Goal: Task Accomplishment & Management: Manage account settings

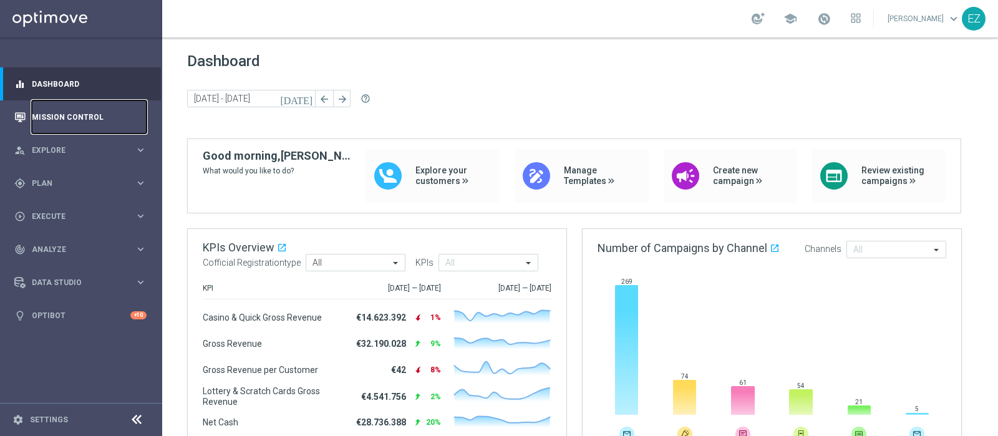
click at [51, 125] on link "Mission Control" at bounding box center [89, 116] width 115 height 33
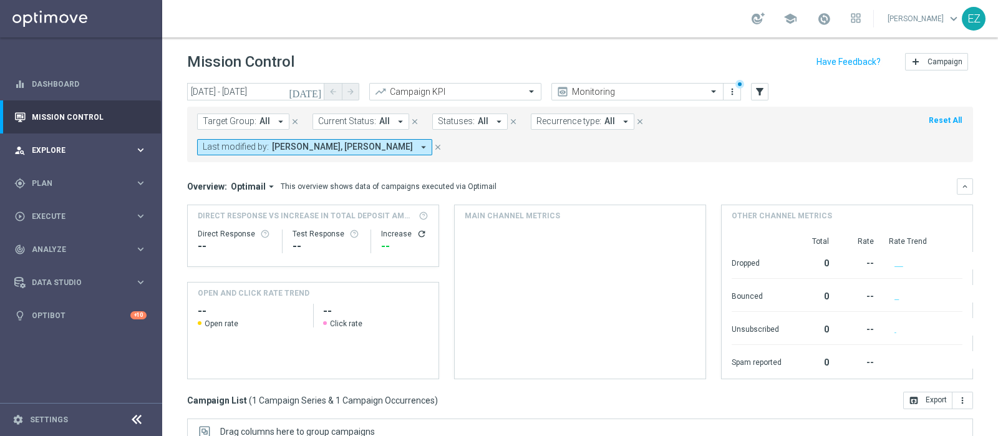
click at [46, 150] on span "Explore" at bounding box center [83, 150] width 103 height 7
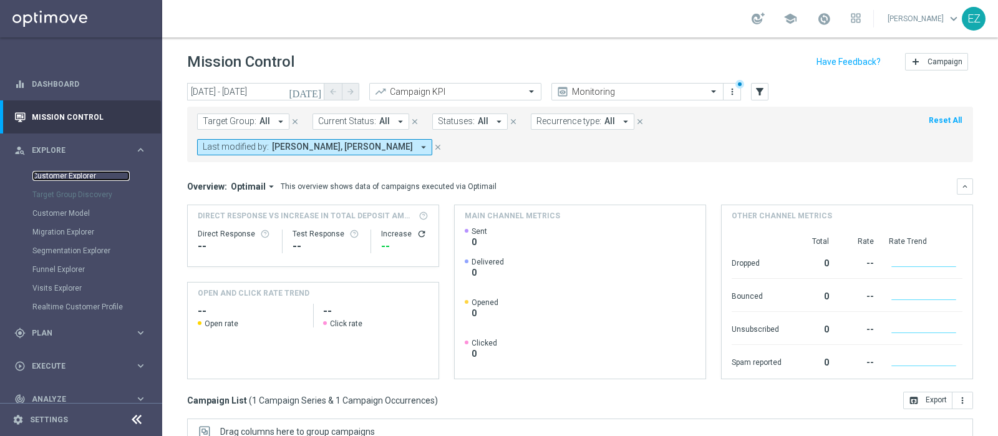
click at [54, 175] on link "Customer Explorer" at bounding box center [80, 176] width 97 height 10
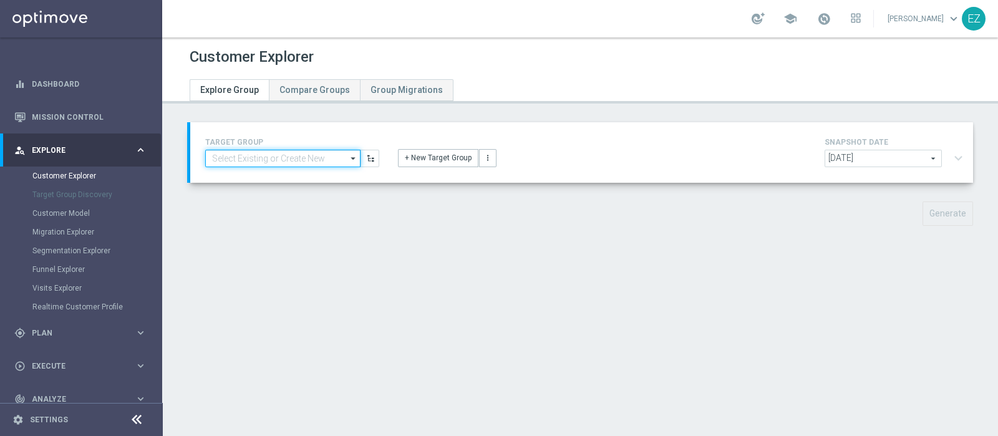
click at [291, 156] on input at bounding box center [282, 158] width 155 height 17
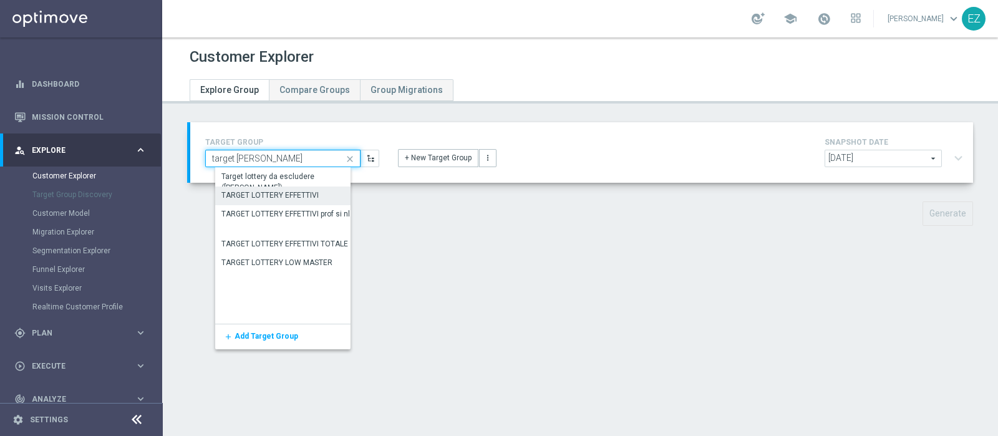
type input "target lott"
click at [297, 195] on div "TARGET LOTTERY EFFETTIVI" at bounding box center [270, 195] width 97 height 11
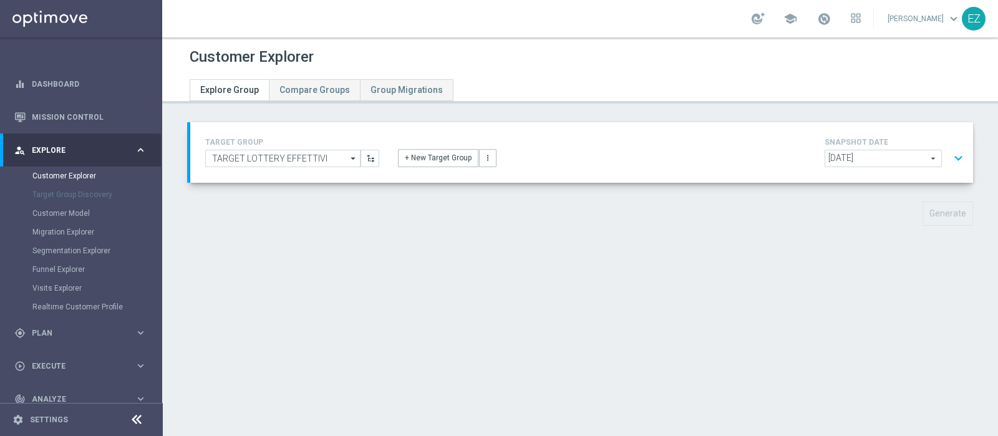
click at [798, 153] on span "[DATE]" at bounding box center [883, 158] width 116 height 16
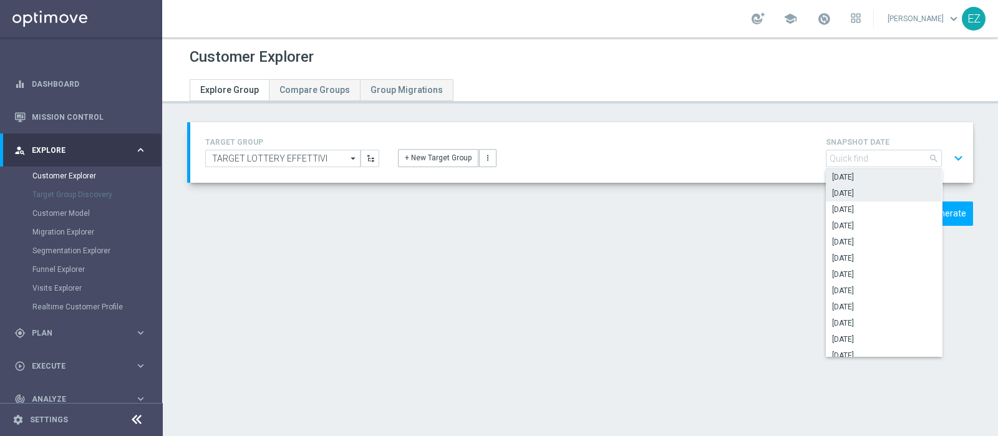
click at [798, 198] on label "[DATE]" at bounding box center [884, 193] width 116 height 16
type input "[DATE]"
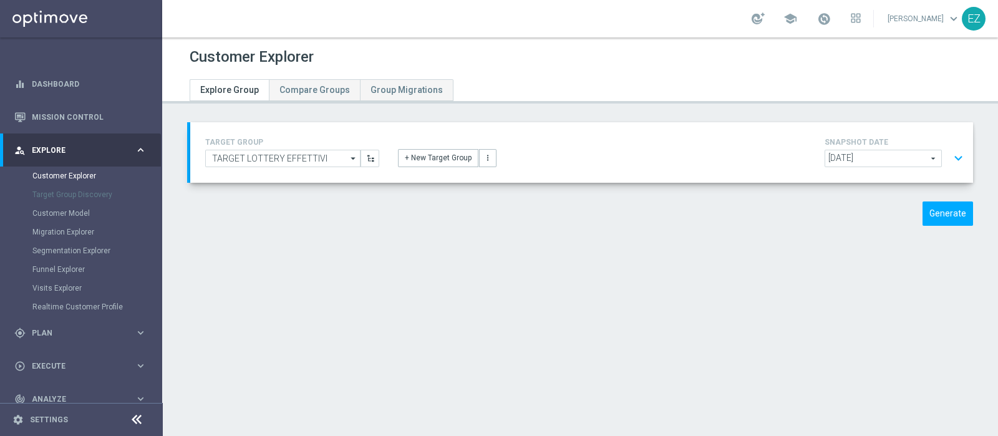
click at [798, 160] on button "expand_more" at bounding box center [959, 159] width 18 height 24
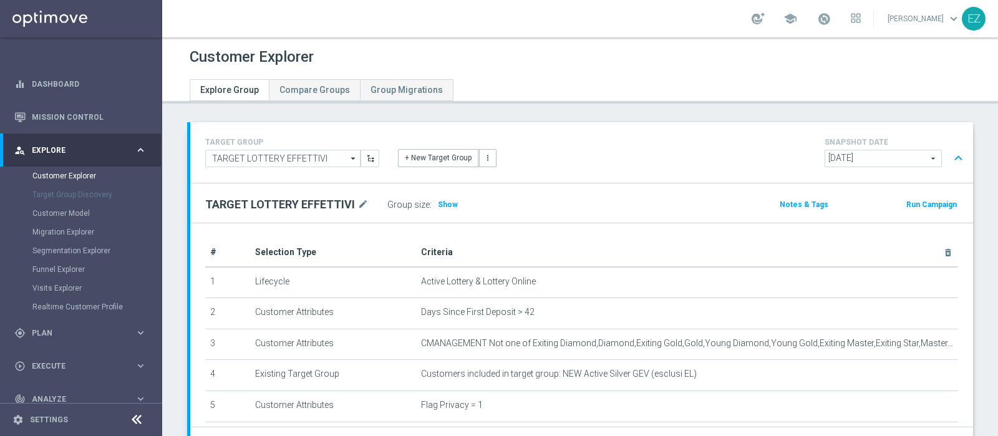
scroll to position [246, 0]
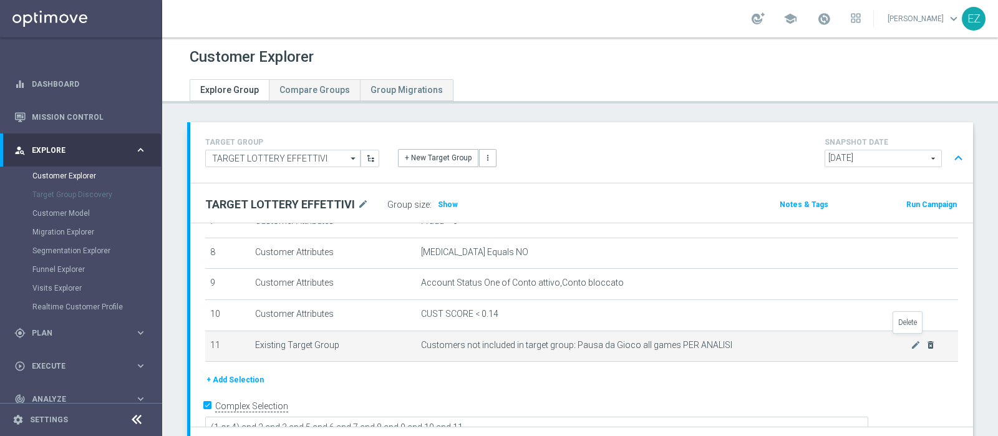
click at [798, 341] on icon "delete_forever" at bounding box center [931, 345] width 10 height 10
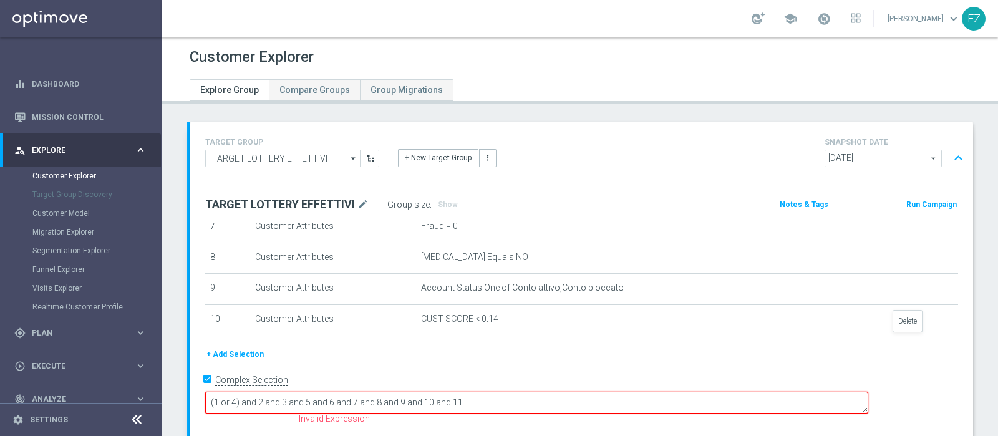
scroll to position [217, 0]
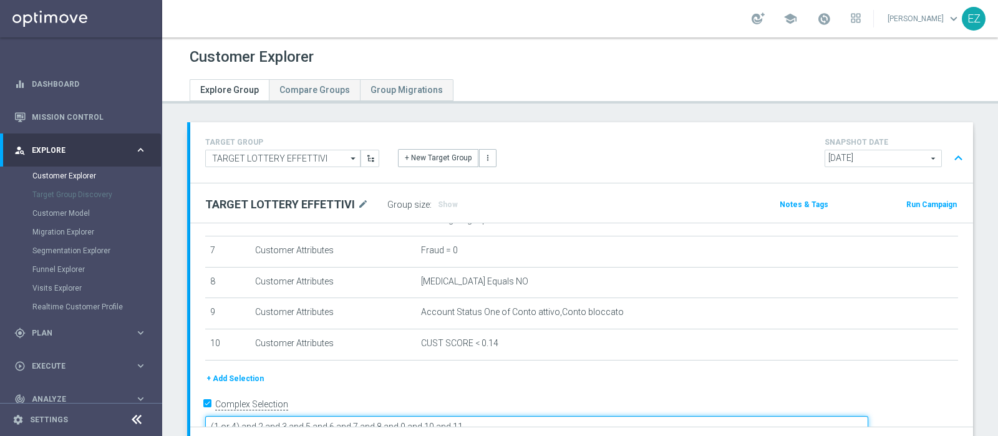
click at [589, 348] on textarea "(1 or 4) and 2 and 3 and 5 and 6 and 7 and 8 and 9 and 10 and 11" at bounding box center [536, 427] width 663 height 22
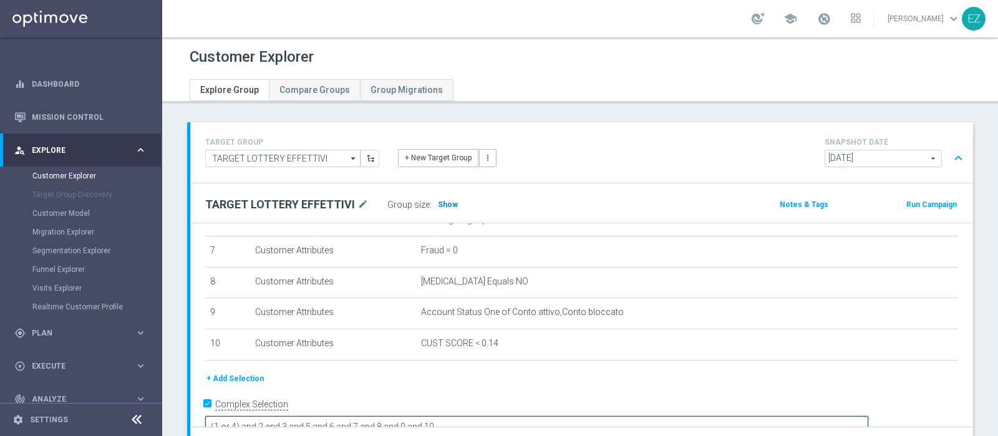
type textarea "(1 or 4) and 2 and 3 and 5 and 6 and 7 and 8 and 9 and 10"
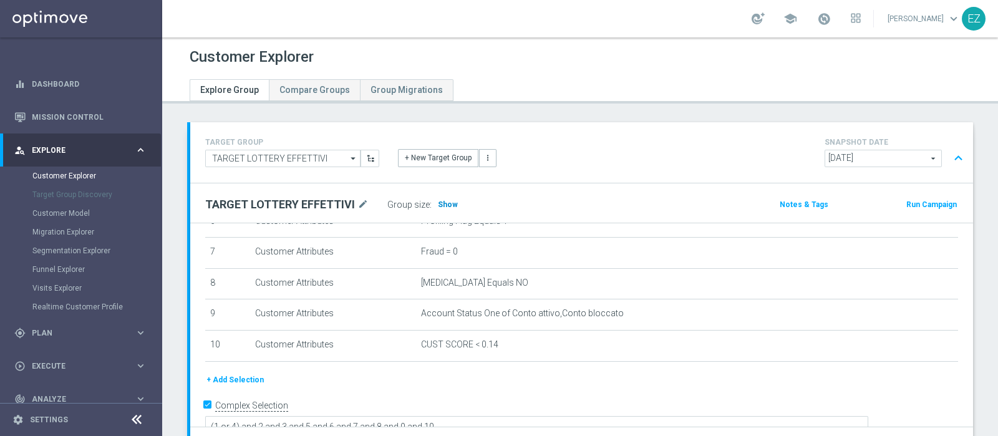
click at [440, 204] on span "Show" at bounding box center [448, 204] width 20 height 9
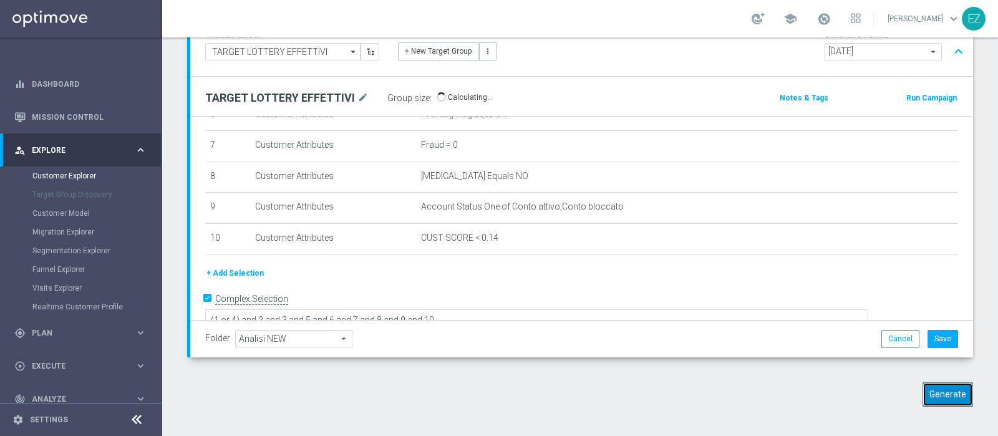
click at [798, 348] on button "Generate" at bounding box center [948, 394] width 51 height 24
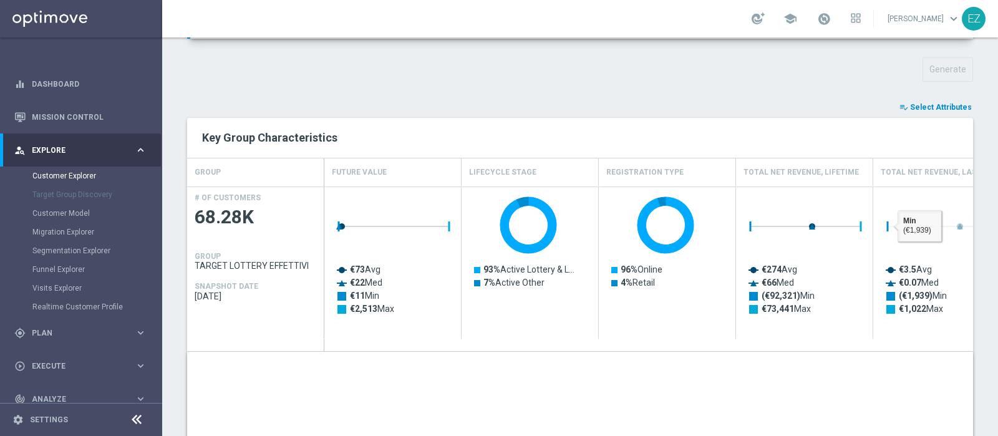
scroll to position [143, 0]
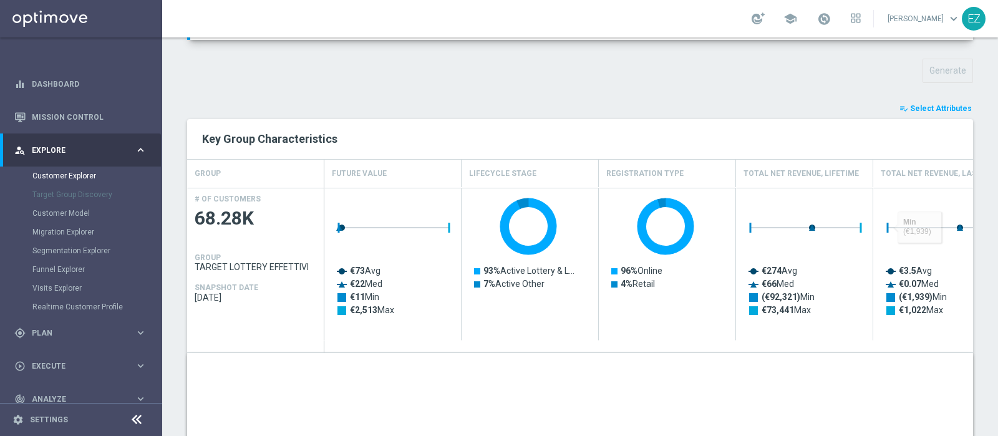
click at [798, 104] on span "Select Attributes" at bounding box center [941, 108] width 62 height 9
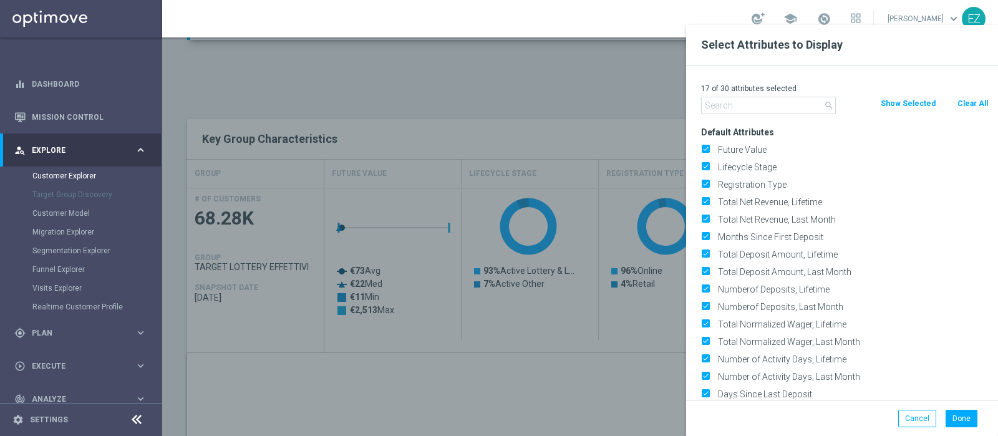
click at [798, 104] on button "Clear All" at bounding box center [972, 104] width 33 height 14
checkbox input "false"
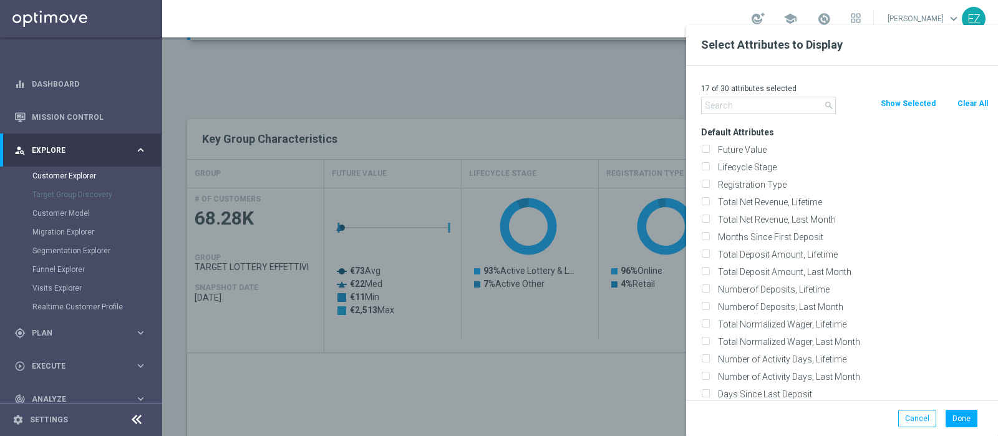
checkbox input "false"
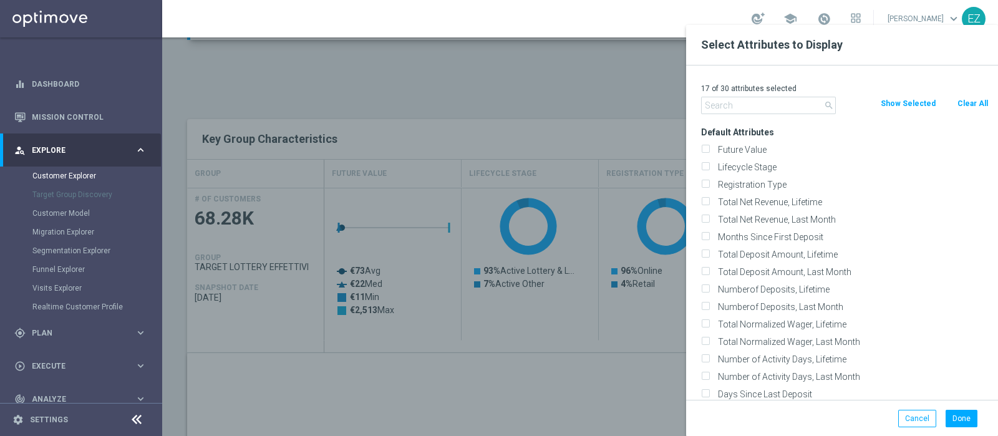
checkbox input "false"
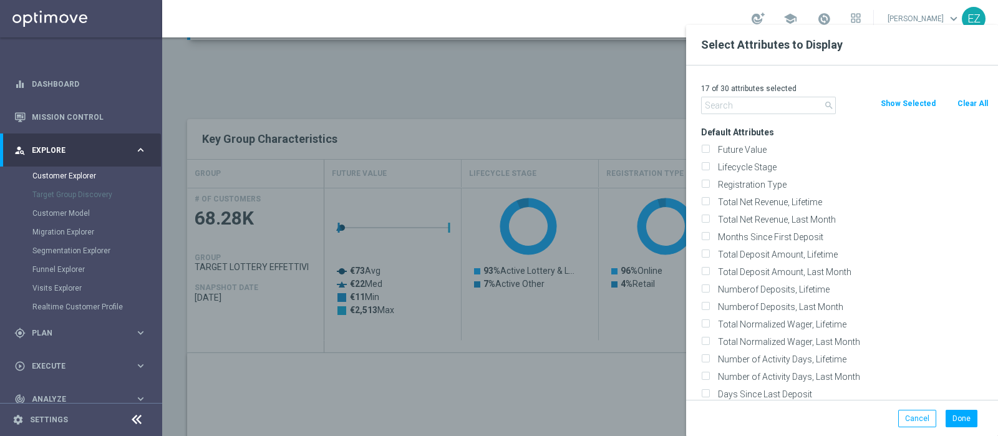
checkbox input "false"
click at [767, 162] on label "Lifecycle Stage" at bounding box center [851, 167] width 275 height 11
click at [709, 165] on input "Lifecycle Stage" at bounding box center [705, 169] width 8 height 8
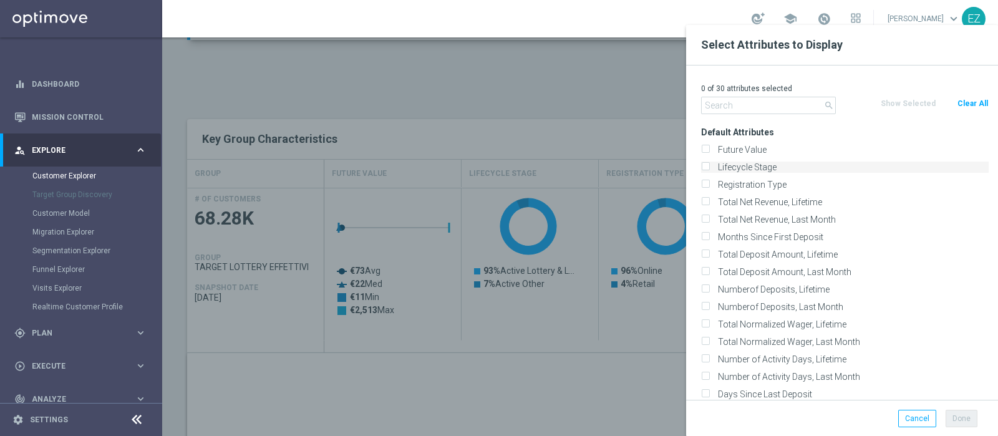
checkbox input "true"
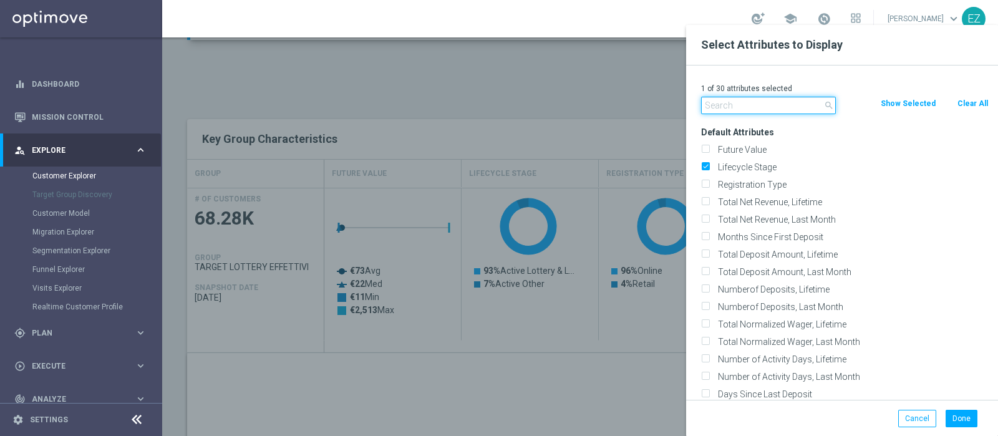
click at [746, 108] on input "text" at bounding box center [768, 105] width 135 height 17
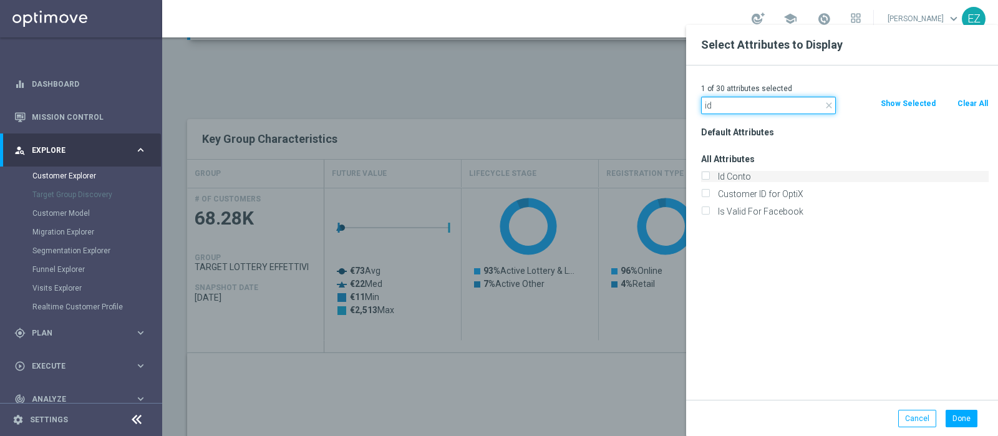
type input "id"
click at [730, 172] on label "Id Conto" at bounding box center [851, 176] width 275 height 11
click at [709, 174] on input "Id Conto" at bounding box center [705, 178] width 8 height 8
checkbox input "true"
click at [798, 348] on button "Done" at bounding box center [962, 418] width 32 height 17
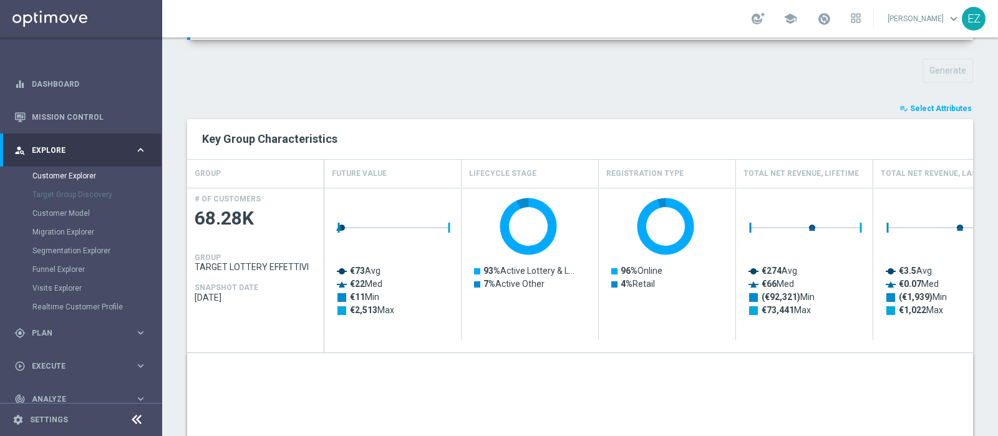
type input "Search"
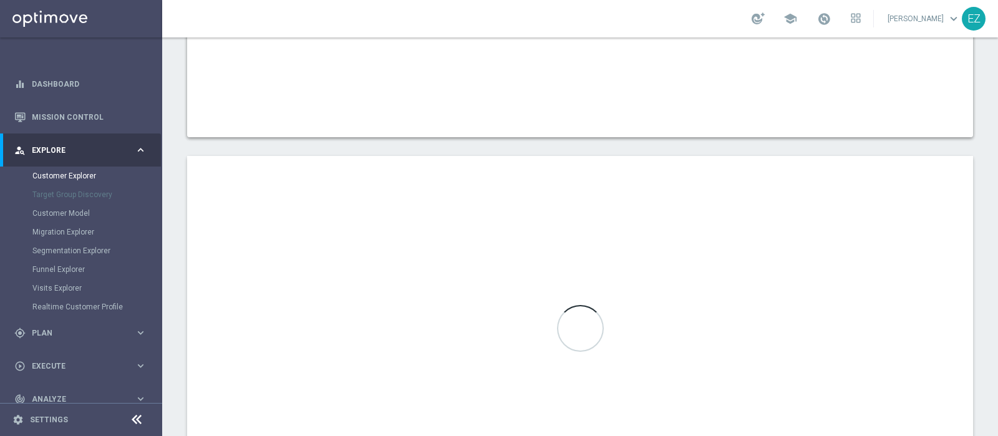
scroll to position [582, 0]
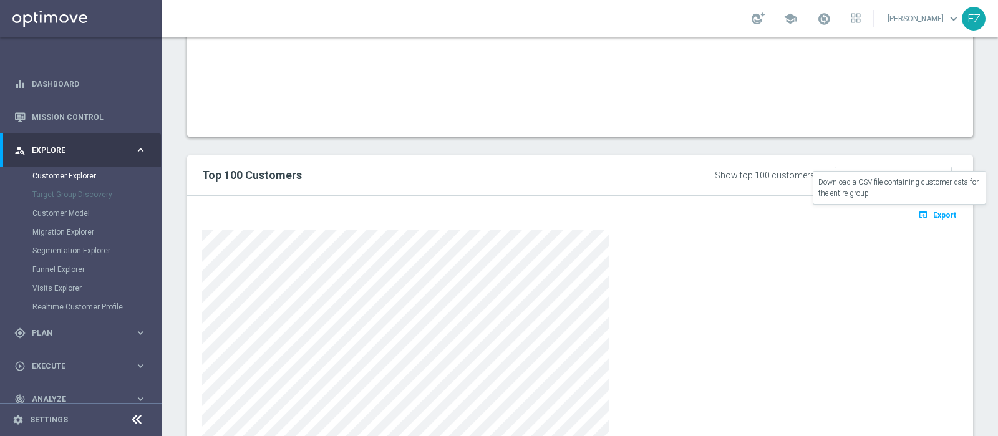
click at [798, 212] on span "Export" at bounding box center [944, 215] width 23 height 9
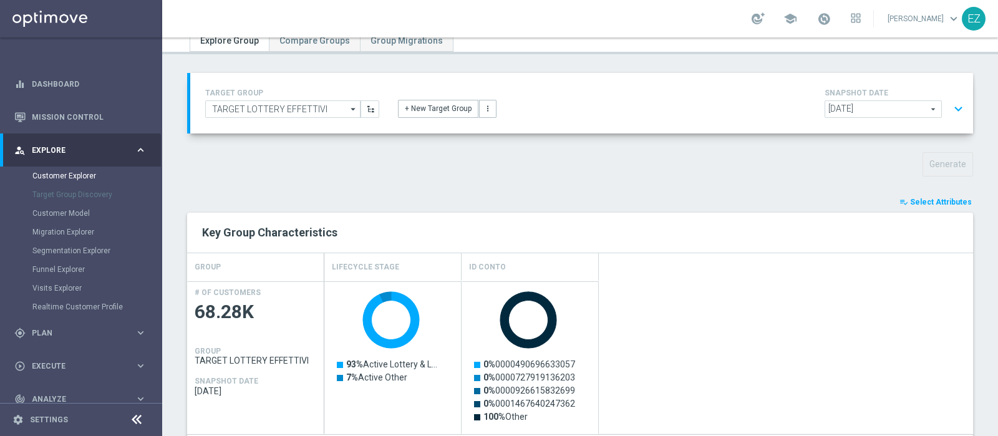
scroll to position [0, 0]
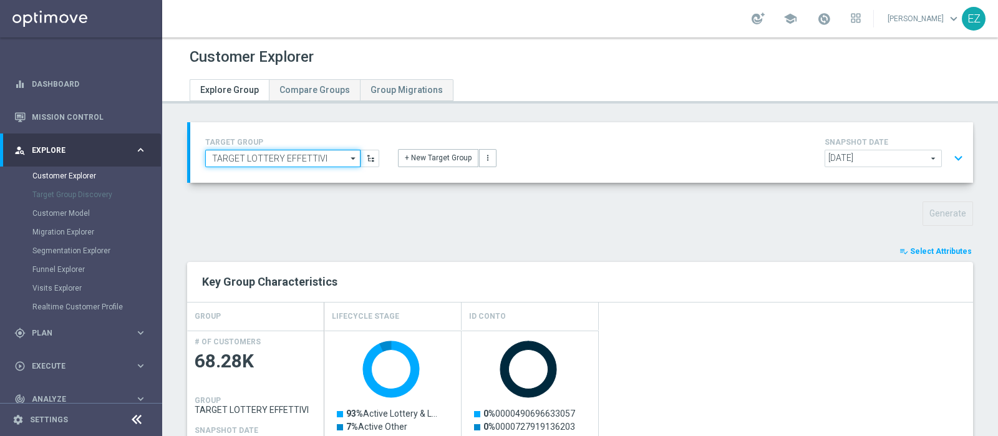
click at [333, 154] on input "TARGET LOTTERY EFFETTIVI" at bounding box center [282, 158] width 155 height 17
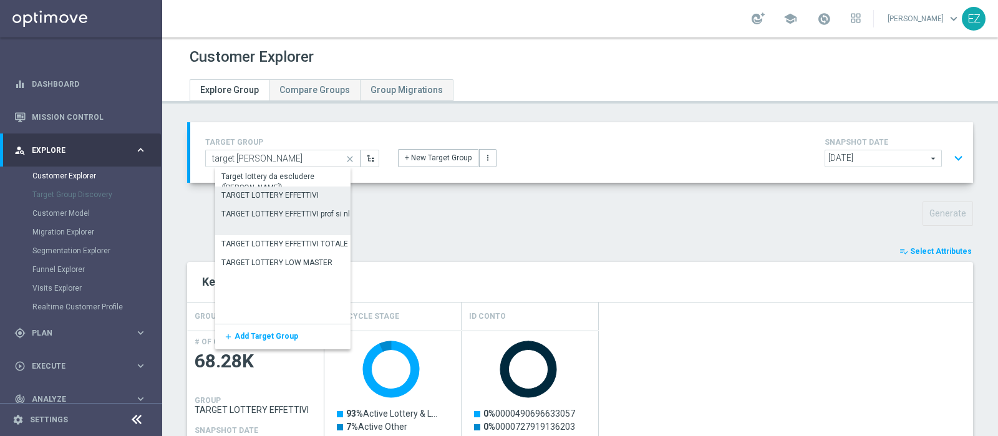
click at [296, 210] on div "TARGET LOTTERY EFFETTIVI prof si nl si" at bounding box center [289, 213] width 137 height 11
type input "TARGET LOTTERY EFFETTIVI prof si nl si"
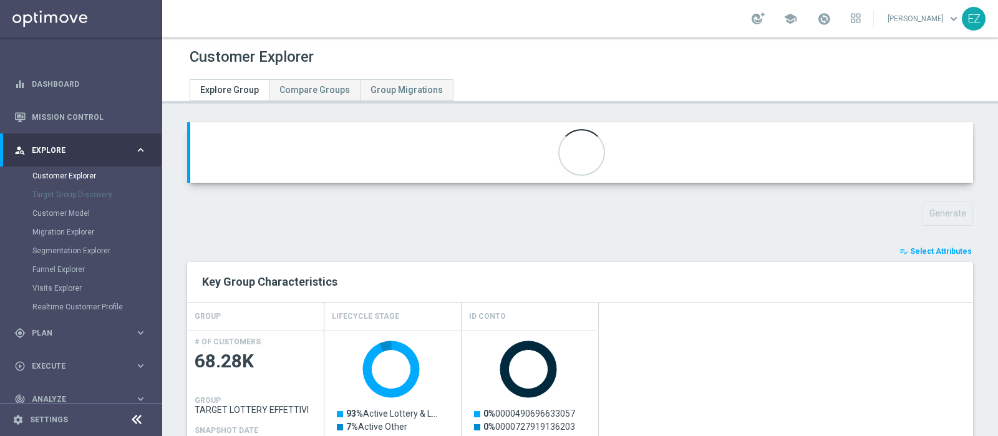
type textarea "(1 or 4) and 2 and 3 and 5 and 6 and 7 and 8 and 9 and 10 and 11"
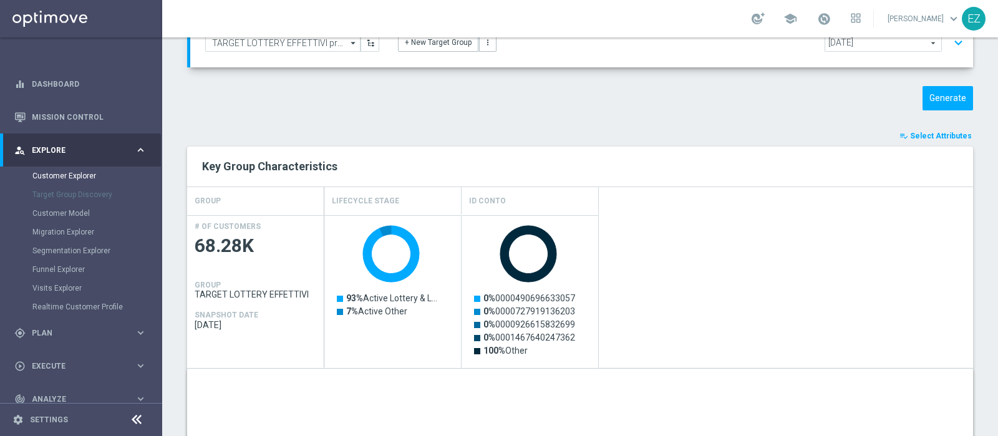
scroll to position [73, 0]
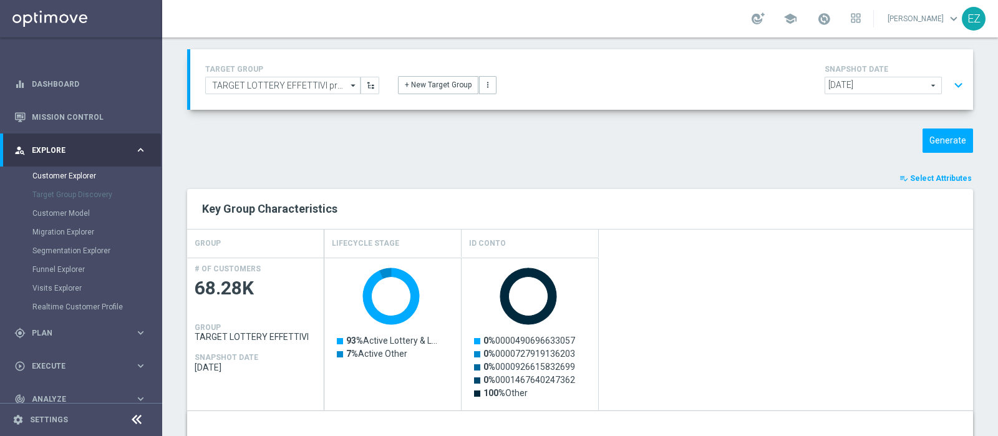
click at [798, 82] on button "expand_more" at bounding box center [959, 86] width 18 height 24
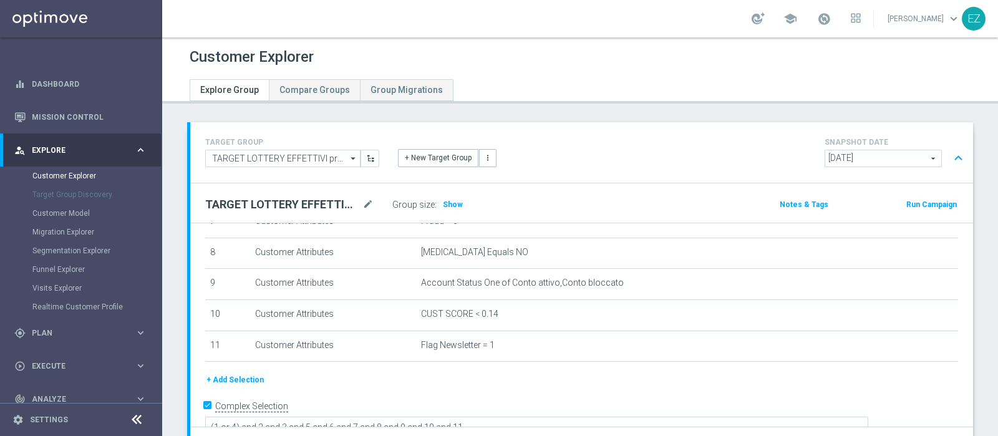
scroll to position [249, 0]
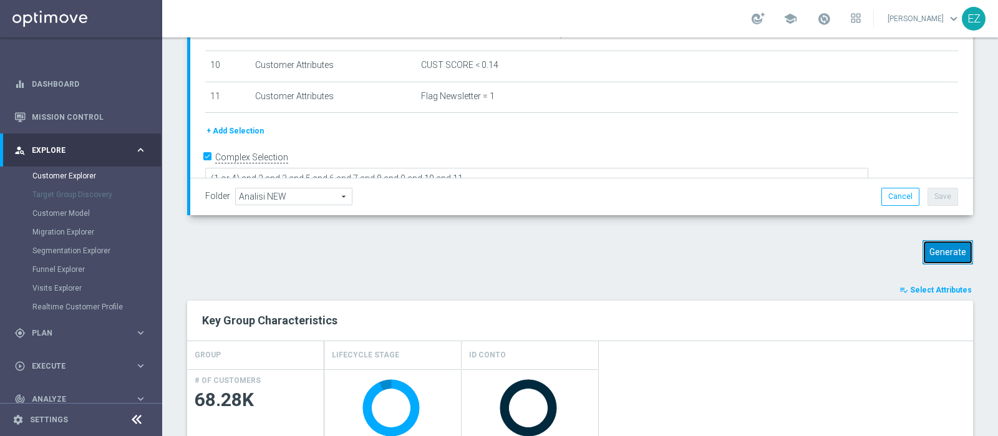
click at [798, 256] on button "Generate" at bounding box center [948, 252] width 51 height 24
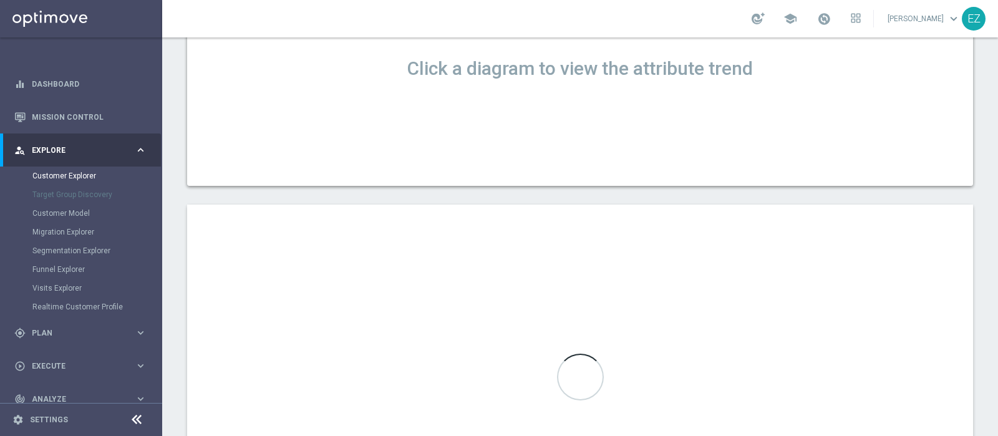
scroll to position [545, 0]
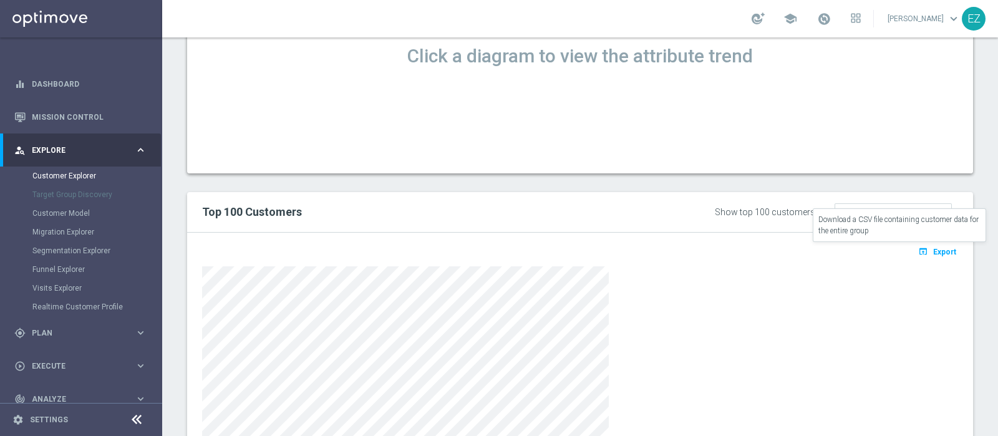
click at [798, 248] on span "Export" at bounding box center [944, 252] width 23 height 9
click at [612, 233] on div "open_in_browser Export" at bounding box center [580, 385] width 786 height 304
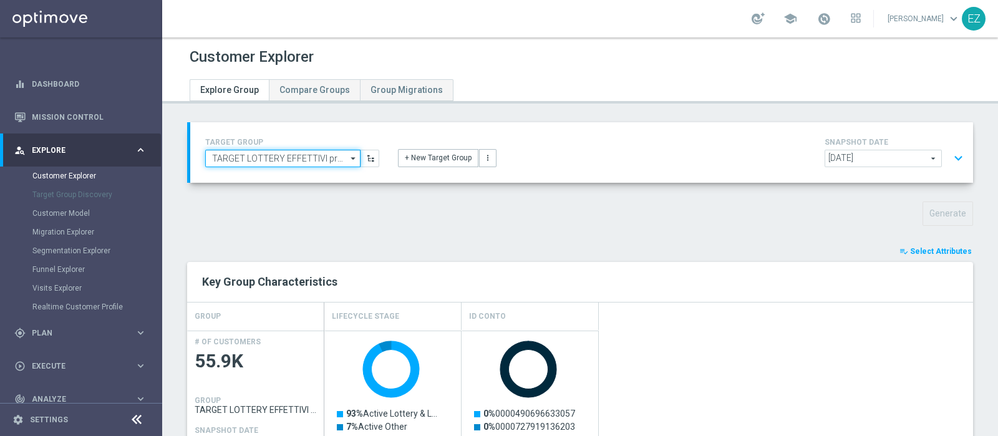
click at [333, 160] on input "TARGET LOTTERY EFFETTIVI prof si nl si" at bounding box center [282, 158] width 155 height 17
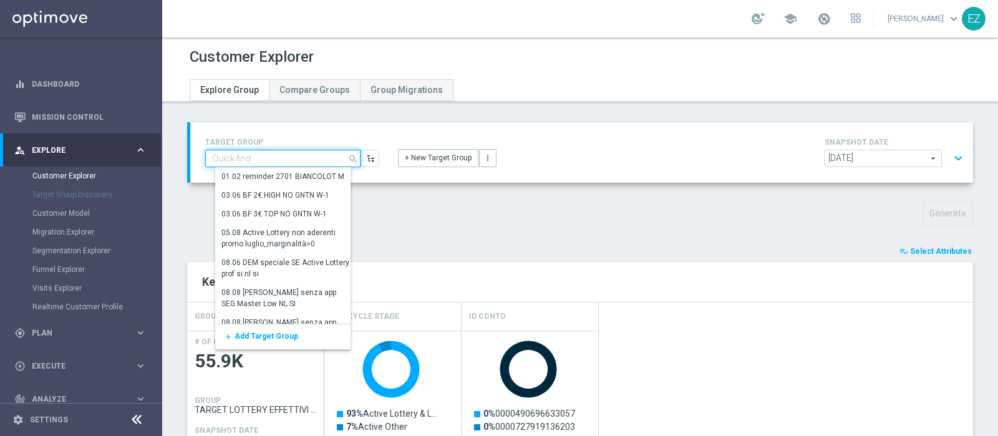
click at [321, 158] on input at bounding box center [282, 158] width 155 height 17
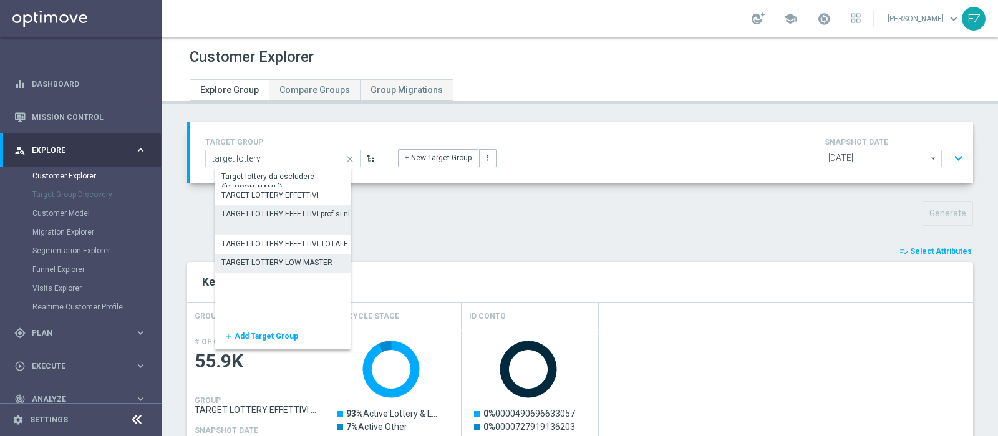
click at [303, 263] on div "TARGET LOTTERY LOW MASTER" at bounding box center [276, 262] width 111 height 11
type input "TARGET LOTTERY LOW MASTER"
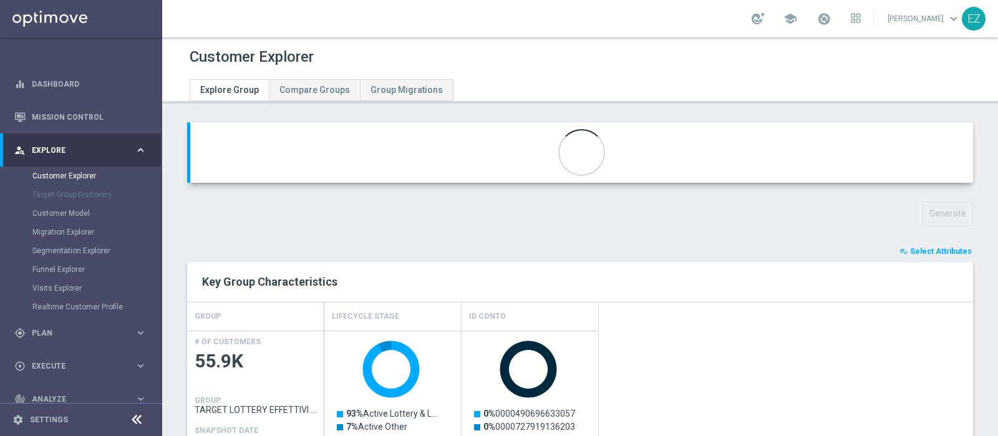
type textarea "(1 and 2 and 3 and 4 and 5 and 6 and 7 and 8 and 12 and 13 and (11 or (9 and 10…"
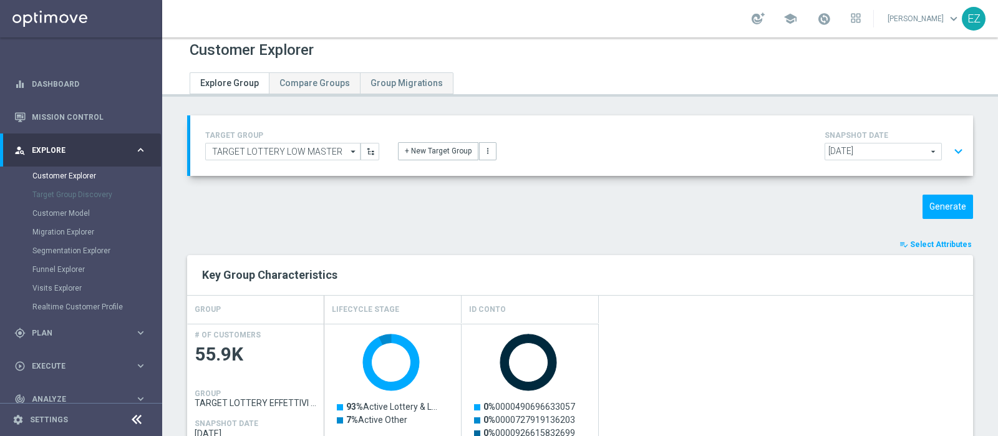
scroll to position [18, 0]
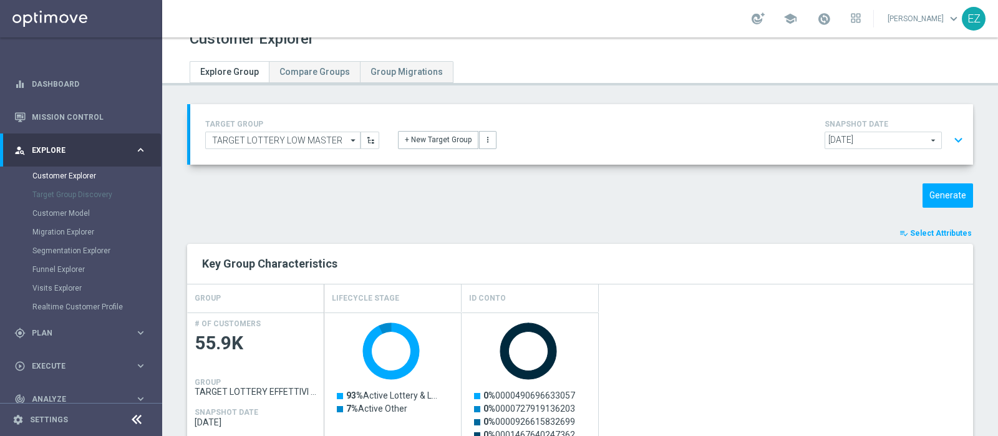
click at [798, 142] on button "expand_more" at bounding box center [959, 141] width 18 height 24
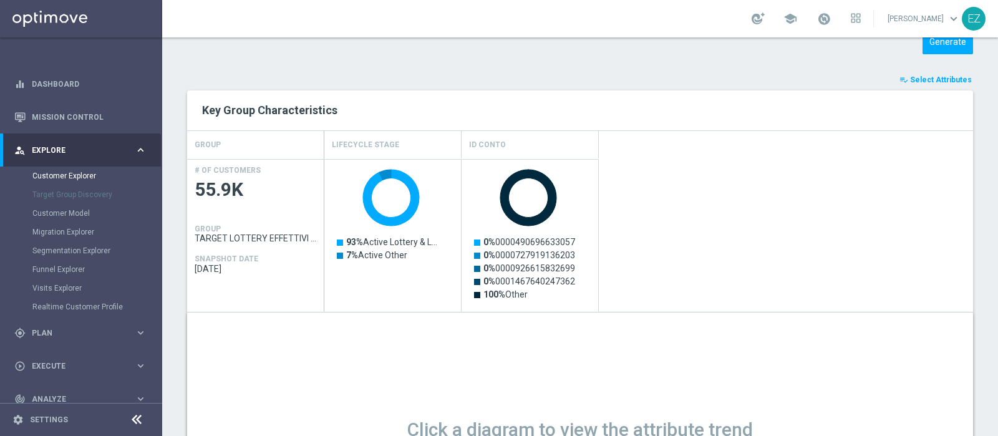
scroll to position [346, 0]
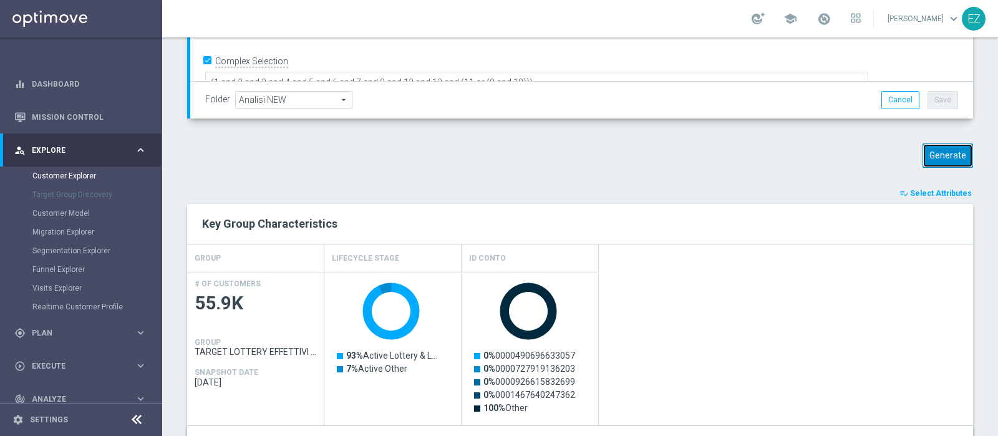
click at [798, 159] on button "Generate" at bounding box center [948, 156] width 51 height 24
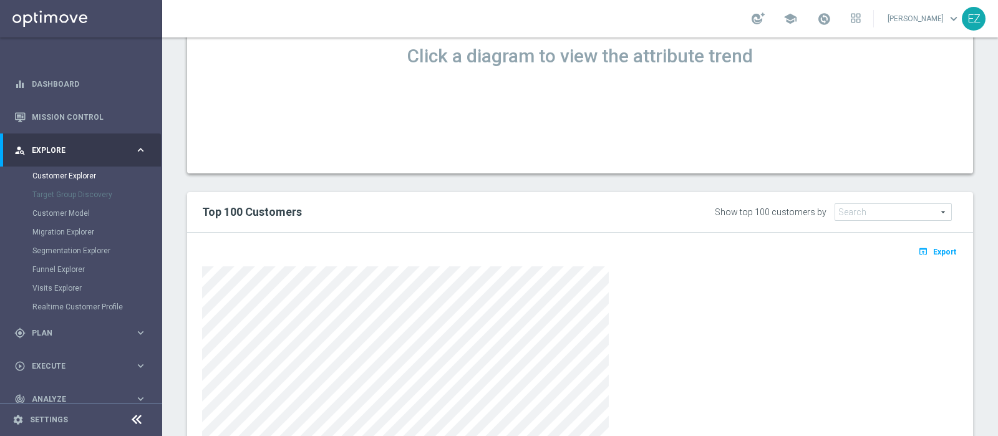
scroll to position [558, 0]
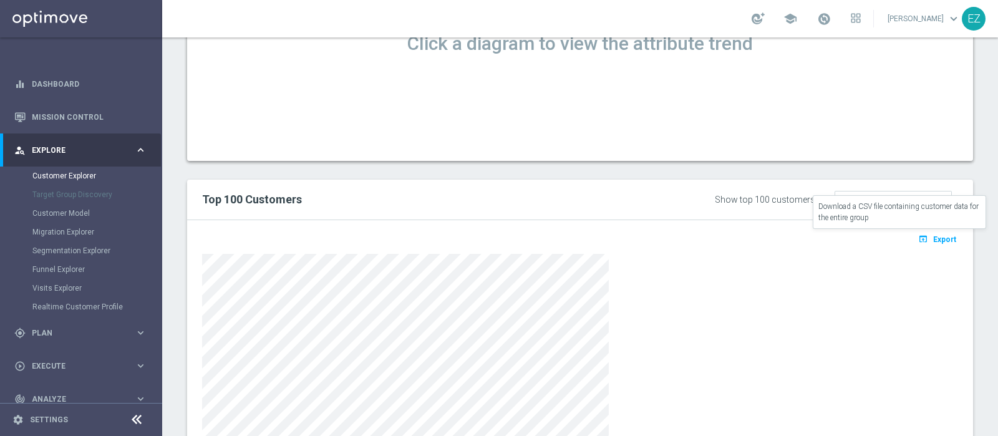
click at [798, 243] on button "open_in_browser Export" at bounding box center [938, 239] width 42 height 16
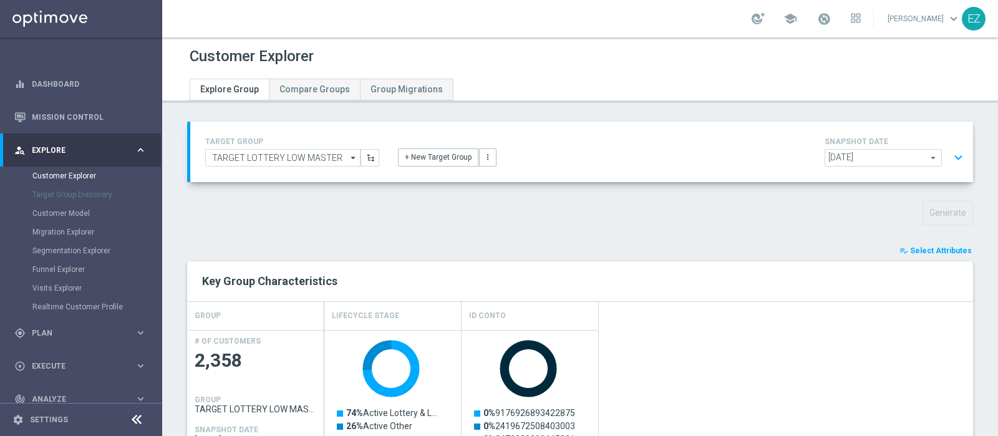
scroll to position [0, 0]
click at [798, 152] on button "expand_more" at bounding box center [959, 159] width 18 height 24
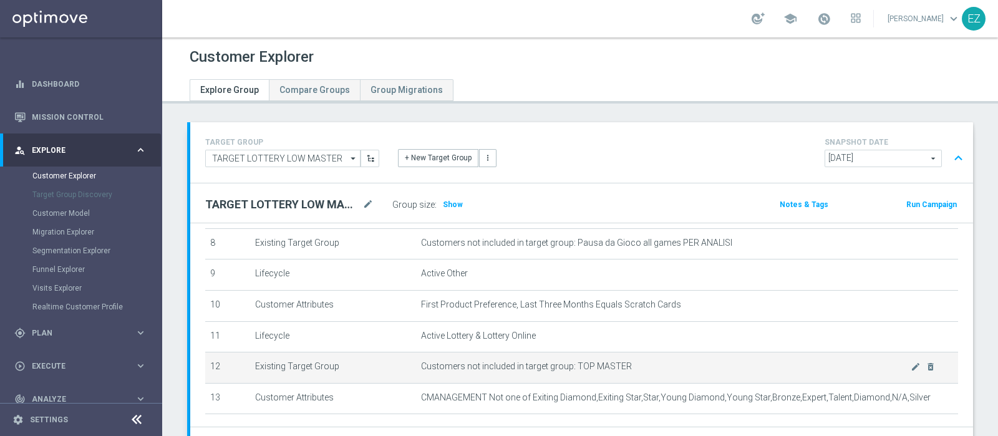
scroll to position [307, 0]
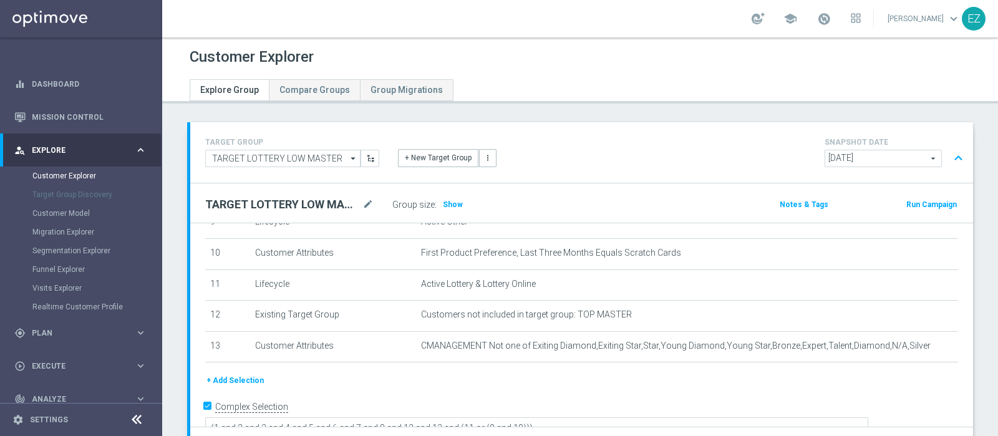
click at [212, 348] on button "+ Add Selection" at bounding box center [235, 381] width 60 height 14
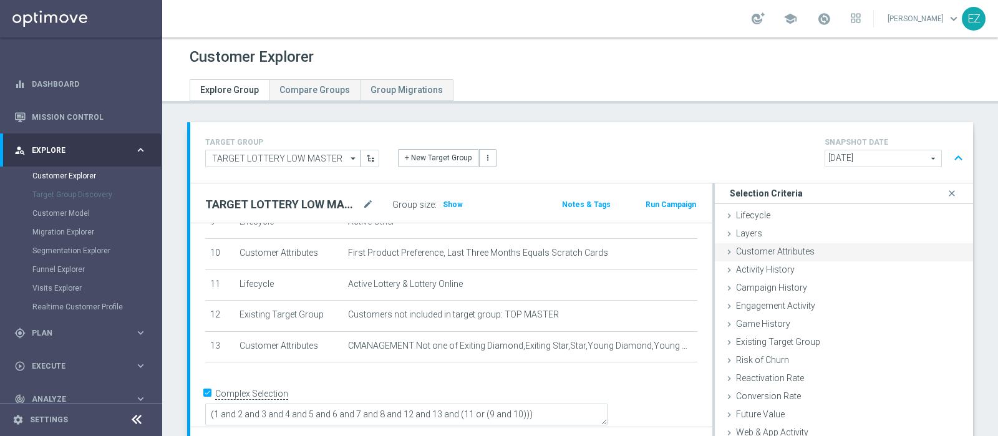
scroll to position [294, 0]
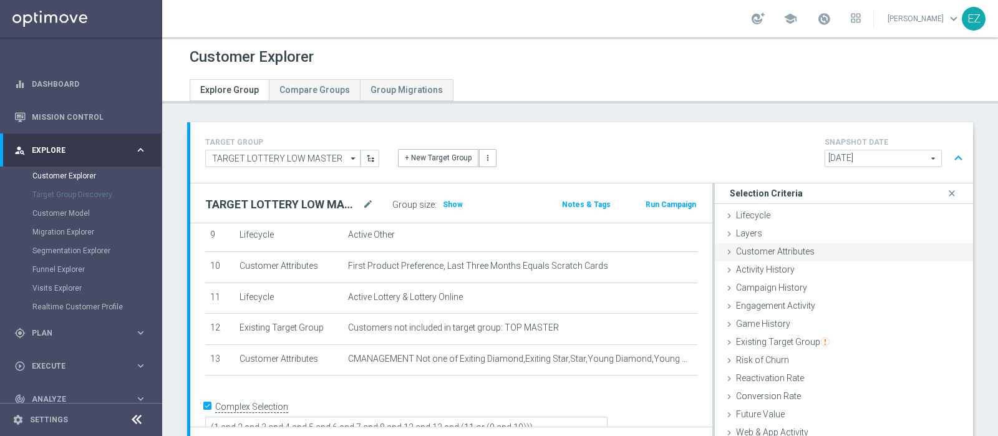
click at [791, 250] on span "Customer Attributes" at bounding box center [775, 251] width 79 height 10
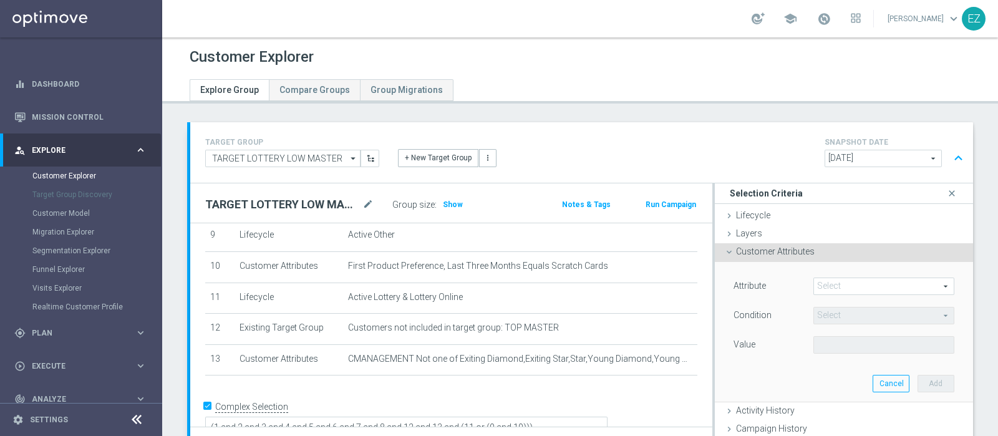
click at [798, 278] on span at bounding box center [884, 286] width 140 height 16
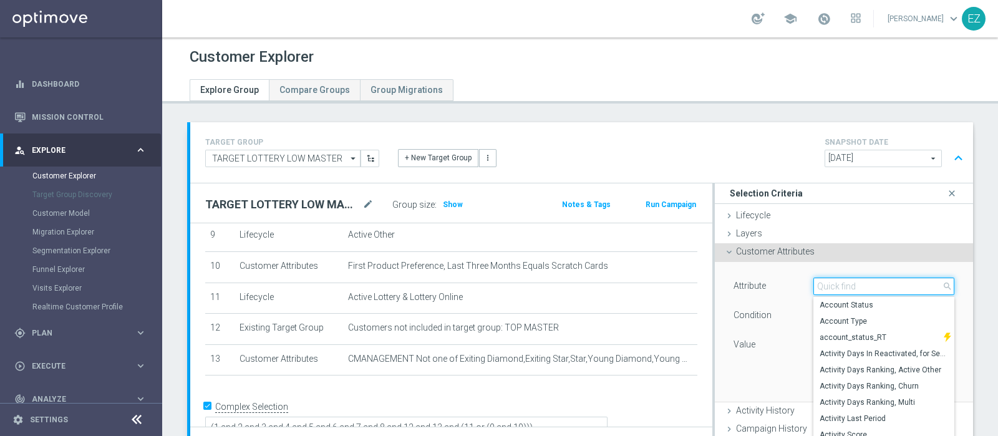
click at [798, 281] on input "search" at bounding box center [884, 286] width 141 height 17
type input "new"
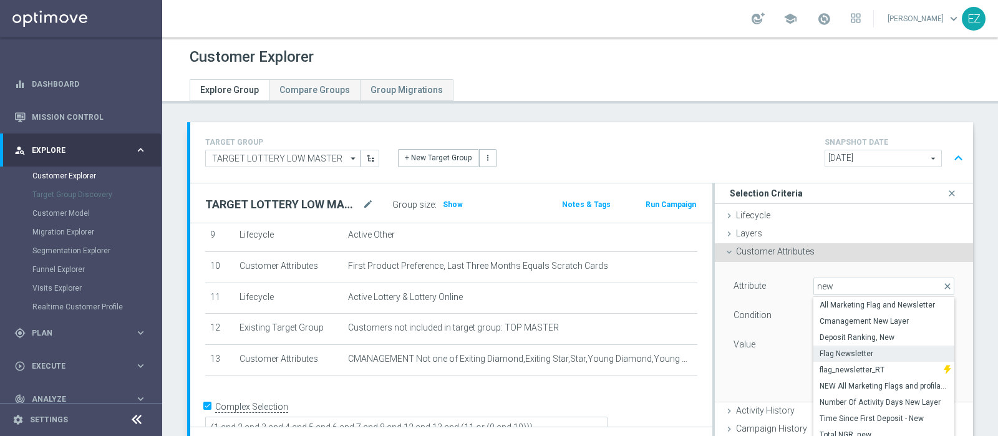
click at [798, 348] on span "Flag Newsletter" at bounding box center [884, 354] width 129 height 10
type input "Flag Newsletter"
type input "="
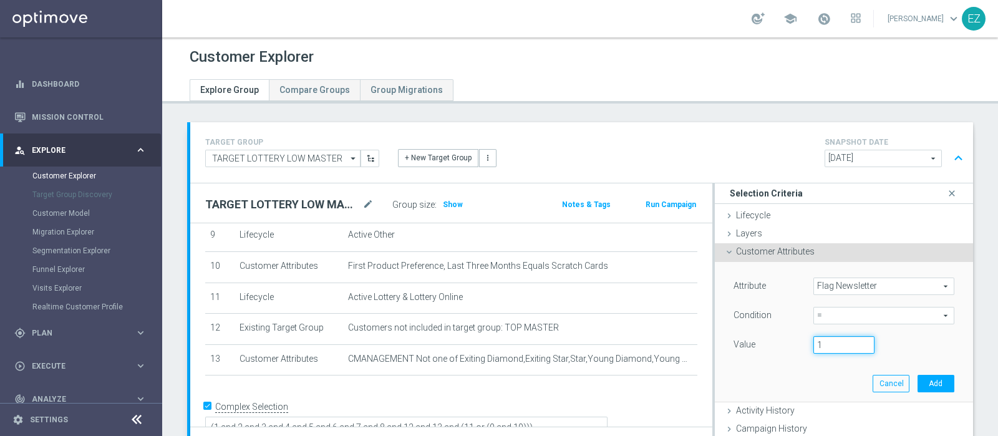
type input "1"
click at [798, 339] on input "1" at bounding box center [844, 344] width 61 height 17
click at [798, 348] on button "Add" at bounding box center [936, 383] width 37 height 17
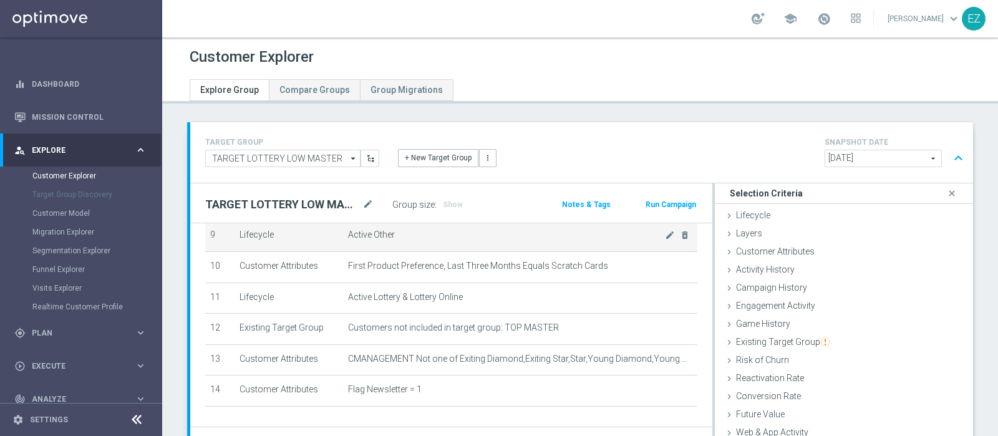
scroll to position [326, 0]
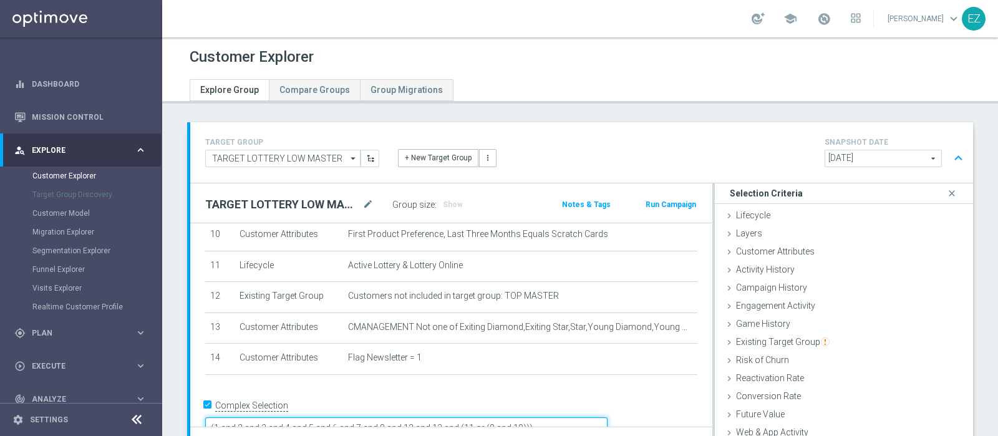
click at [547, 348] on textarea "(1 and 2 and 3 and 4 and 5 and 6 and 7 and 8 and 12 and 13 and (11 or (9 and 10…" at bounding box center [406, 428] width 402 height 22
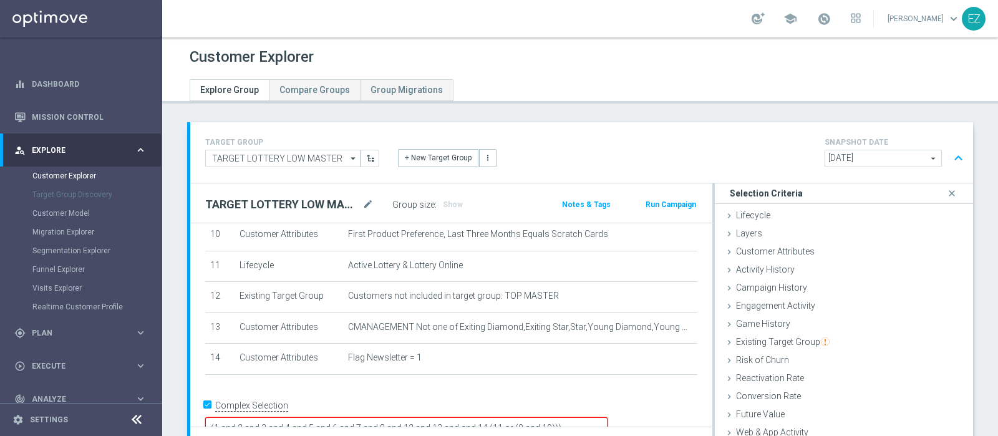
click at [641, 177] on div "TARGET GROUP TARGET LOTTERY LOW MASTER TARGET LOTTERY LOW MASTER arrow_drop_dow…" at bounding box center [581, 152] width 783 height 61
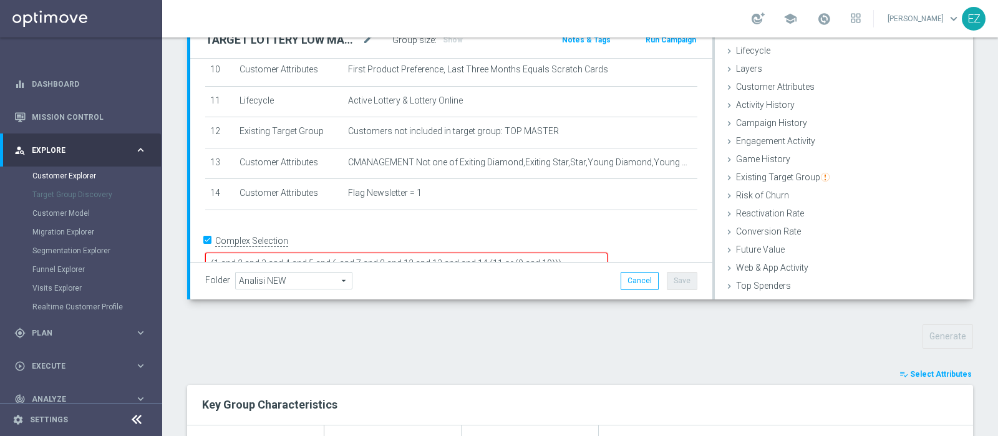
scroll to position [168, 0]
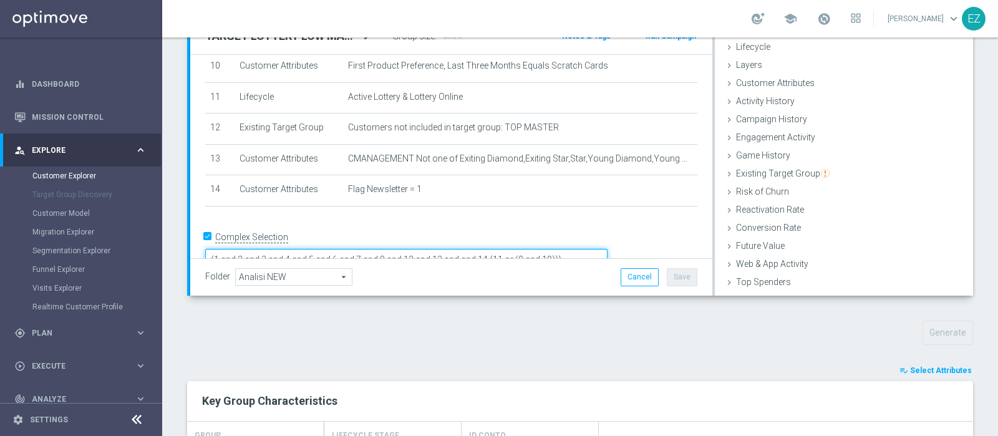
click at [574, 249] on textarea "(1 and 2 and 3 and 4 and 5 and 6 and 7 and 8 and 12 and 13 and and 14 (11 or (9…" at bounding box center [406, 260] width 402 height 22
click at [555, 249] on textarea "(1 and 2 and 3 and 4 and 5 and 6 and 7 and 8 and 12 and 13 and and 14 and (11 o…" at bounding box center [406, 260] width 402 height 22
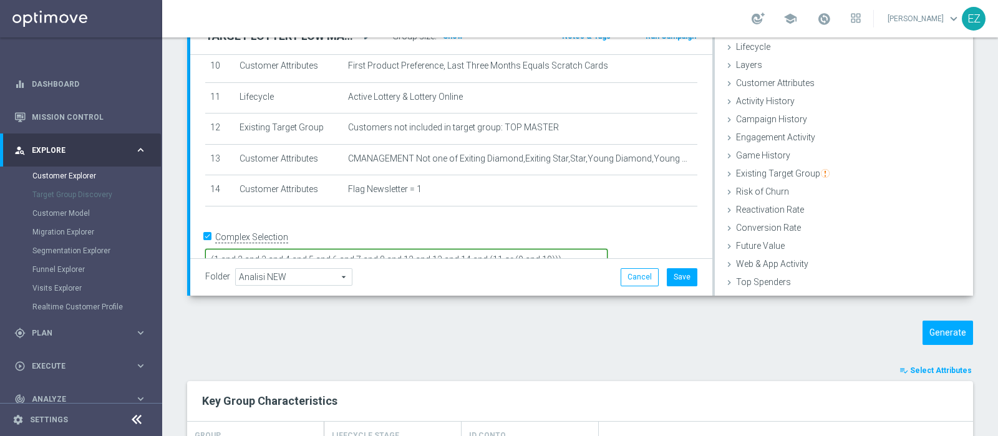
type textarea "(1 and 2 and 3 and 4 and 5 and 6 and 7 and 8 and 12 and 13 and 14 and (11 or (9…"
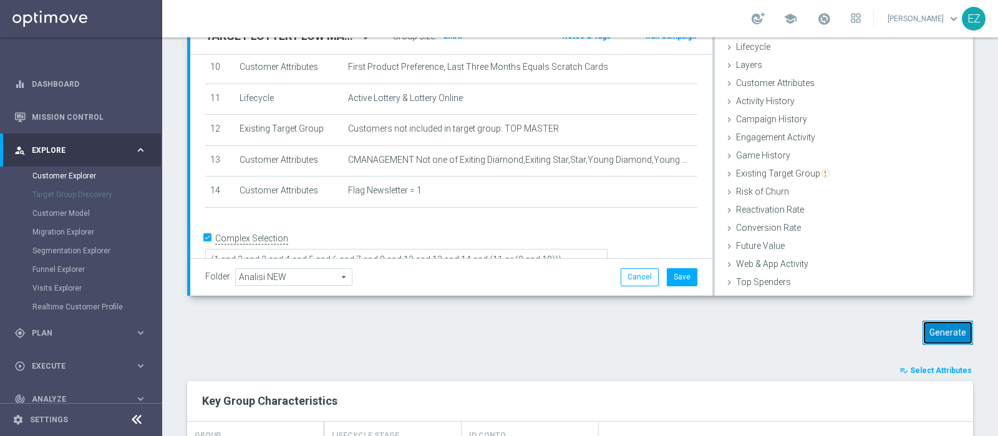
click at [798, 323] on button "Generate" at bounding box center [948, 333] width 51 height 24
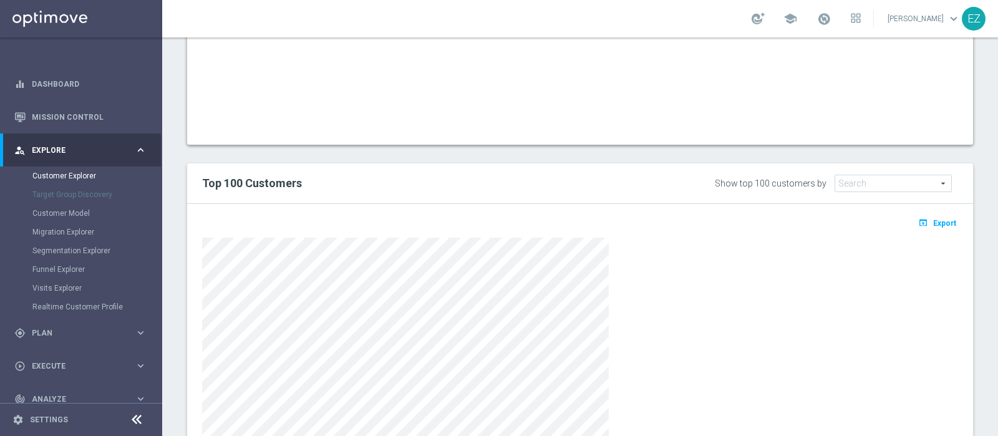
scroll to position [660, 0]
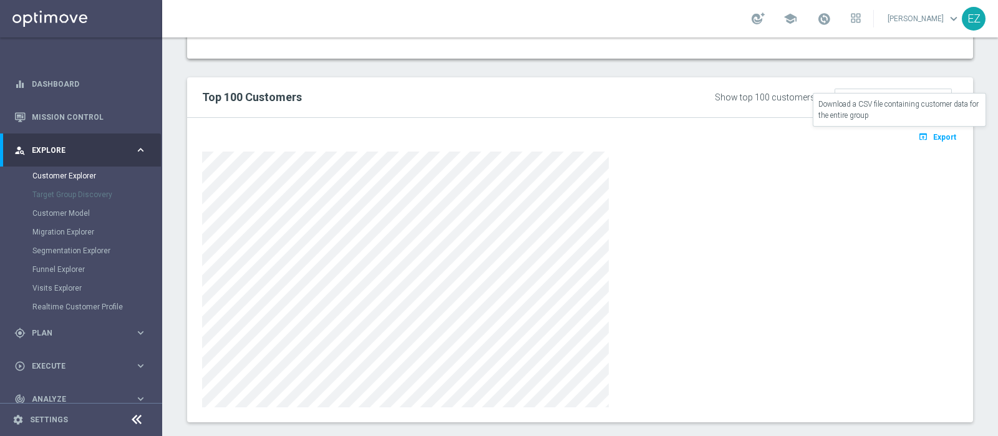
click at [798, 138] on span "Export" at bounding box center [944, 137] width 23 height 9
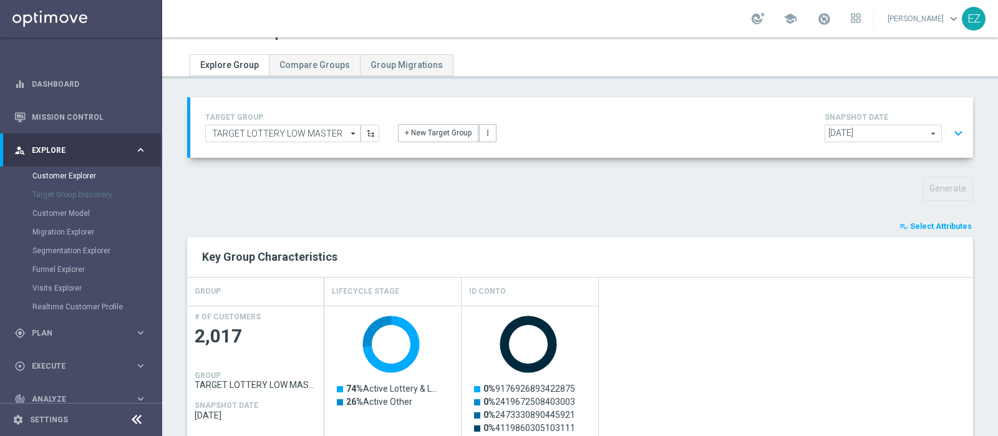
scroll to position [0, 0]
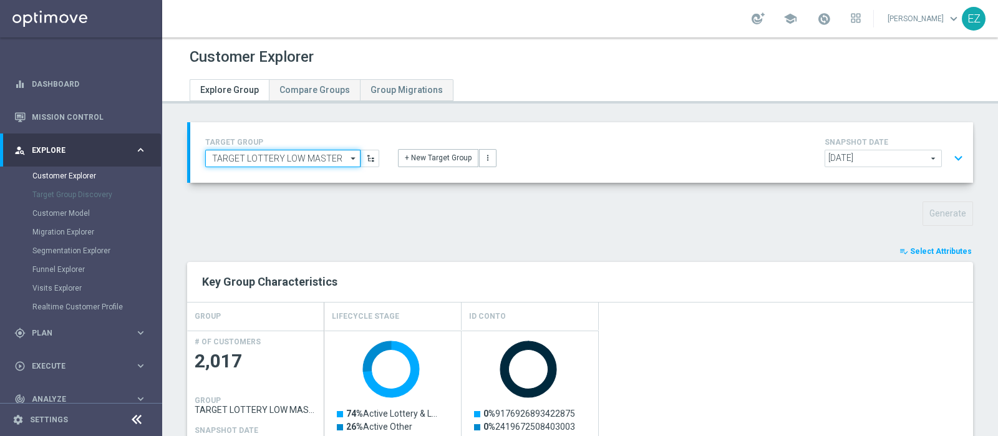
click at [319, 158] on input "TARGET LOTTERY LOW MASTER" at bounding box center [282, 158] width 155 height 17
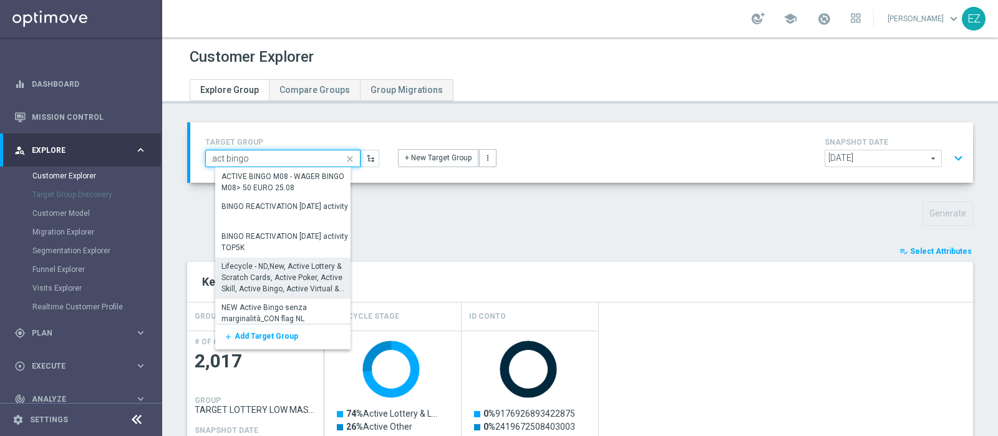
scroll to position [244, 0]
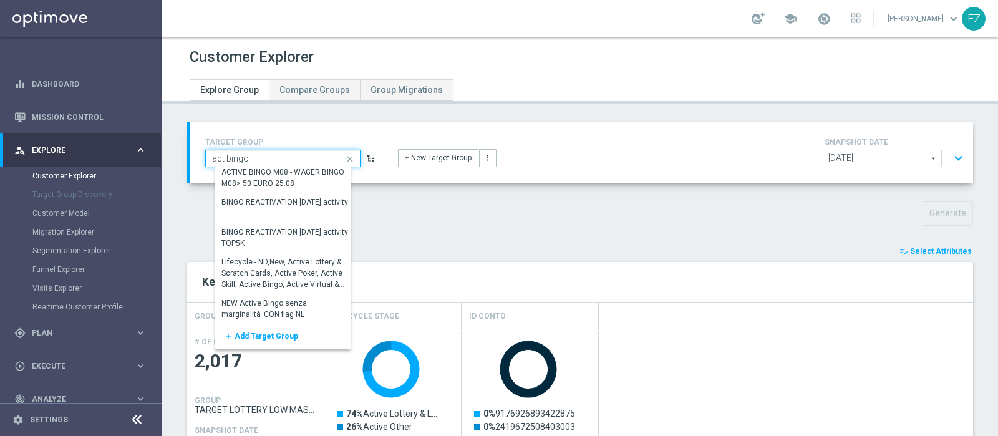
drag, startPoint x: 298, startPoint y: 159, endPoint x: 193, endPoint y: 153, distance: 105.0
click at [193, 153] on div "TARGET GROUP act bingo TARGET LOTTERY LOW MASTER close Drag here to set row gro…" at bounding box center [581, 152] width 783 height 61
type input "TARGET LOTTERY LOW MASTER"
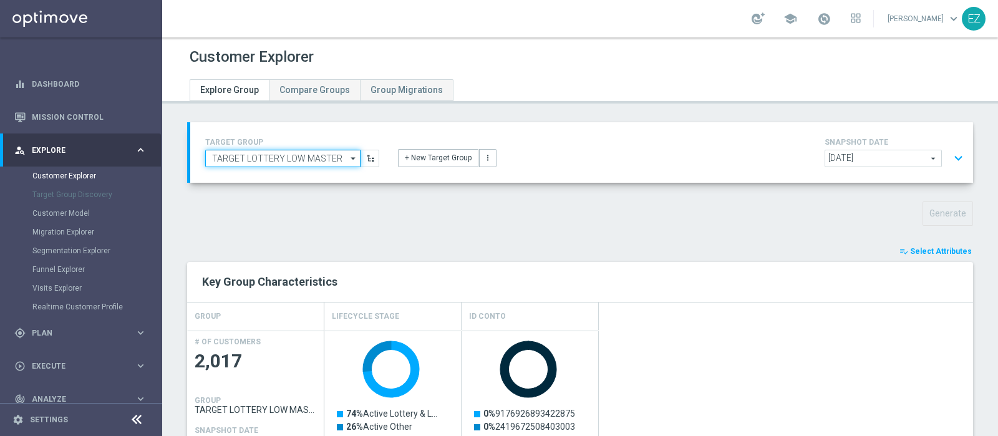
click at [323, 155] on input "TARGET LOTTERY LOW MASTER" at bounding box center [282, 158] width 155 height 17
click at [323, 155] on input at bounding box center [282, 158] width 155 height 17
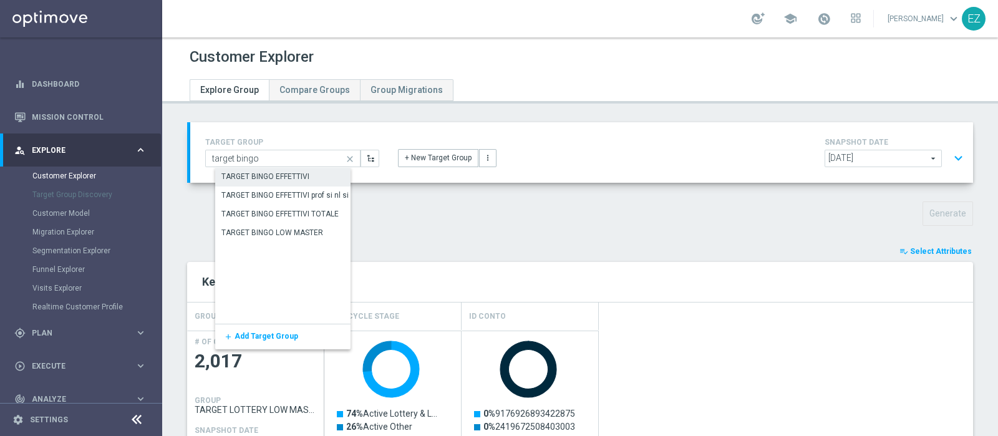
click at [293, 178] on div "TARGET BINGO EFFETTIVI" at bounding box center [265, 176] width 88 height 11
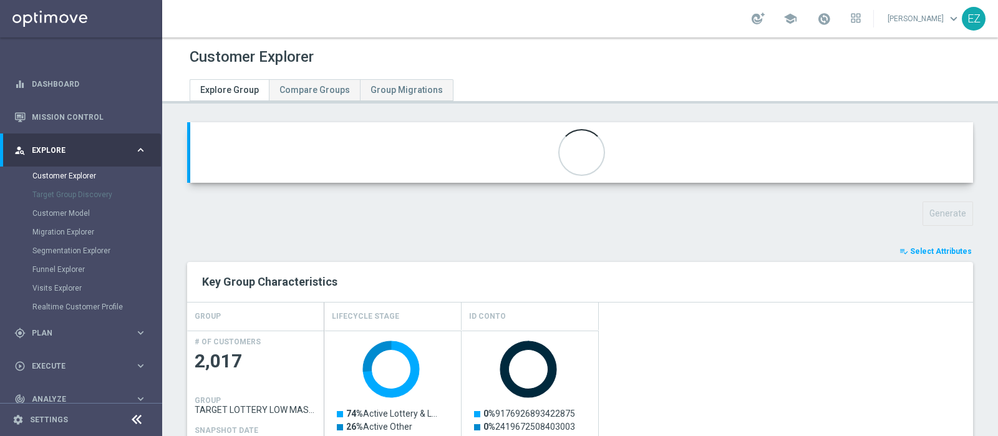
type input "TARGET BINGO EFFETTIVI"
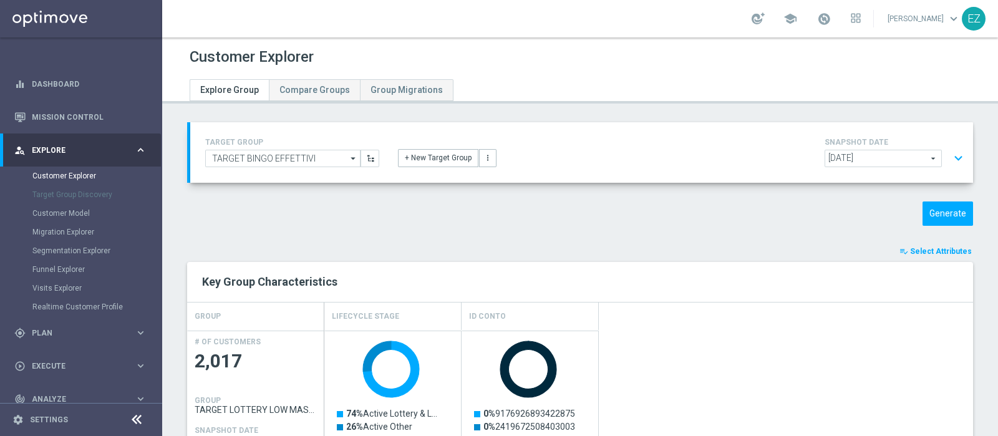
scroll to position [57, 0]
click at [798, 217] on button "Generate" at bounding box center [948, 214] width 51 height 24
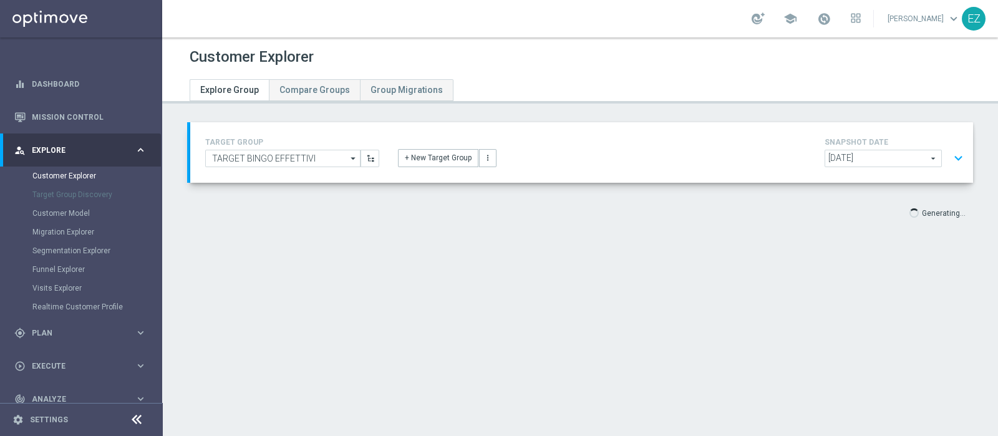
click at [798, 155] on button "expand_more" at bounding box center [959, 159] width 18 height 24
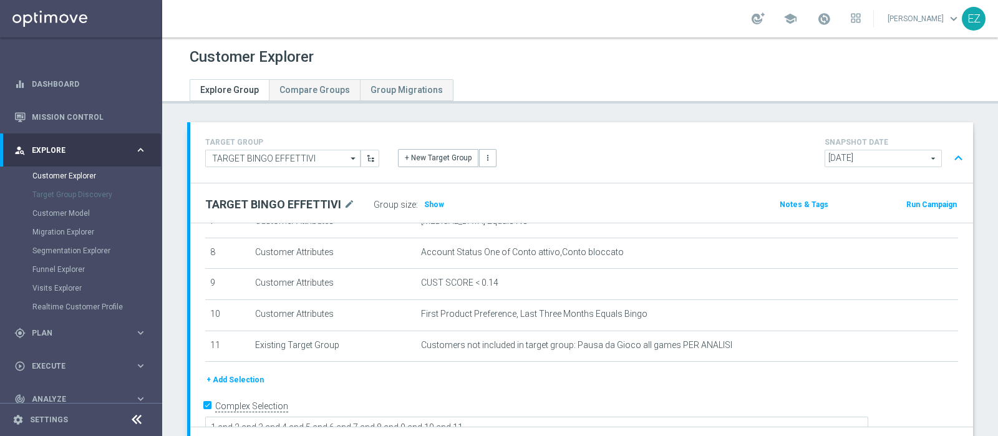
click at [798, 154] on button "expand_less" at bounding box center [959, 159] width 18 height 24
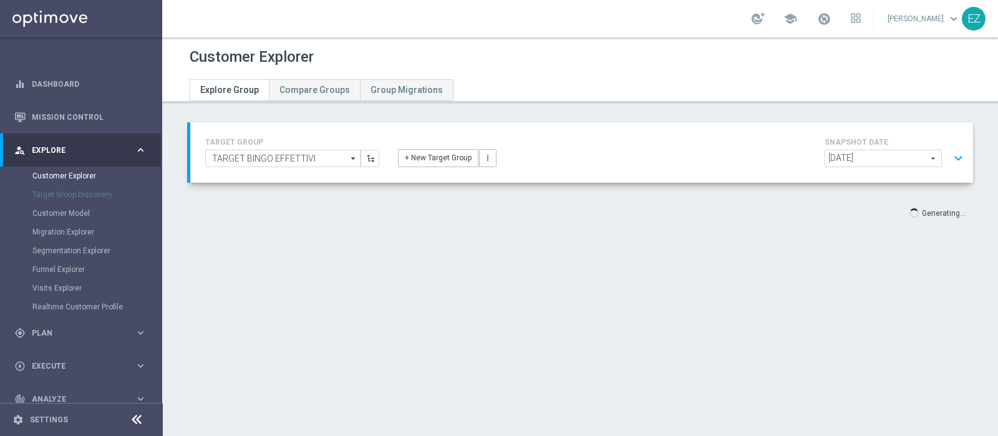
click at [798, 156] on button "expand_more" at bounding box center [959, 159] width 18 height 24
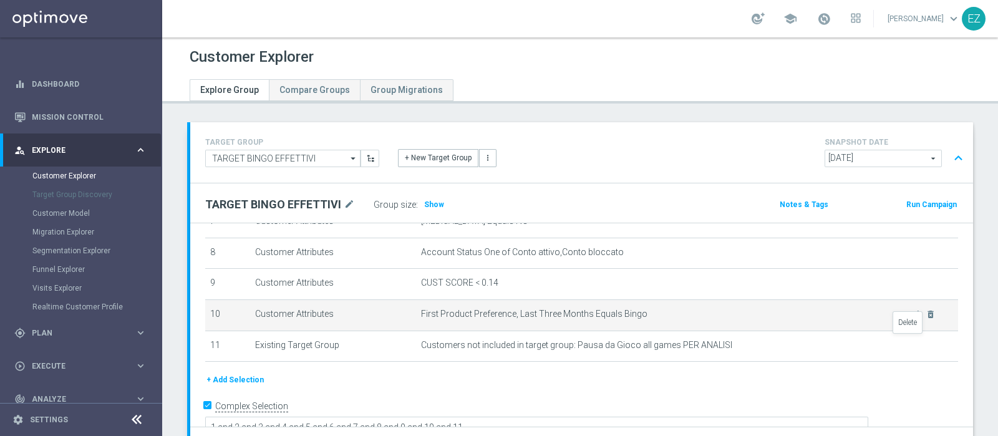
click at [0, 0] on icon "delete_forever" at bounding box center [0, 0] width 0 height 0
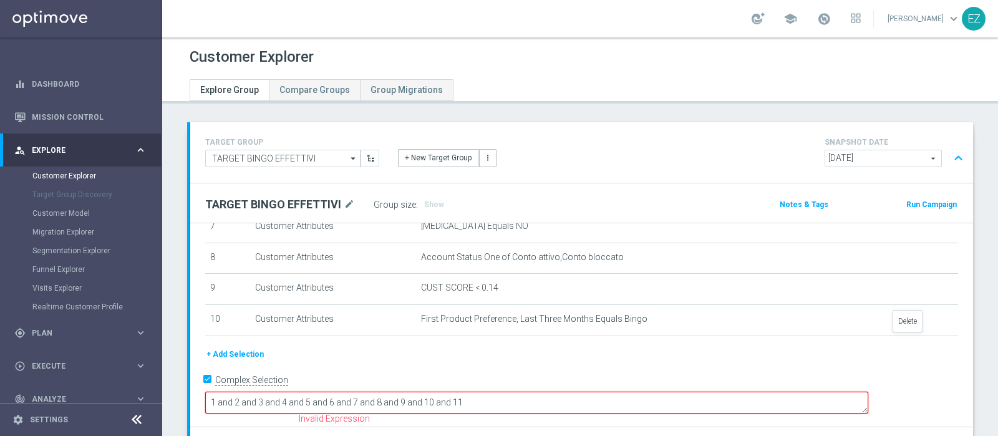
scroll to position [217, 0]
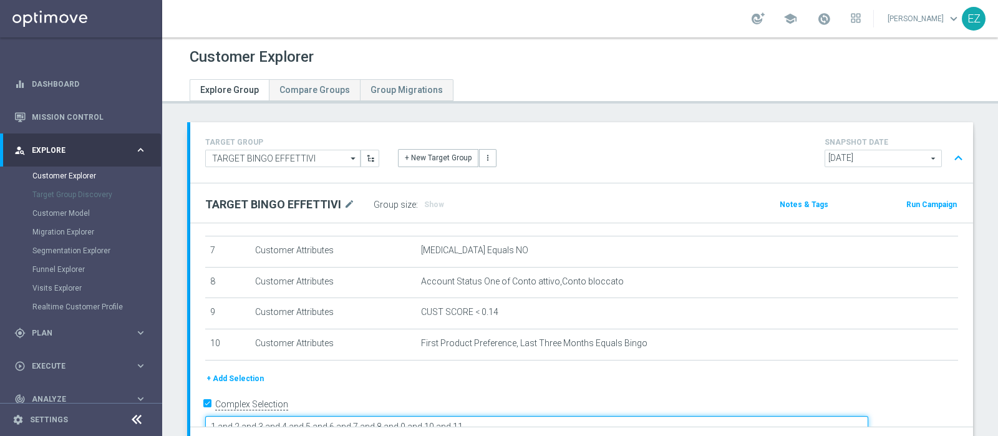
drag, startPoint x: 573, startPoint y: 404, endPoint x: 530, endPoint y: 404, distance: 42.4
click at [530, 348] on textarea "1 and 2 and 3 and 4 and 5 and 6 and 7 and 8 and 9 and 10 and 11" at bounding box center [536, 427] width 663 height 22
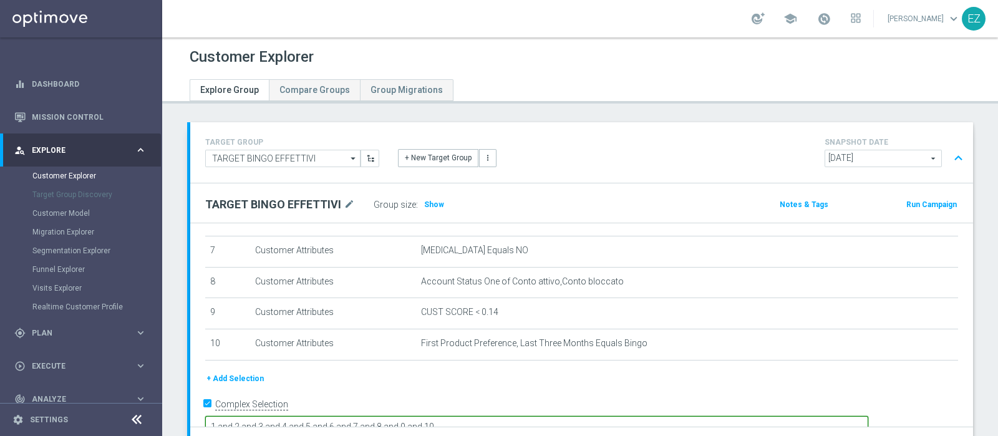
type textarea "1 and 2 and 3 and 4 and 5 and 6 and 7 and 8 and 9 and 10"
click at [616, 147] on div "+ New Target Group more_vert" at bounding box center [582, 151] width 386 height 32
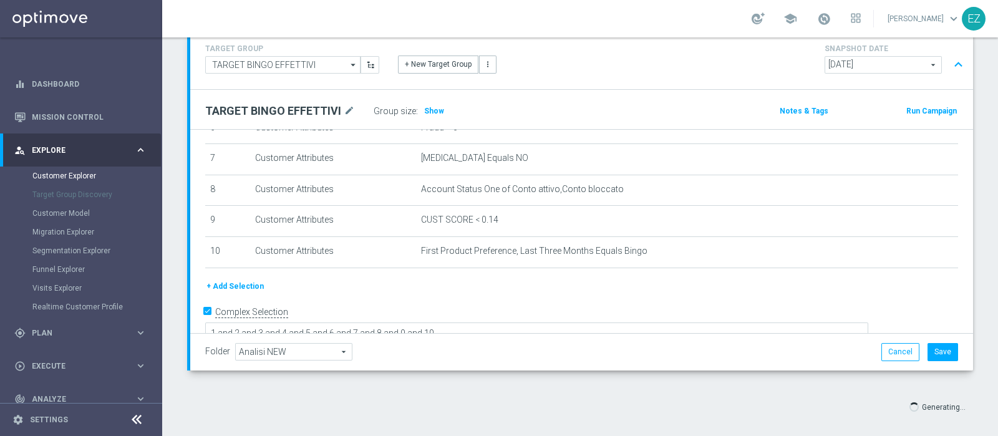
scroll to position [105, 0]
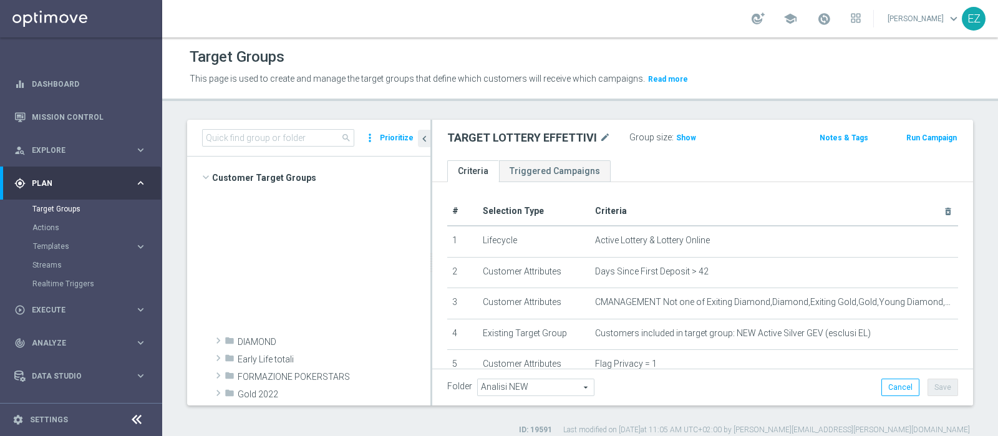
scroll to position [459, 0]
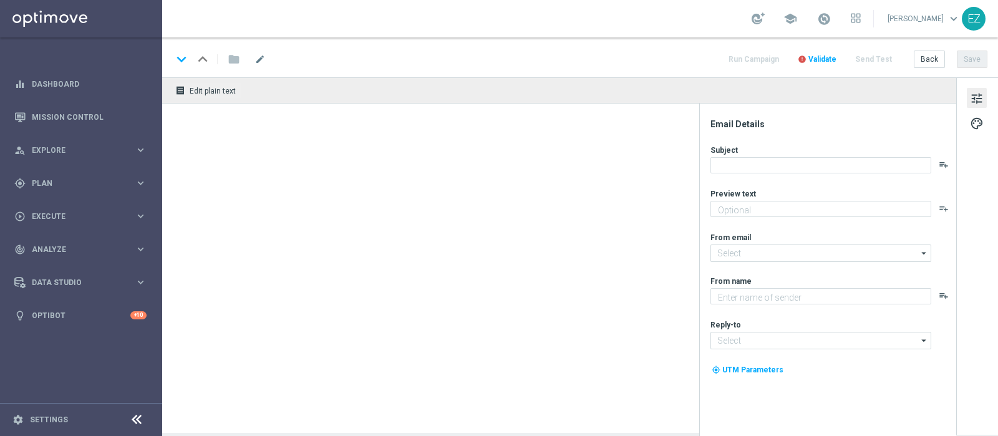
type textarea "Subito 2€ di bonus"
type textarea "Sisal"
type input "newsletter@comunicazioni.sisal.it"
type input "info@sisal.it"
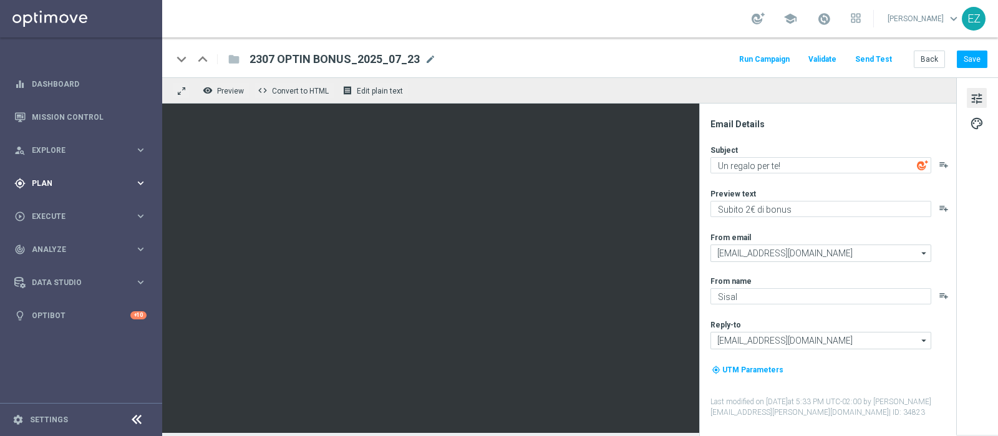
click at [41, 180] on span "Plan" at bounding box center [83, 183] width 103 height 7
click at [57, 212] on link "Target Groups" at bounding box center [80, 209] width 97 height 10
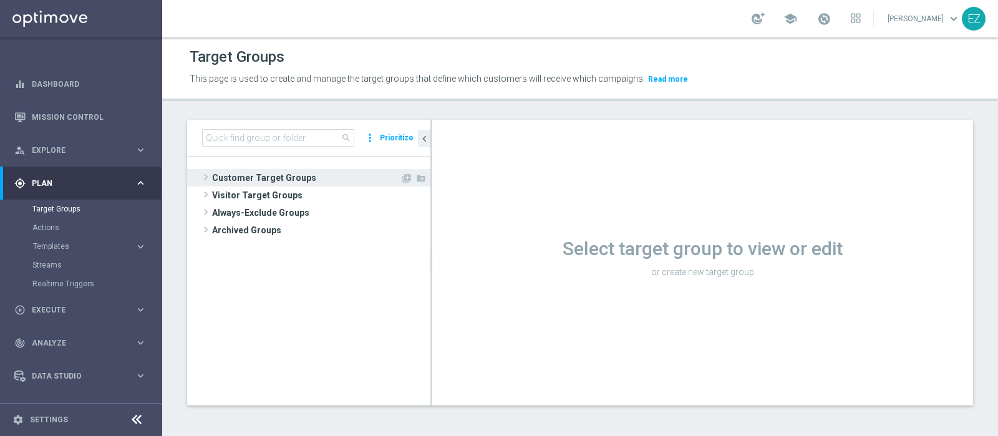
click at [235, 175] on span "Customer Target Groups" at bounding box center [306, 177] width 188 height 17
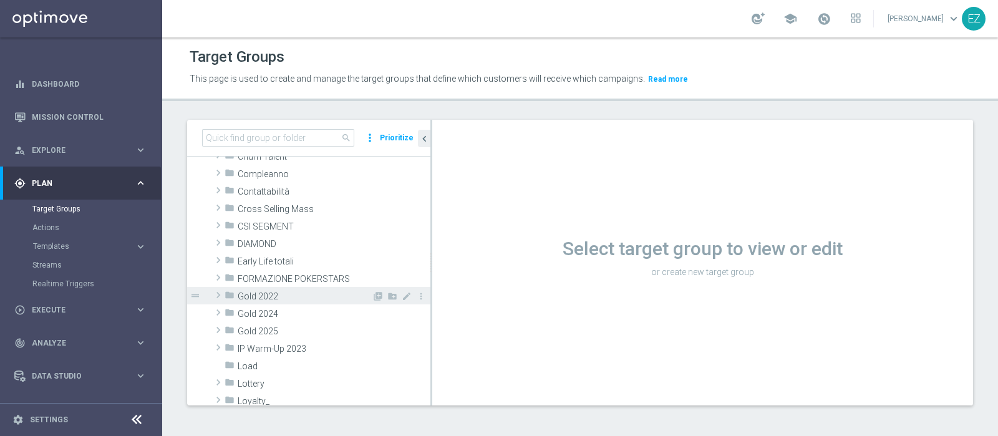
scroll to position [155, 0]
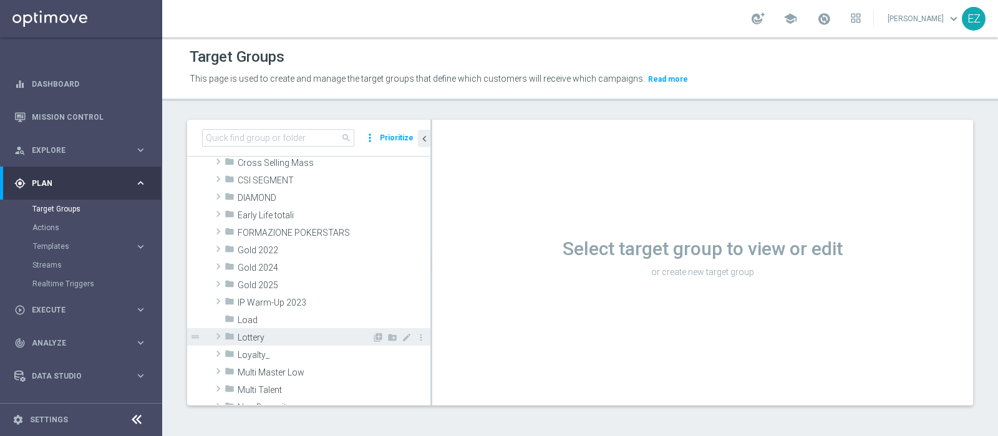
click at [263, 335] on span "Lottery" at bounding box center [305, 338] width 134 height 11
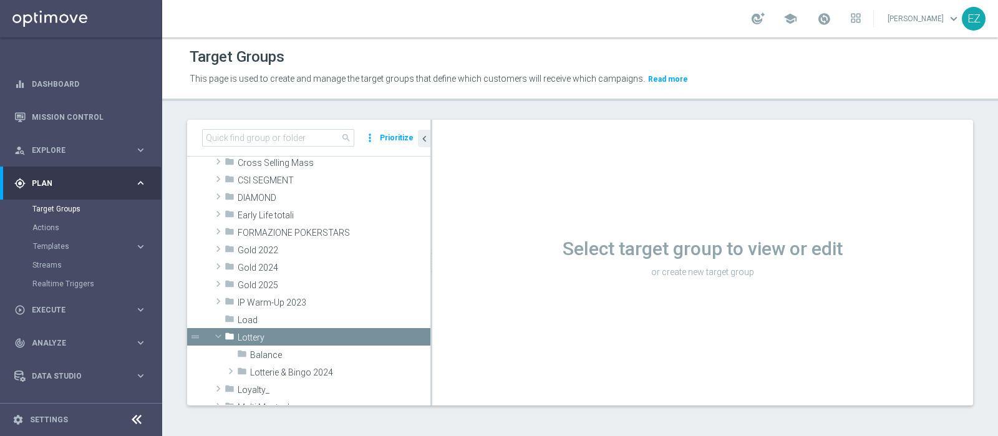
click at [57, 240] on accordion "Templates keyboard_arrow_right Optimail OptiMobile In-App OptiMobile Push Optip…" at bounding box center [96, 246] width 129 height 19
click at [57, 246] on span "Templates" at bounding box center [77, 246] width 89 height 7
click at [57, 261] on link "Optimail" at bounding box center [84, 265] width 91 height 10
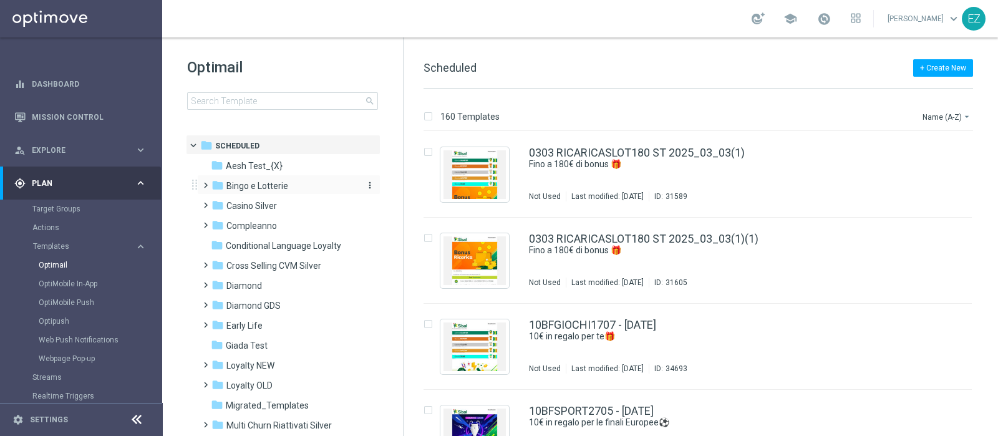
click at [254, 188] on span "Bingo e Lotterie" at bounding box center [257, 185] width 62 height 11
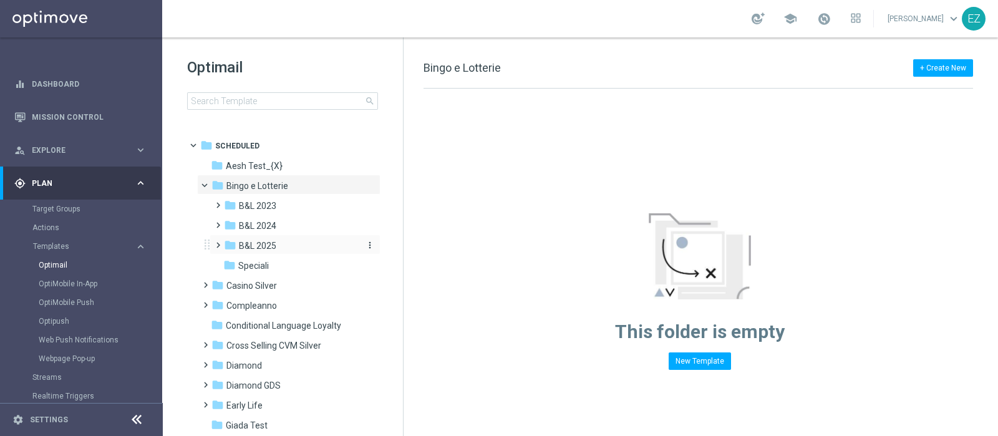
click at [262, 246] on span "B&L 2025" at bounding box center [257, 245] width 37 height 11
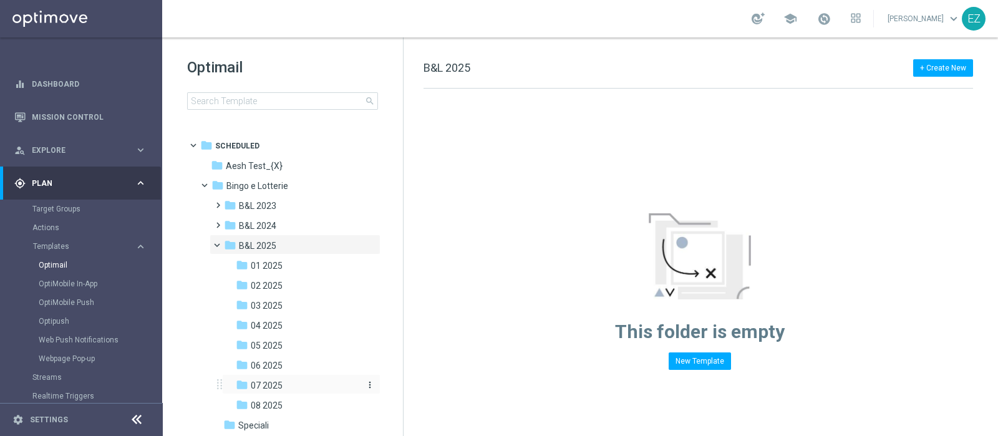
click at [271, 384] on span "07 2025" at bounding box center [267, 385] width 32 height 11
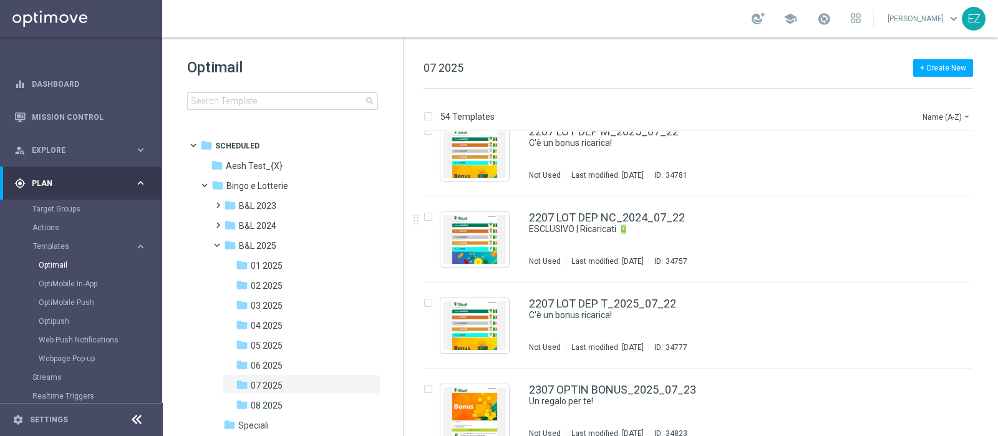
scroll to position [3029, 0]
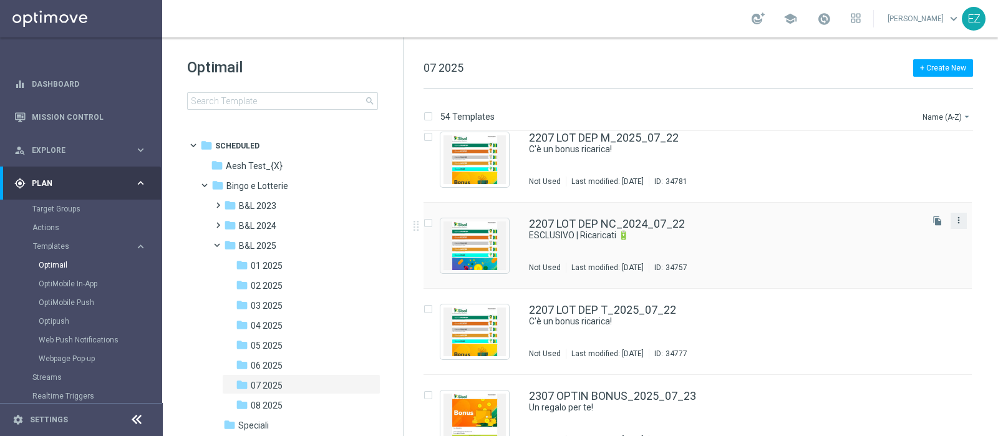
click at [957, 220] on icon "more_vert" at bounding box center [959, 220] width 10 height 10
click at [909, 252] on div "Copy To" at bounding box center [907, 250] width 75 height 9
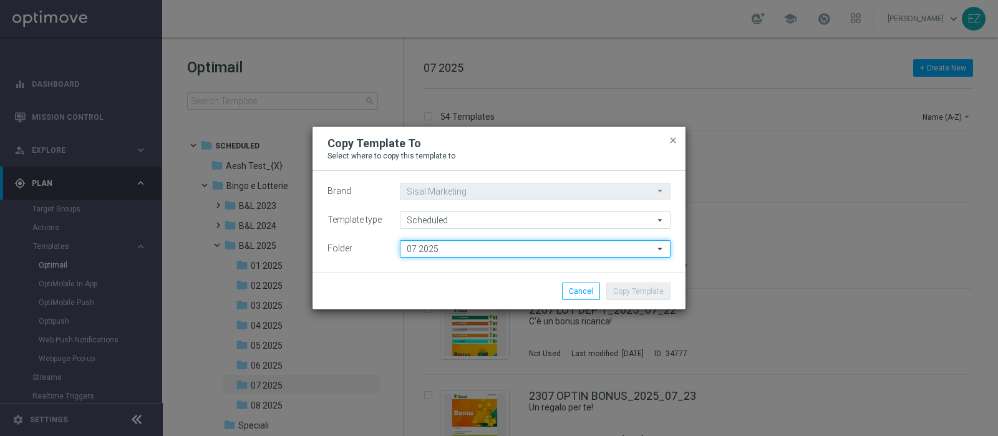
click at [538, 240] on input "07 2025" at bounding box center [535, 248] width 271 height 17
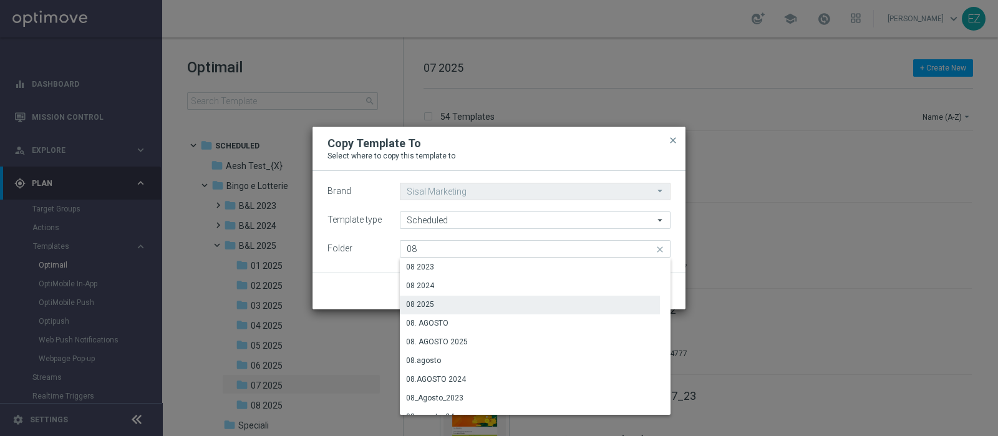
click at [456, 298] on div "08 2025" at bounding box center [530, 304] width 260 height 17
type input "08 2025"
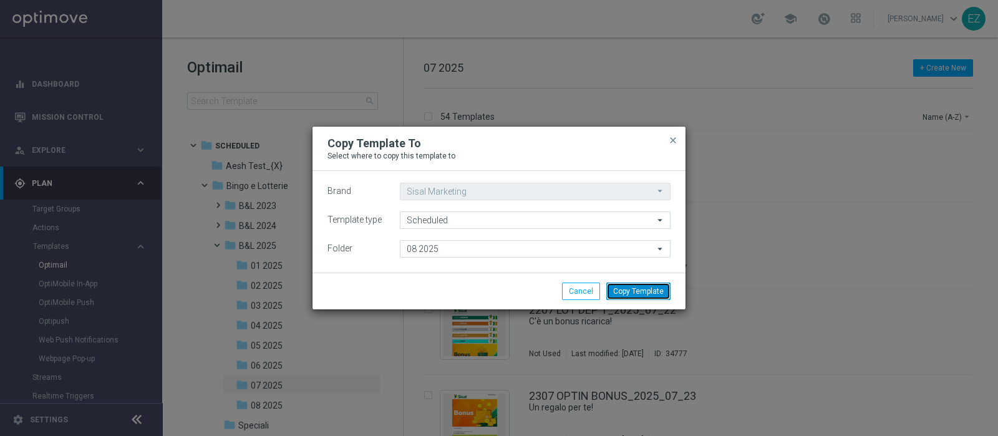
click at [626, 298] on button "Copy Template" at bounding box center [638, 291] width 64 height 17
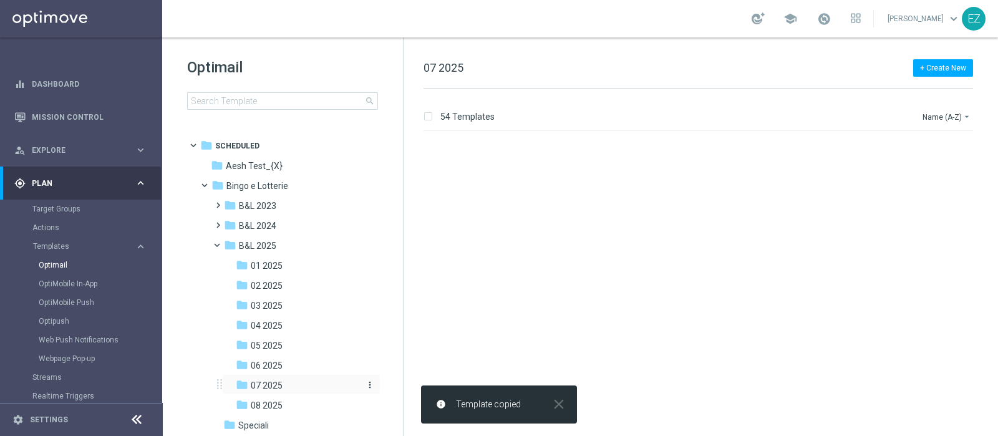
scroll to position [0, 0]
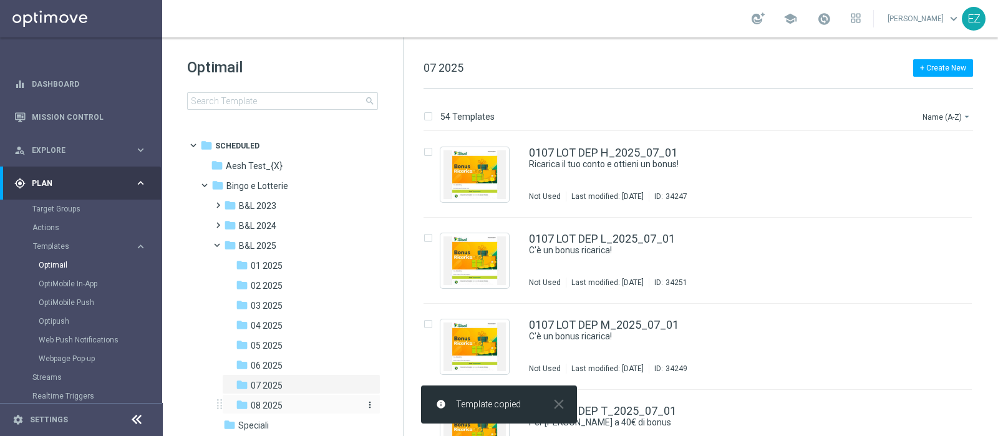
click at [276, 406] on span "08 2025" at bounding box center [267, 405] width 32 height 11
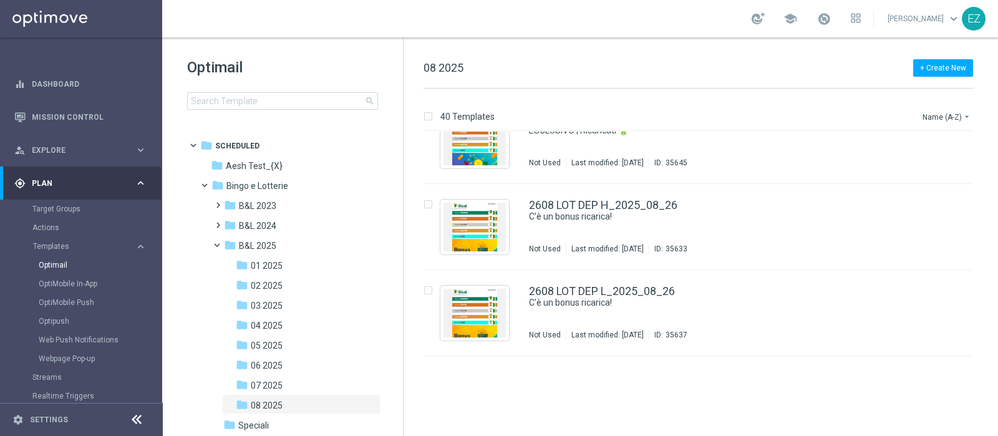
scroll to position [2960, 0]
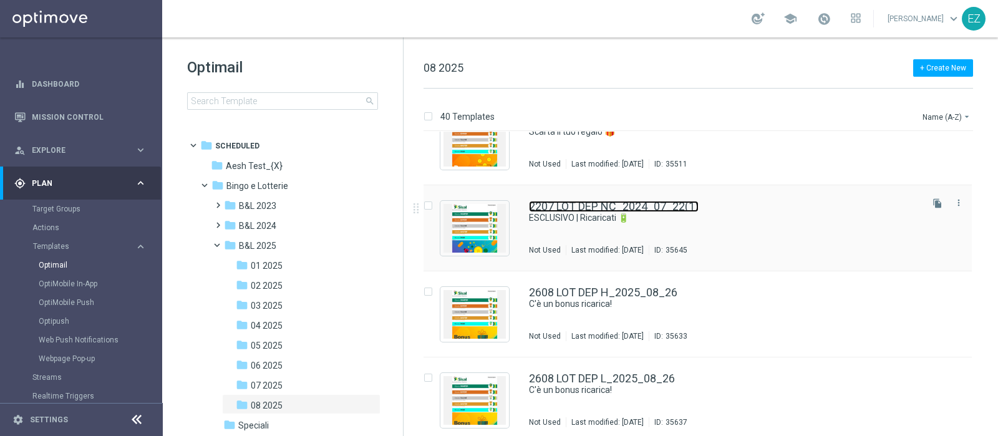
click at [654, 208] on link "2207 LOT DEP NC_2024_07_22(1)" at bounding box center [614, 206] width 170 height 11
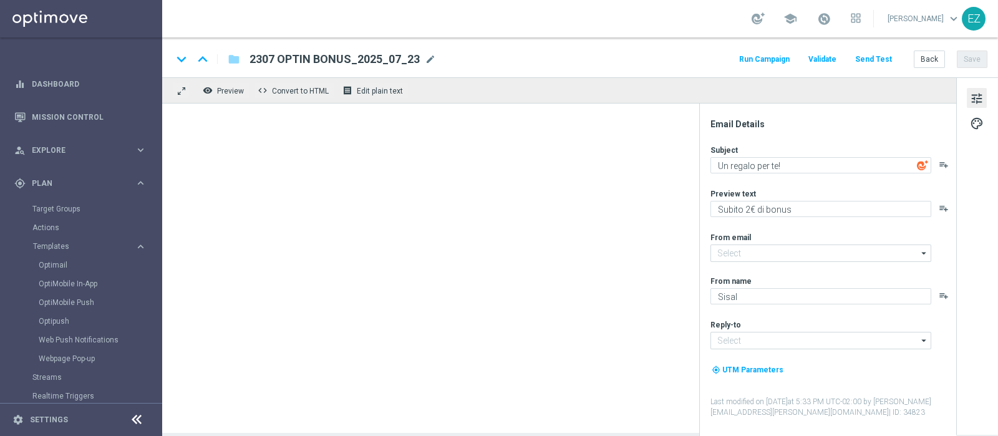
type input "newsletter@comunicazioni.sisal.it"
type input "info@sisal.it"
type input "2207 LOT DEP NC_2024_07_22(1)"
type textarea "ESCLUSIVO | Ricaricati 🔋​"
type textarea "Fino a 20.000 Sisal point"
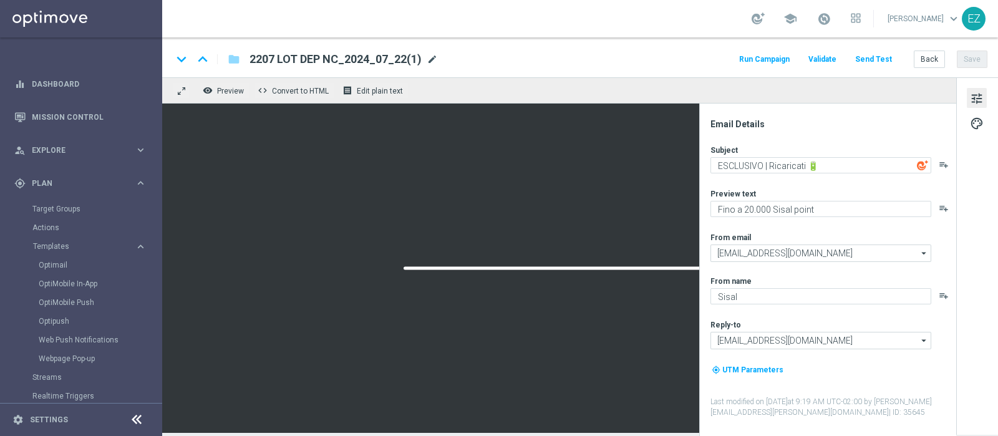
click at [427, 62] on span "mode_edit" at bounding box center [432, 59] width 11 height 11
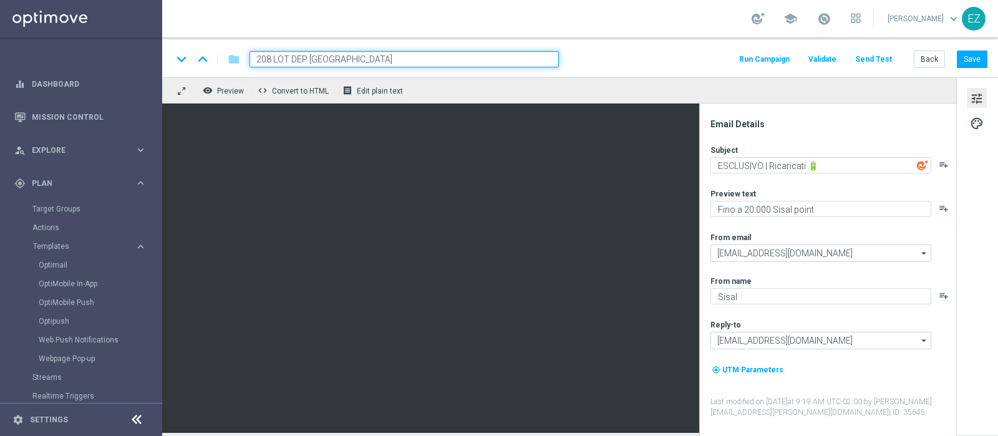
type input "2608 LOT DEP NC_2024_08_26"
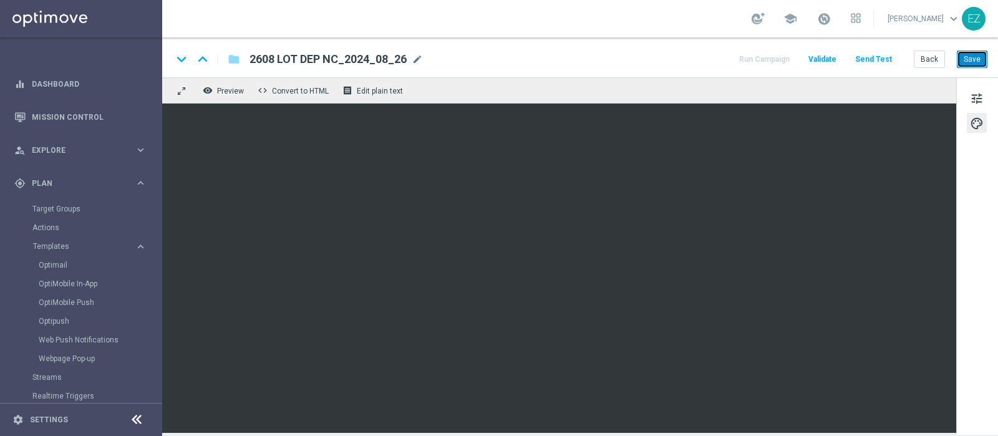
click at [975, 63] on button "Save" at bounding box center [972, 59] width 31 height 17
click at [973, 63] on button "Save" at bounding box center [972, 59] width 31 height 17
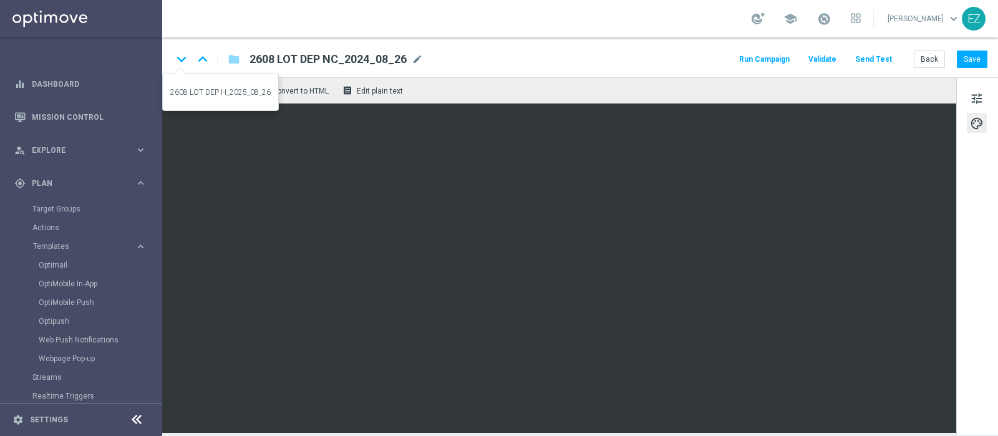
click at [181, 58] on icon "keyboard_arrow_down" at bounding box center [181, 59] width 19 height 19
click at [978, 90] on span "tune" at bounding box center [977, 98] width 14 height 16
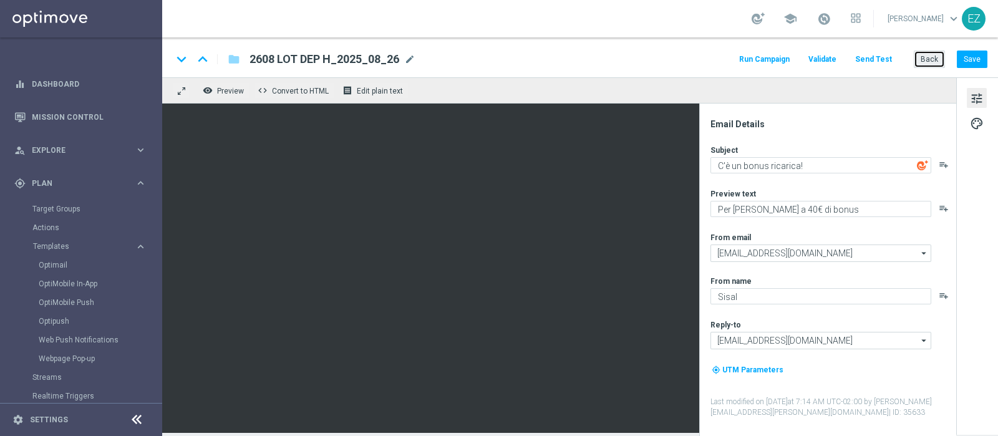
click at [923, 56] on button "Back" at bounding box center [929, 59] width 31 height 17
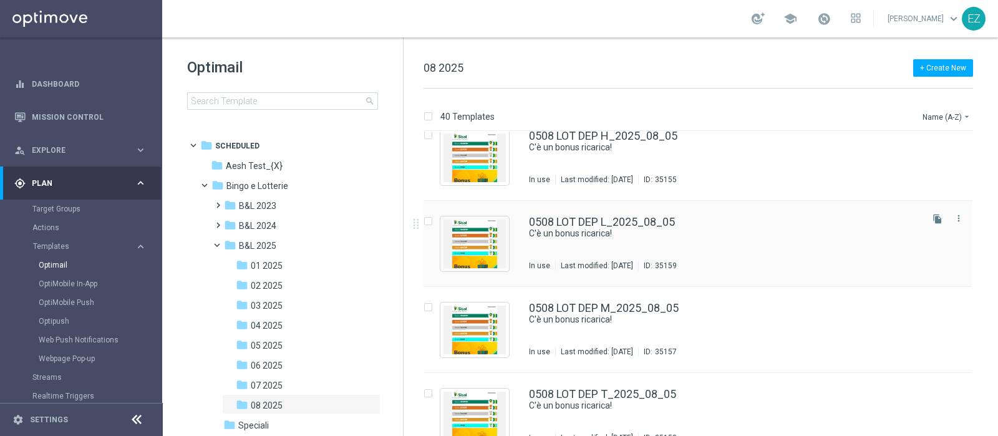
scroll to position [104, 0]
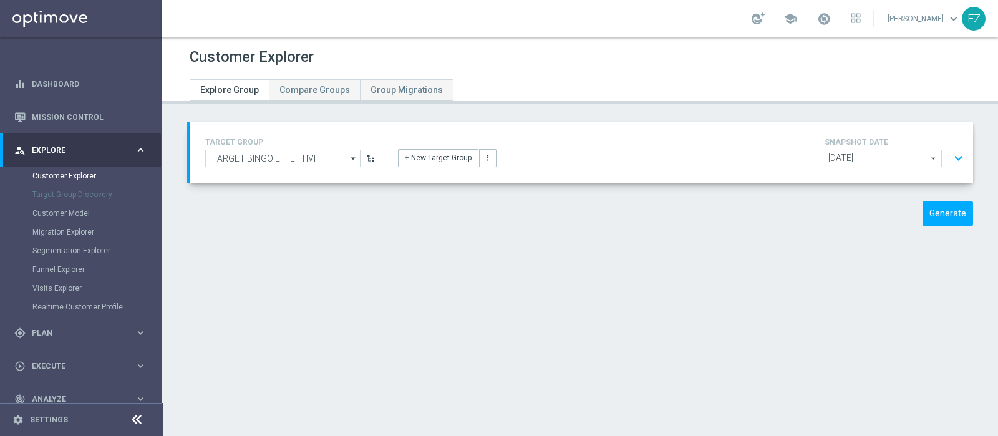
click at [951, 157] on button "expand_more" at bounding box center [959, 159] width 18 height 24
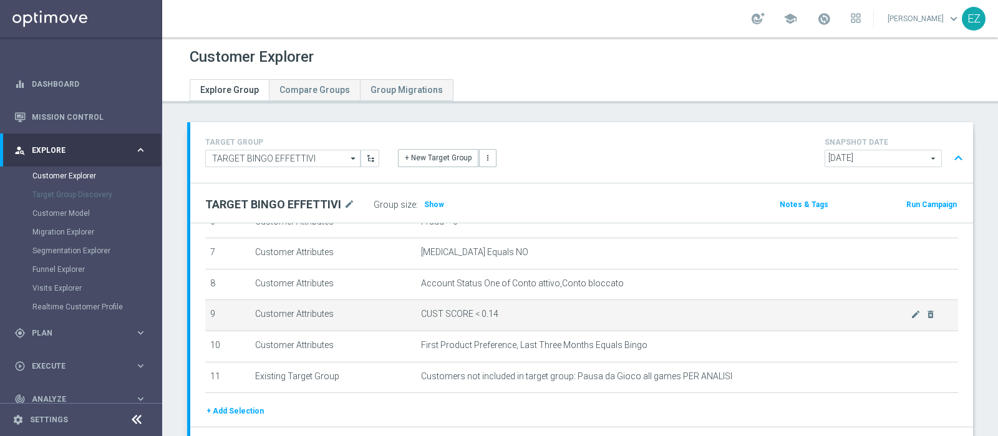
scroll to position [246, 0]
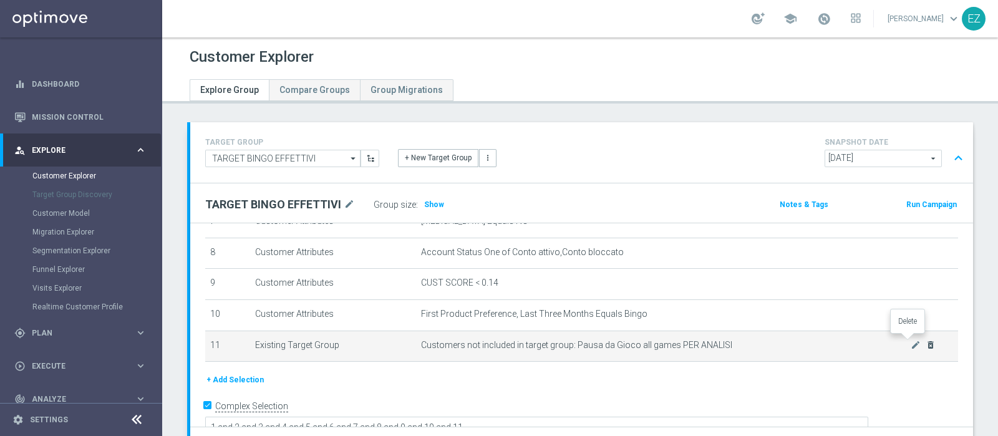
click at [926, 342] on icon "delete_forever" at bounding box center [931, 345] width 10 height 10
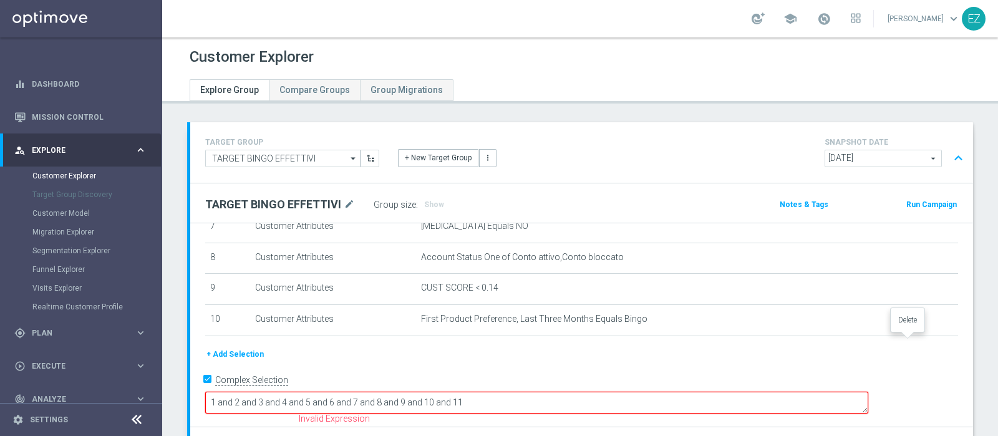
scroll to position [217, 0]
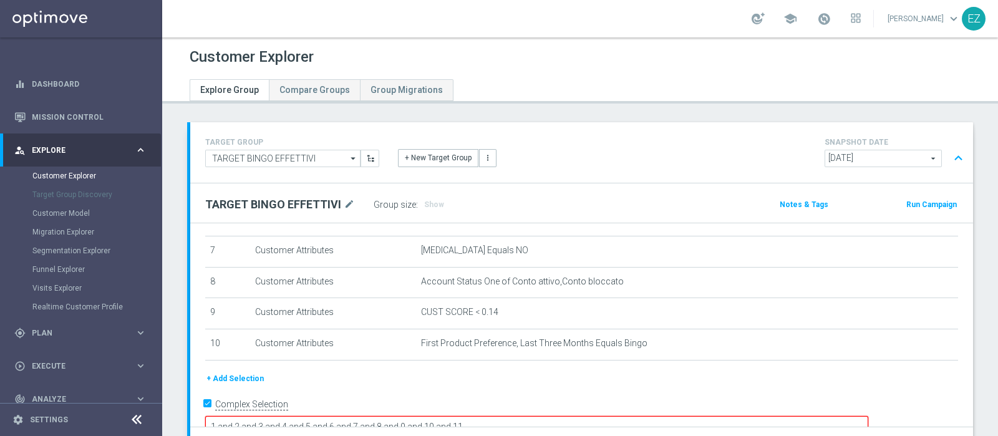
click at [566, 416] on textarea "1 and 2 and 3 and 4 and 5 and 6 and 7 and 8 and 9 and 10 and 11" at bounding box center [536, 427] width 663 height 22
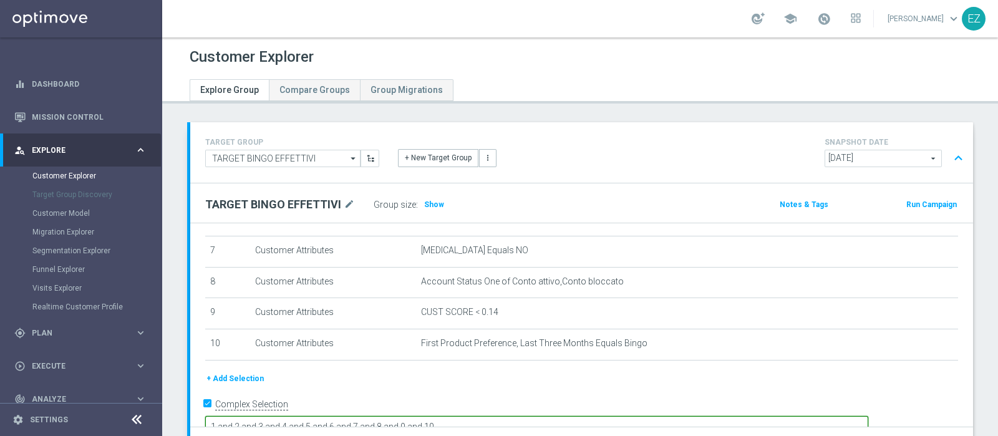
scroll to position [107, 0]
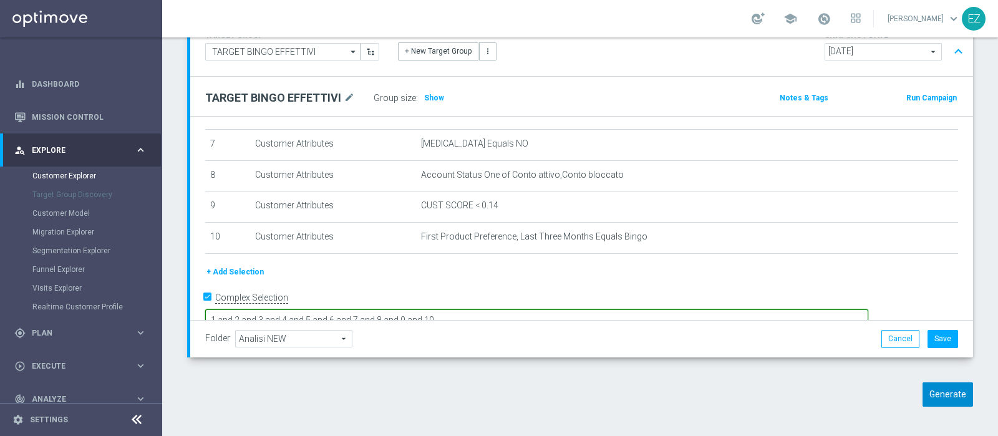
type textarea "1 and 2 and 3 and 4 and 5 and 6 and 7 and 8 and 9 and 10"
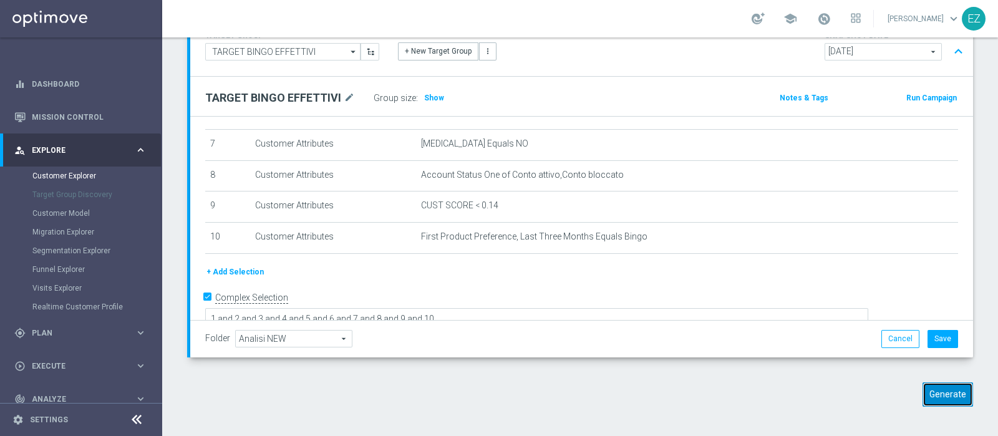
click at [933, 387] on button "Generate" at bounding box center [948, 394] width 51 height 24
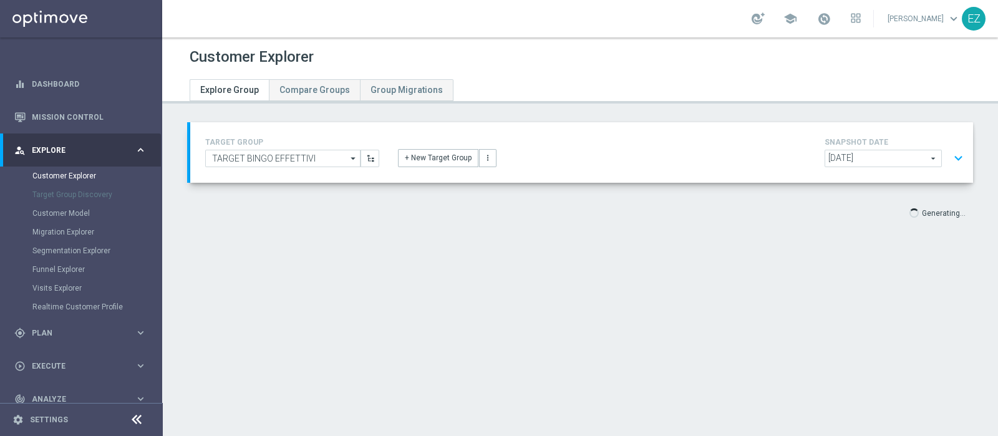
scroll to position [0, 0]
type input "Select"
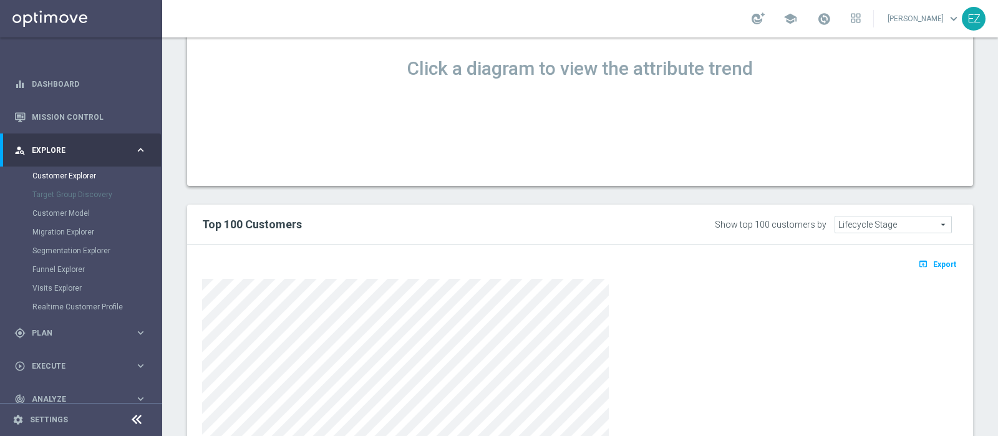
scroll to position [535, 0]
click at [921, 260] on button "open_in_browser Export" at bounding box center [938, 262] width 42 height 16
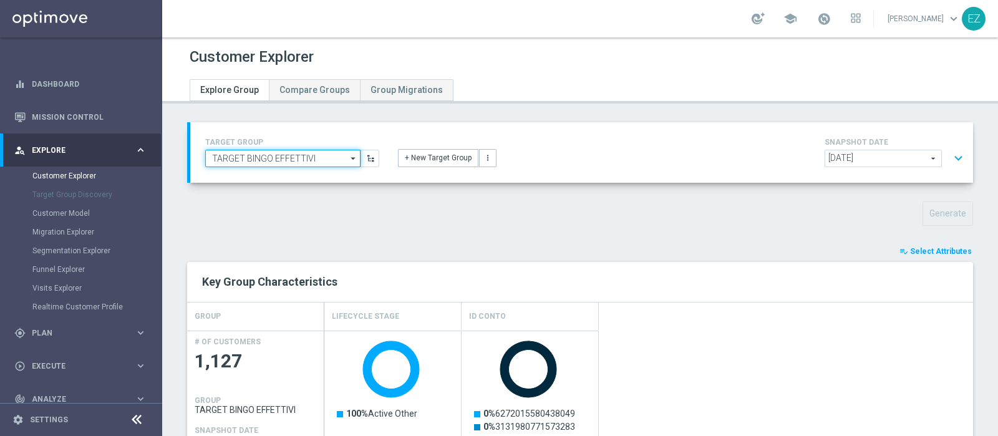
click at [324, 159] on input "TARGET BINGO EFFETTIVI" at bounding box center [282, 158] width 155 height 17
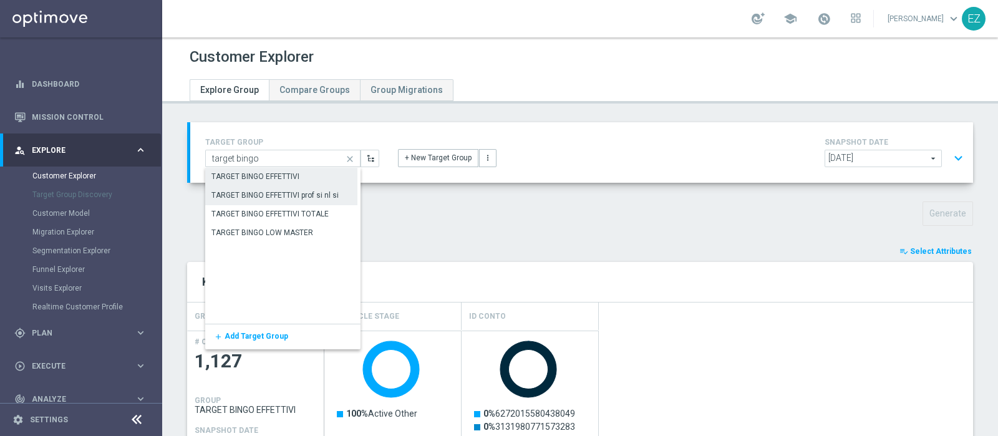
click at [301, 190] on div "TARGET BINGO EFFETTIVI prof si nl si" at bounding box center [275, 195] width 127 height 11
type input "TARGET BINGO EFFETTIVI prof si nl si"
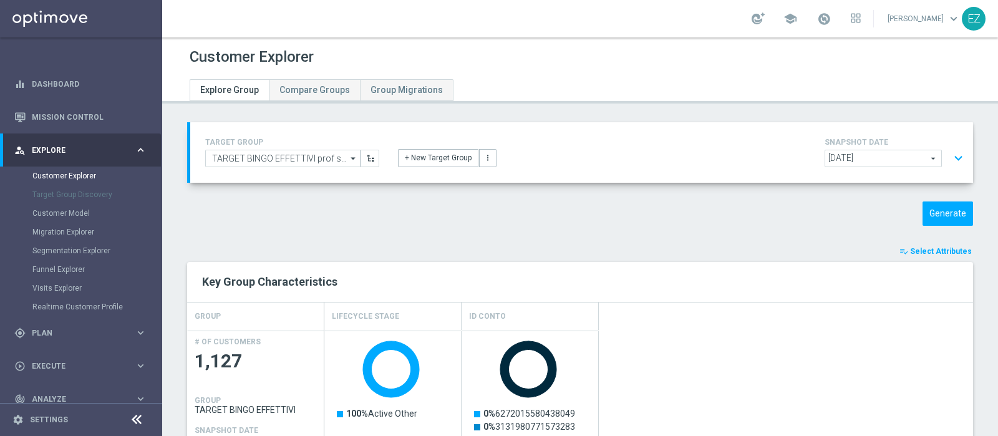
click at [950, 156] on button "expand_more" at bounding box center [959, 159] width 18 height 24
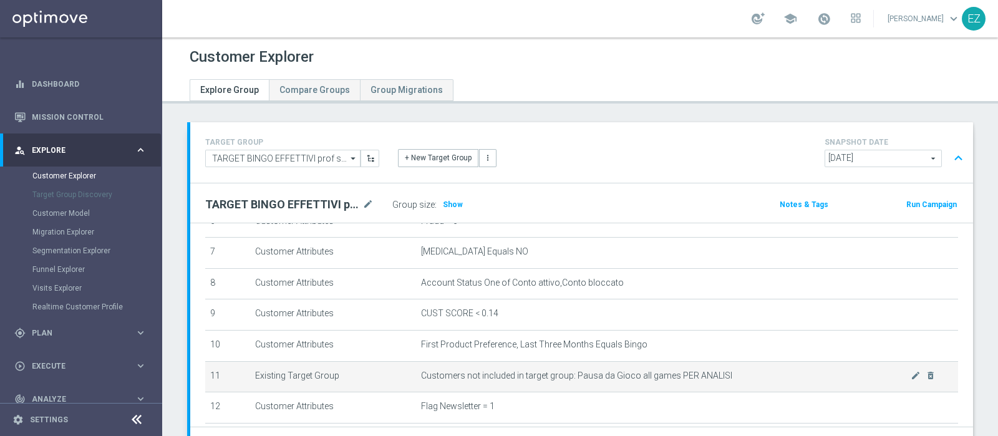
scroll to position [276, 0]
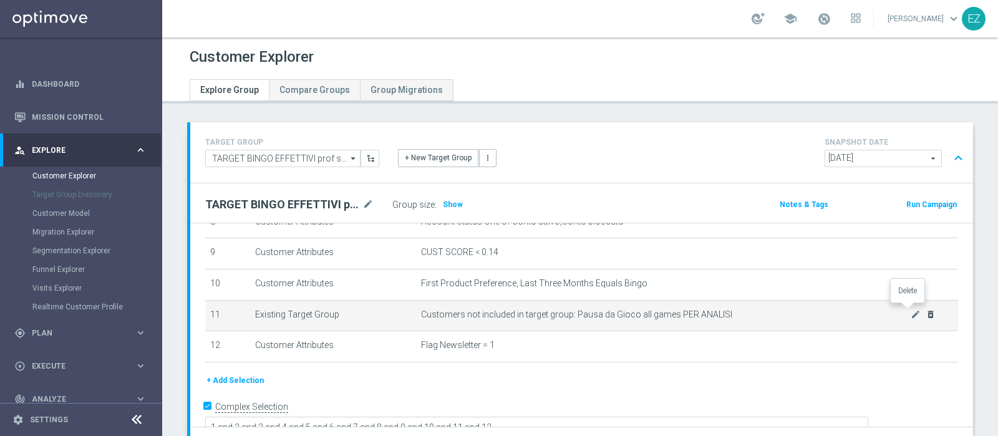
click at [926, 311] on icon "delete_forever" at bounding box center [931, 314] width 10 height 10
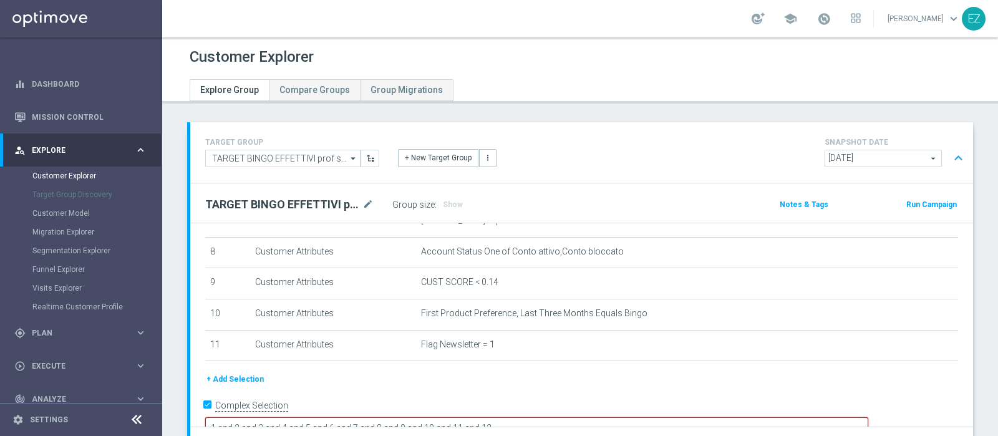
drag, startPoint x: 585, startPoint y: 405, endPoint x: 550, endPoint y: 407, distance: 35.0
click at [550, 417] on textarea "1 and 2 and 3 and 4 and 5 and 6 and 7 and 8 and 9 and 10 and 11 and 12" at bounding box center [536, 428] width 663 height 22
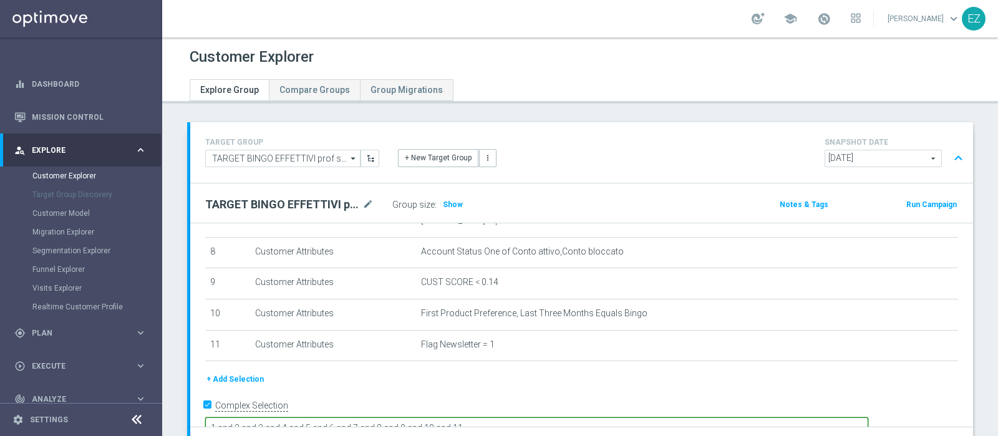
type textarea "1 and 2 and 3 and 4 and 5 and 6 and 7 and 8 and 9 and 10 and 11"
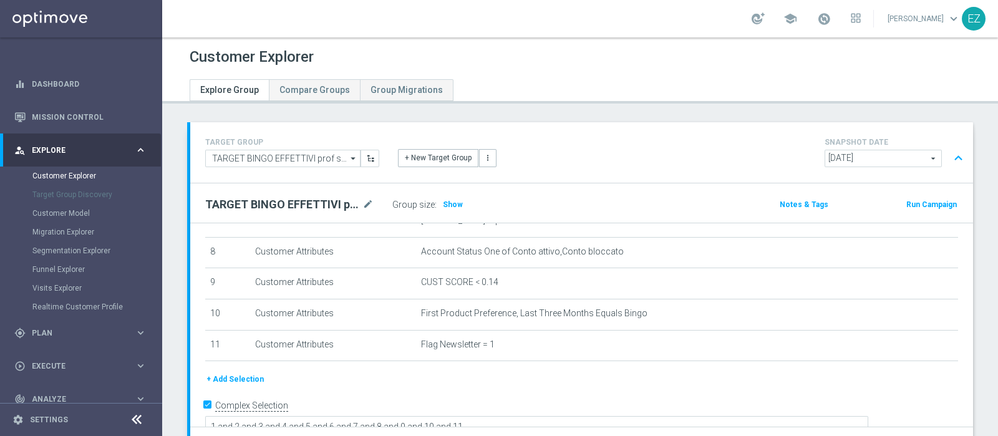
click at [616, 149] on div "+ New Target Group more_vert" at bounding box center [582, 151] width 386 height 32
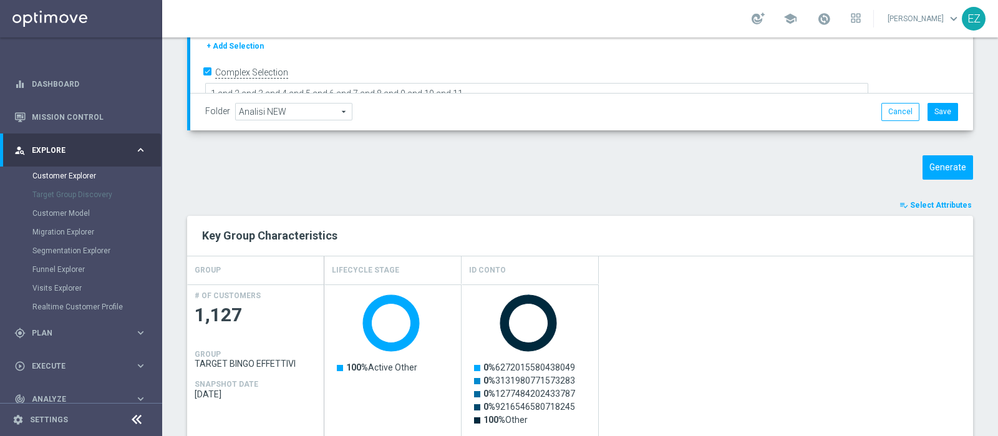
scroll to position [343, 0]
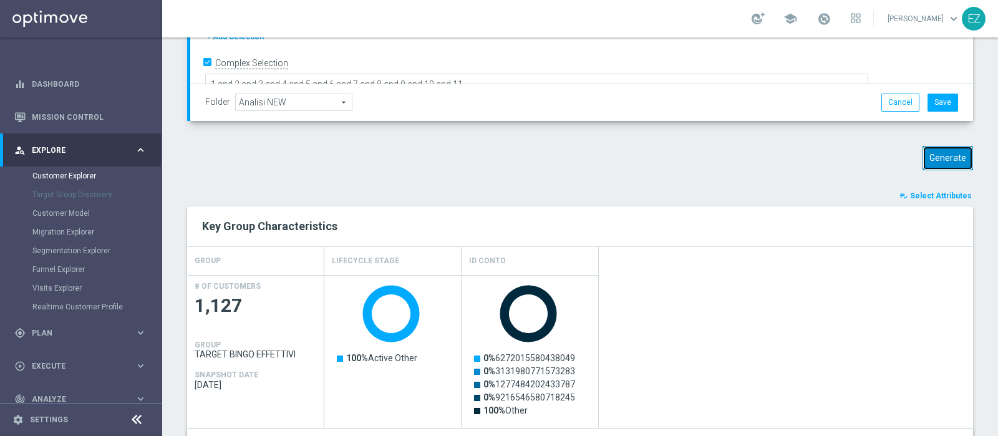
click at [951, 152] on button "Generate" at bounding box center [948, 158] width 51 height 24
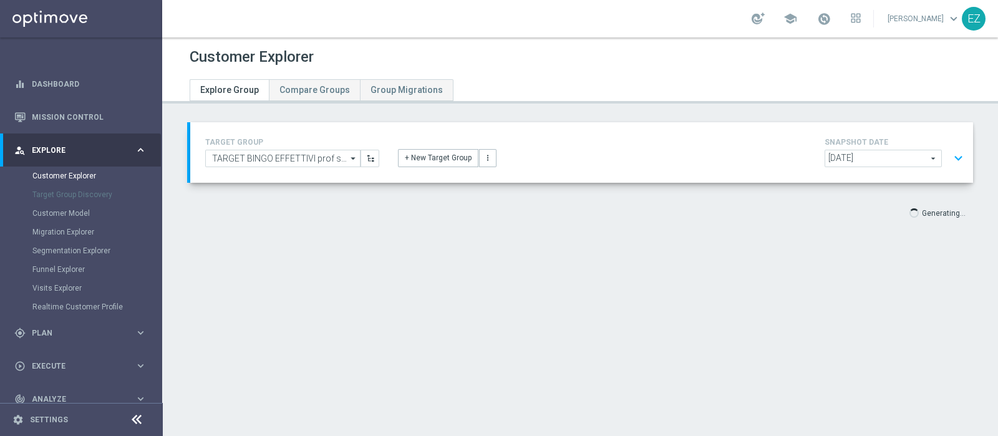
scroll to position [0, 0]
click at [950, 160] on button "expand_more" at bounding box center [959, 159] width 18 height 24
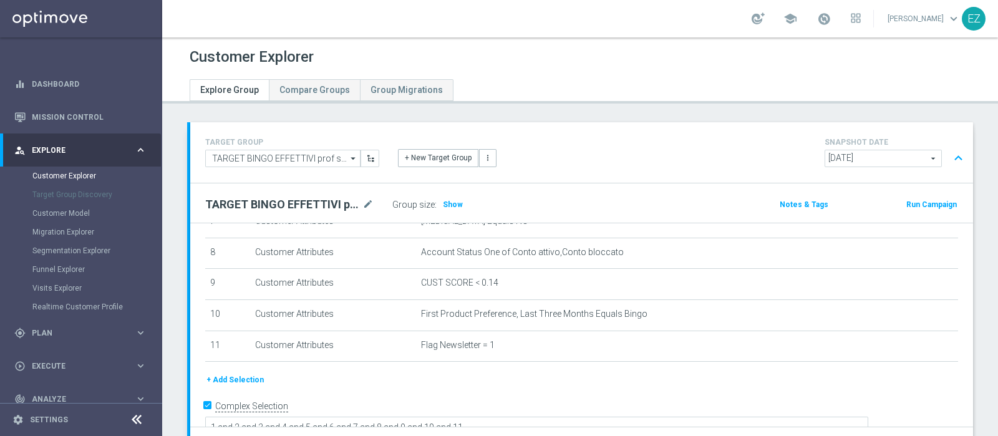
click at [460, 202] on h3 "Show" at bounding box center [453, 205] width 22 height 14
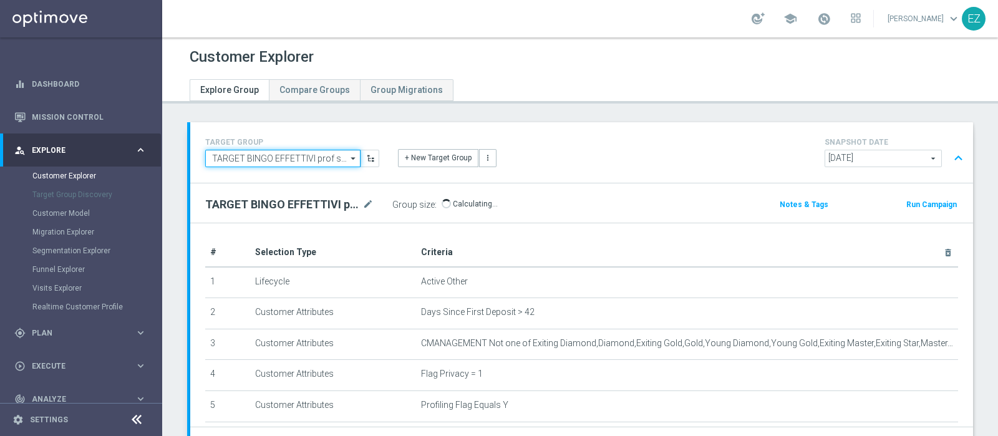
click at [334, 159] on input "TARGET BINGO EFFETTIVI prof si nl si" at bounding box center [282, 158] width 155 height 17
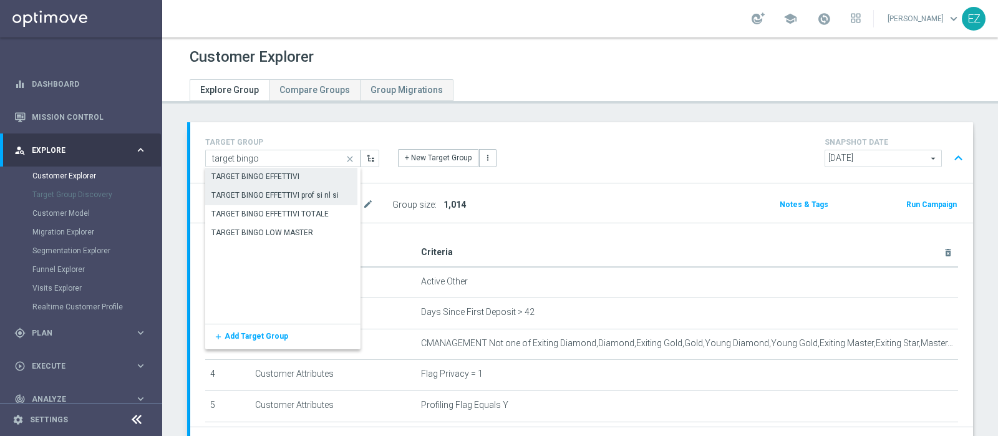
click at [285, 173] on div "TARGET BINGO EFFETTIVI" at bounding box center [256, 176] width 88 height 11
type input "TARGET BINGO EFFETTIVI"
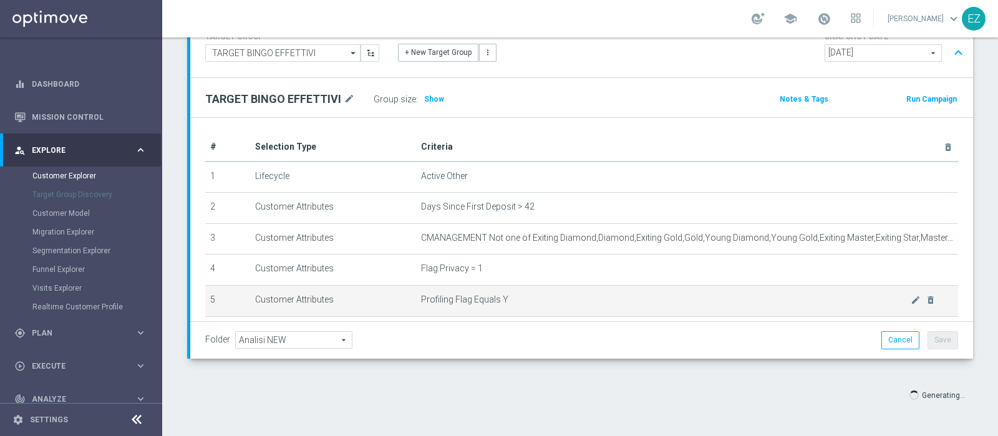
scroll to position [246, 0]
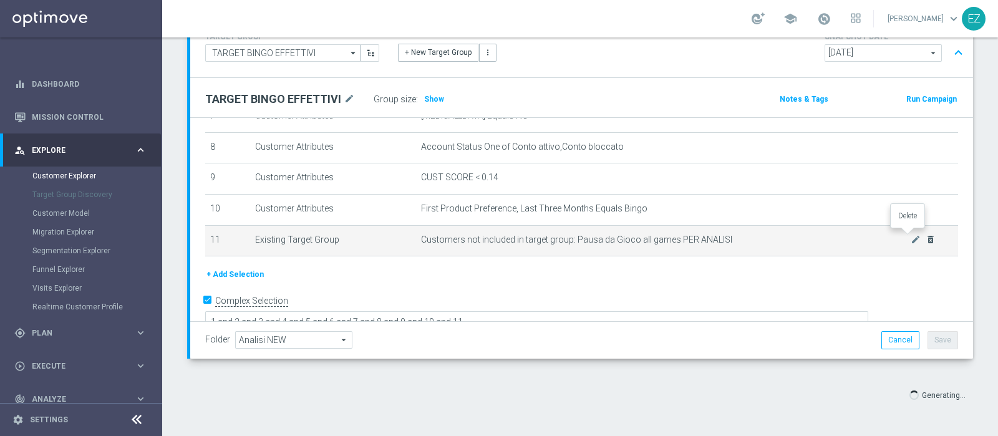
click at [926, 235] on icon "delete_forever" at bounding box center [931, 240] width 10 height 10
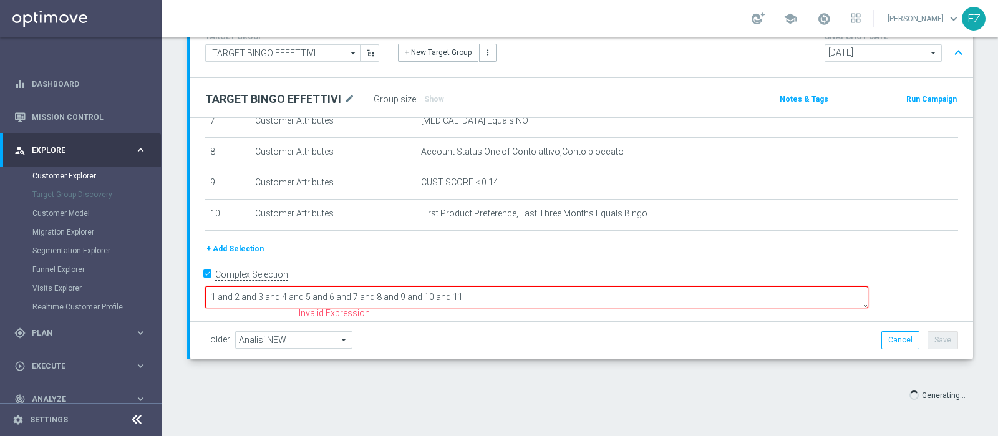
scroll to position [217, 0]
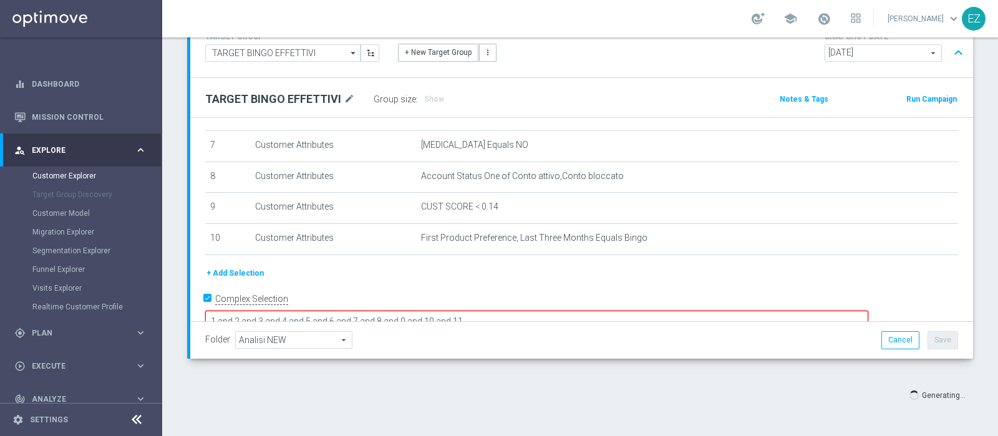
click at [234, 268] on button "+ Add Selection" at bounding box center [235, 273] width 60 height 14
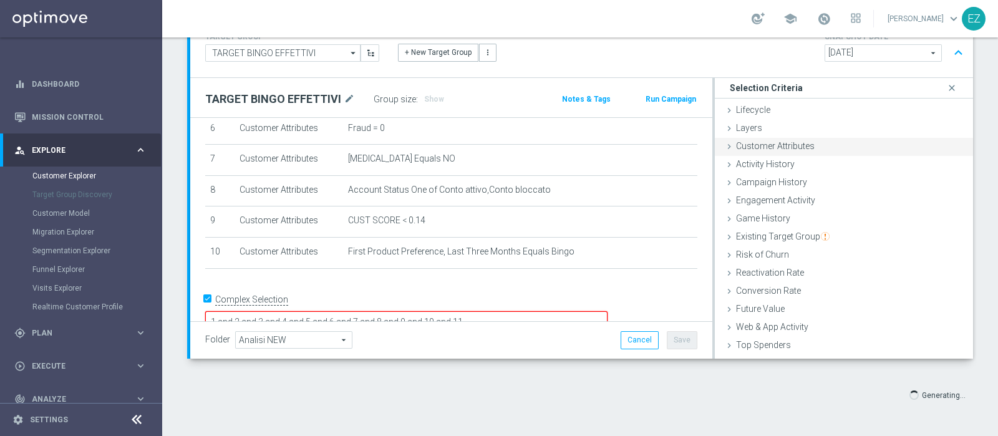
click at [780, 141] on span "Customer Attributes" at bounding box center [775, 146] width 79 height 10
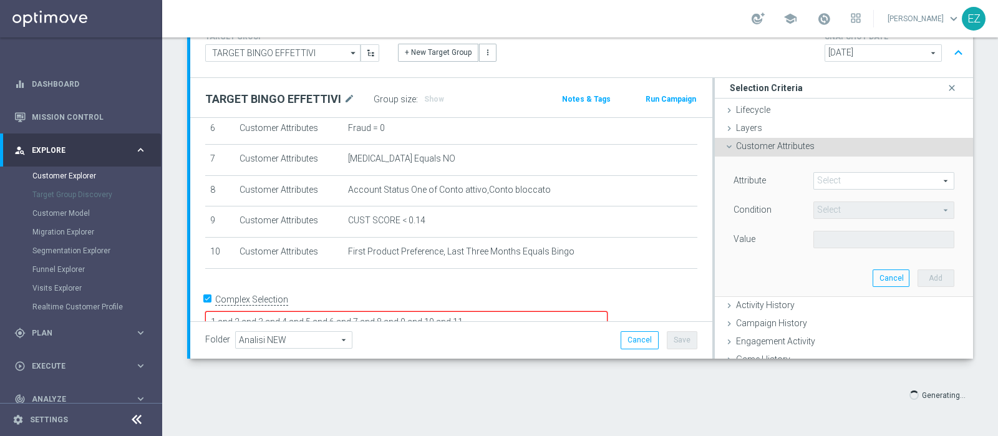
click at [824, 179] on span at bounding box center [884, 181] width 140 height 16
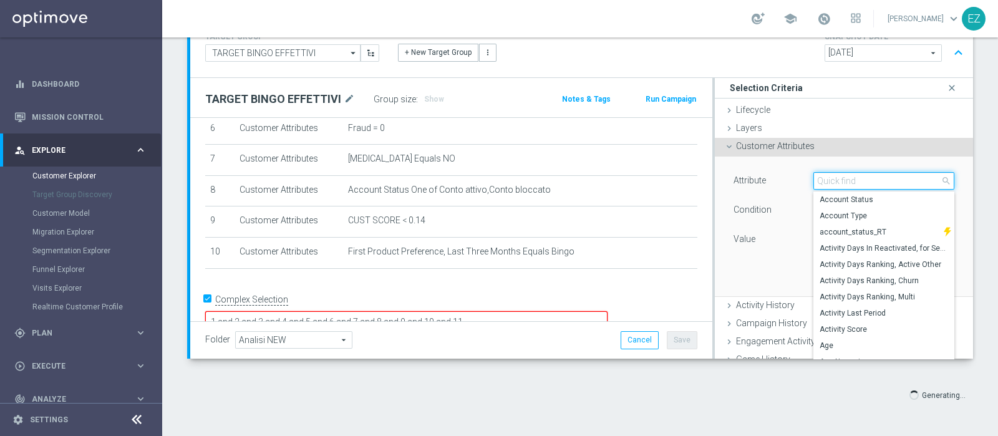
click at [824, 179] on input "search" at bounding box center [884, 180] width 141 height 17
type input "news"
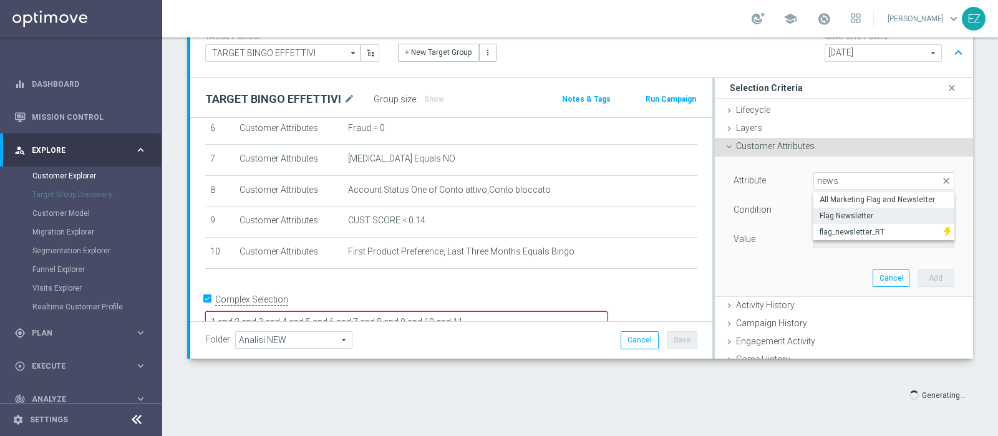
click at [830, 216] on span "Flag Newsletter" at bounding box center [884, 216] width 129 height 10
type input "Flag Newsletter"
type input "="
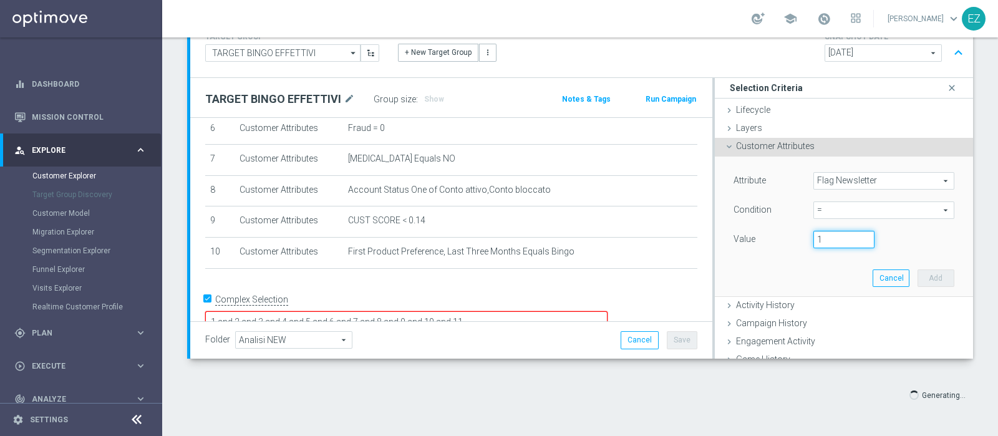
type input "1"
click at [845, 236] on input "1" at bounding box center [844, 239] width 61 height 17
click at [918, 279] on button "Add" at bounding box center [936, 278] width 37 height 17
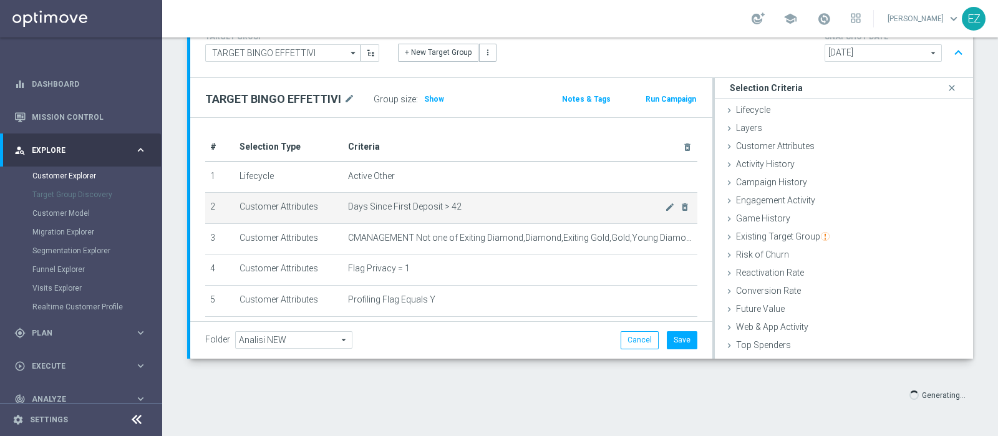
scroll to position [1, 0]
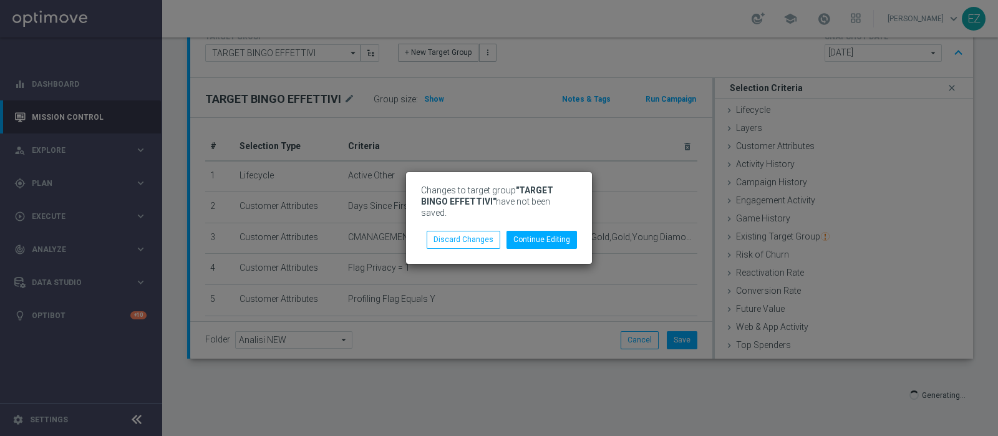
drag, startPoint x: 555, startPoint y: 24, endPoint x: 562, endPoint y: 25, distance: 6.4
click at [556, 24] on modal-container "Changes to target group "TARGET BINGO EFFETTIVI" have not been saved. Continue …" at bounding box center [499, 218] width 998 height 436
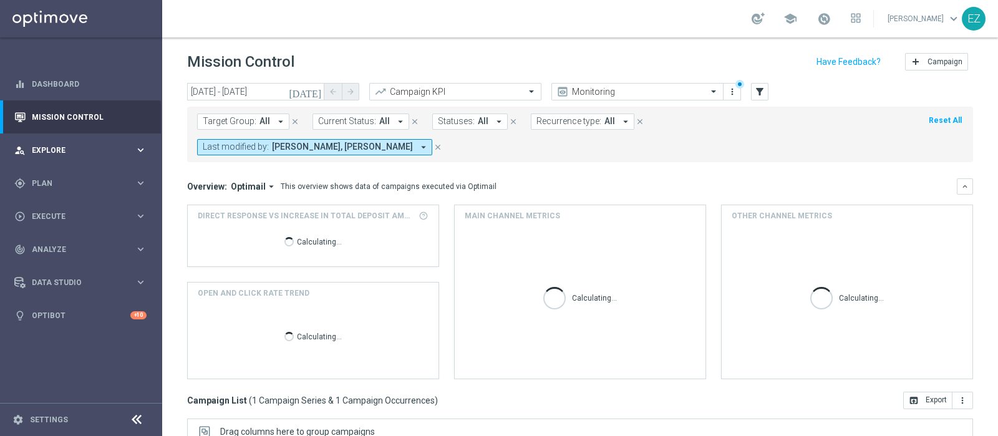
click at [60, 153] on span "Explore" at bounding box center [83, 150] width 103 height 7
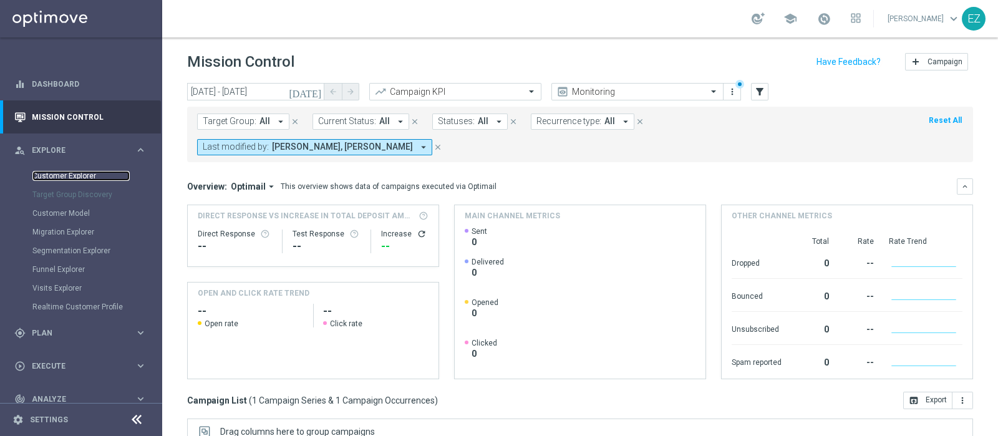
click at [59, 179] on link "Customer Explorer" at bounding box center [80, 176] width 97 height 10
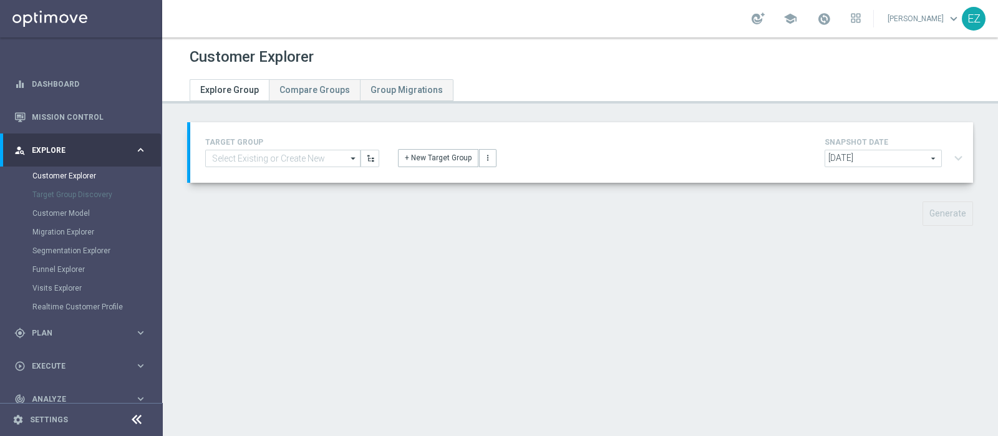
click at [834, 157] on span "[DATE]" at bounding box center [883, 158] width 116 height 16
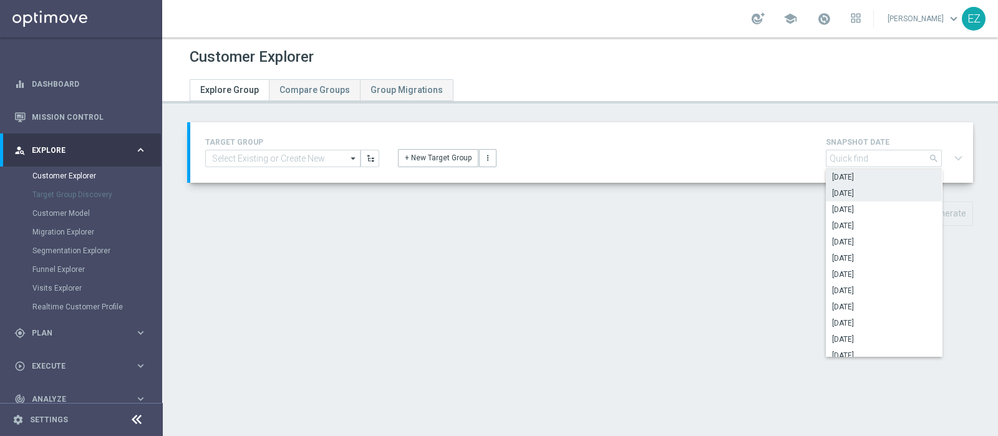
click at [854, 192] on span "[DATE]" at bounding box center [884, 193] width 104 height 10
type input "[DATE]"
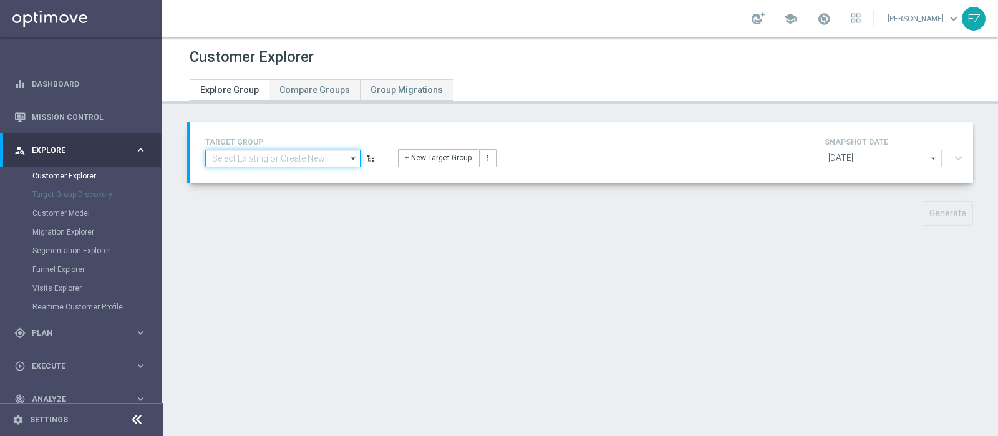
click at [311, 162] on input at bounding box center [282, 158] width 155 height 17
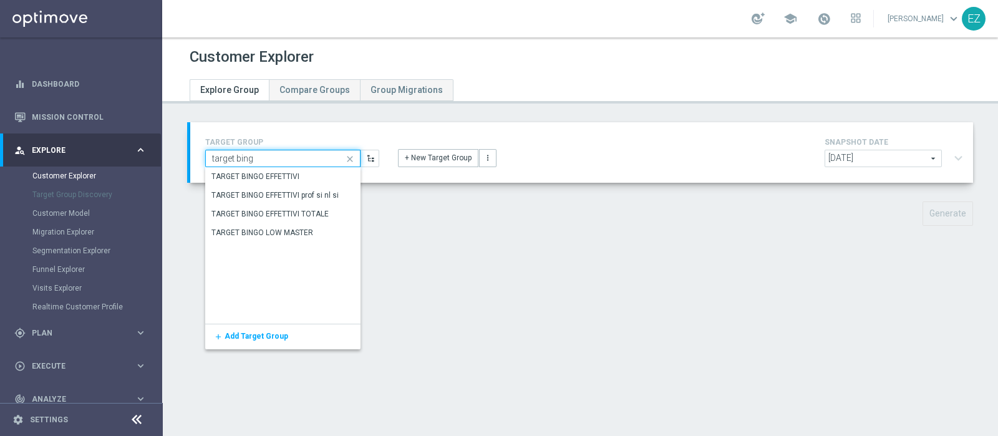
type input "target bingo"
click at [288, 178] on div "TARGET BINGO EFFETTIVI" at bounding box center [256, 176] width 88 height 11
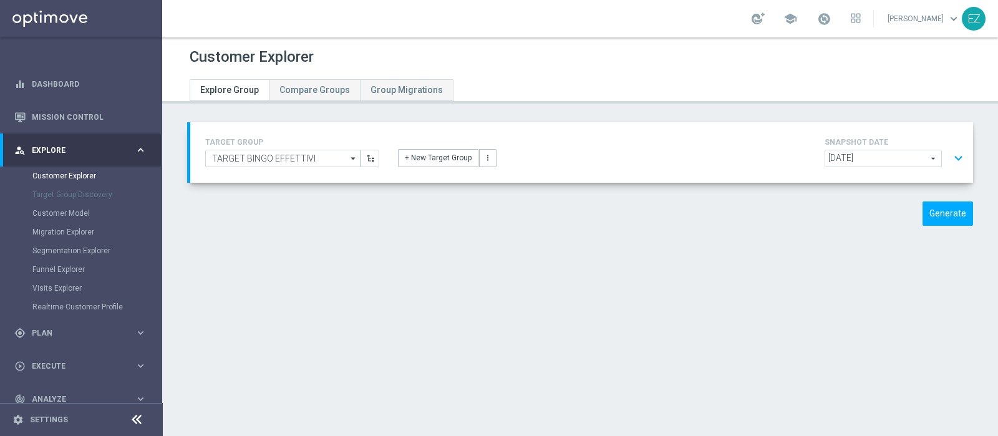
click at [950, 158] on button "expand_more" at bounding box center [959, 159] width 18 height 24
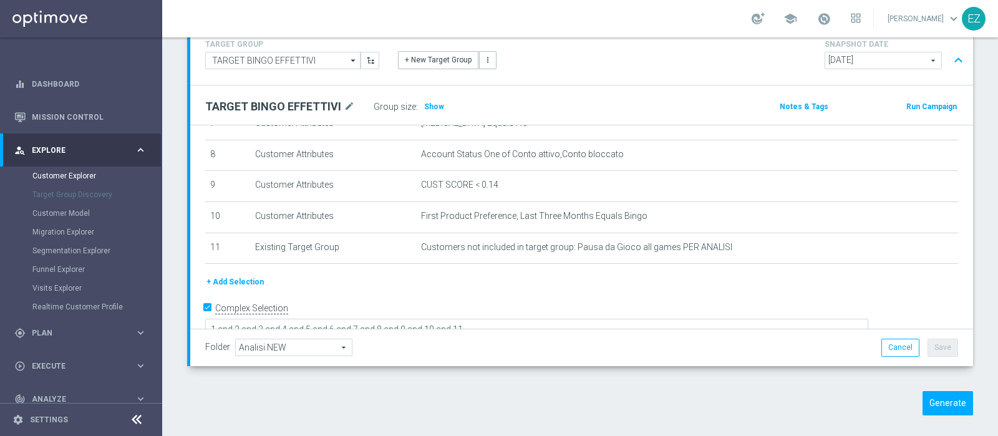
scroll to position [107, 0]
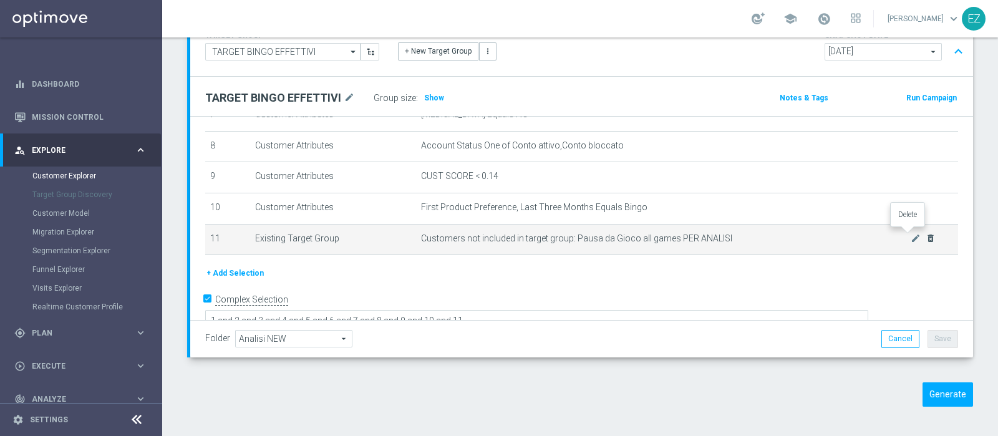
click at [926, 235] on icon "delete_forever" at bounding box center [931, 238] width 10 height 10
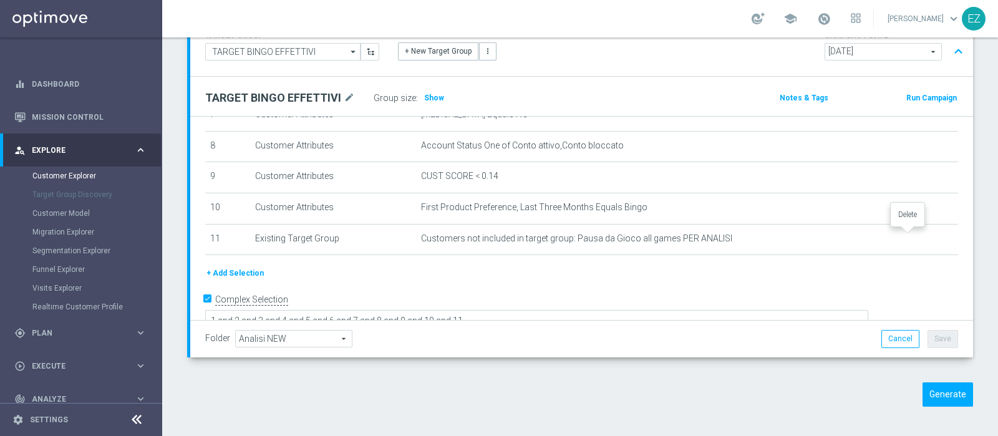
scroll to position [217, 0]
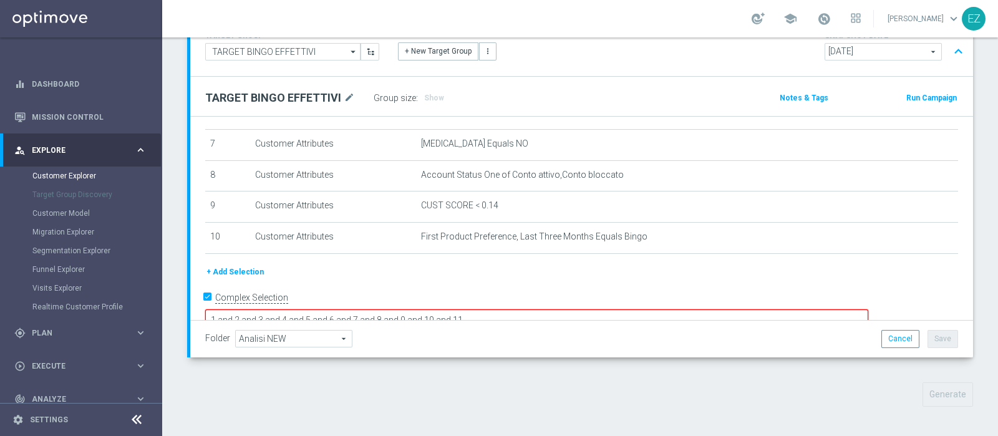
click at [575, 309] on textarea "1 and 2 and 3 and 4 and 5 and 6 and 7 and 8 and 9 and 10 and 11" at bounding box center [536, 320] width 663 height 22
click at [238, 268] on button "+ Add Selection" at bounding box center [235, 272] width 60 height 14
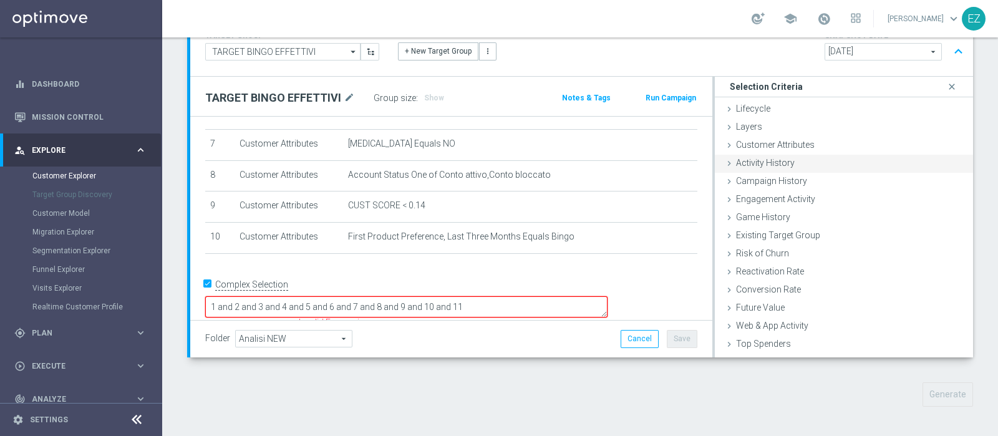
scroll to position [203, 0]
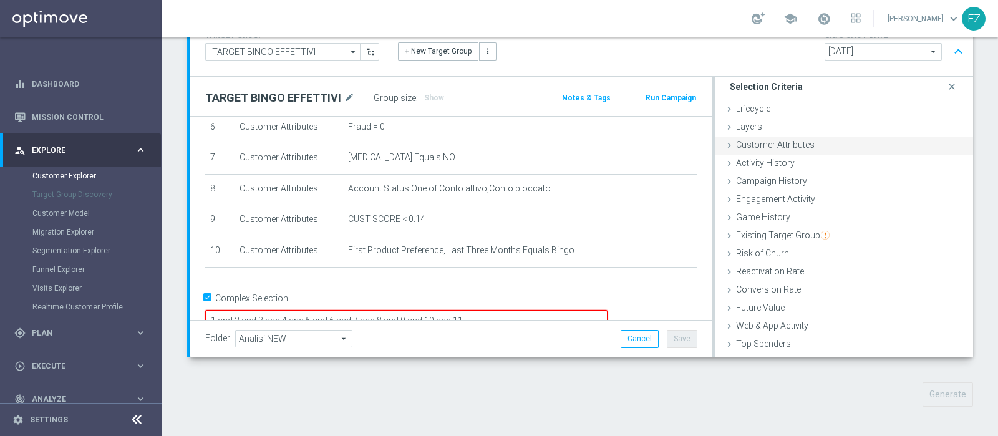
click at [750, 140] on span "Customer Attributes" at bounding box center [775, 145] width 79 height 10
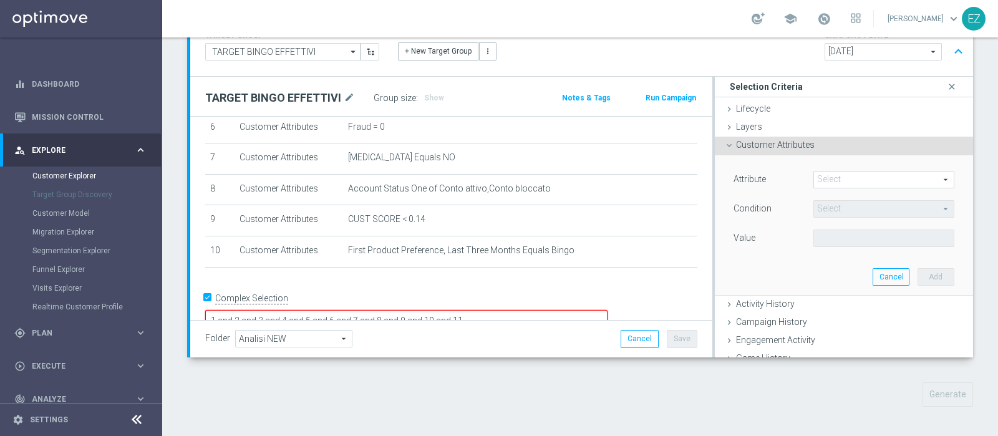
click at [839, 173] on span at bounding box center [884, 180] width 140 height 16
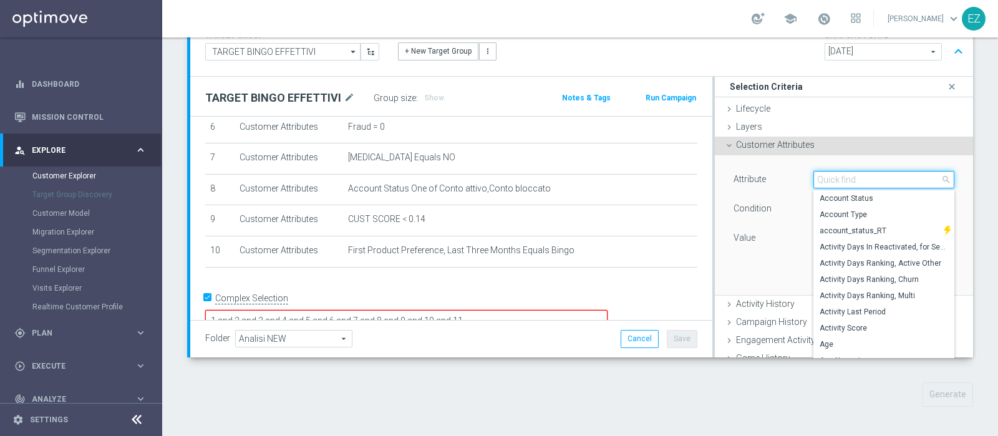
click at [839, 173] on input "search" at bounding box center [884, 179] width 141 height 17
type input "news"
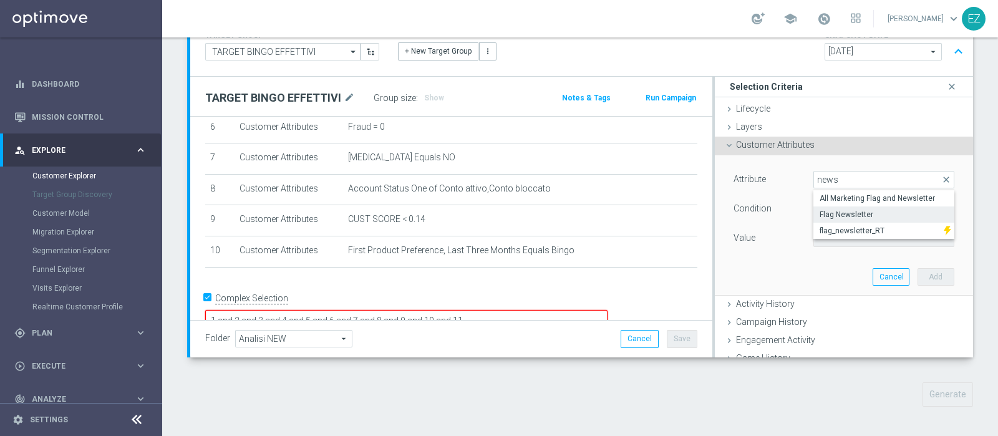
click at [845, 211] on span "Flag Newsletter" at bounding box center [884, 215] width 129 height 10
type input "Flag Newsletter"
type input "="
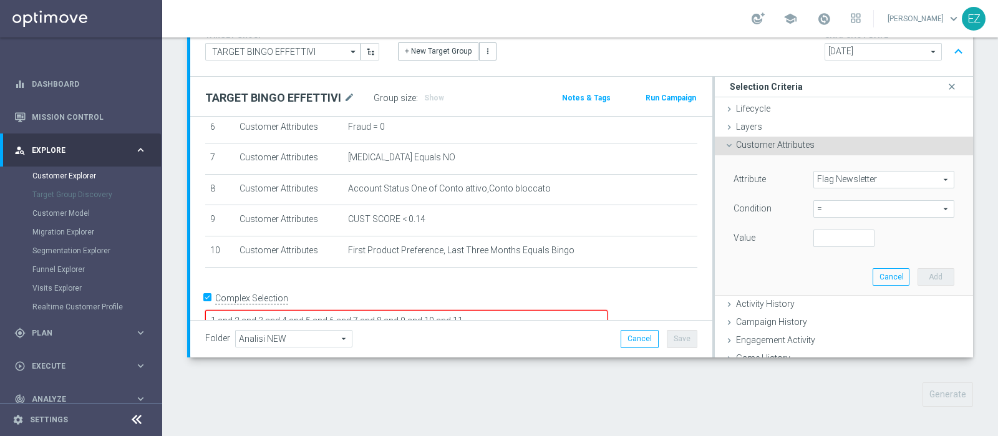
click at [845, 211] on span "=" at bounding box center [884, 209] width 140 height 16
click at [769, 235] on div "Value" at bounding box center [764, 240] width 80 height 20
type input "1"
click at [851, 232] on input "1" at bounding box center [844, 238] width 61 height 17
click at [918, 278] on button "Add" at bounding box center [936, 276] width 37 height 17
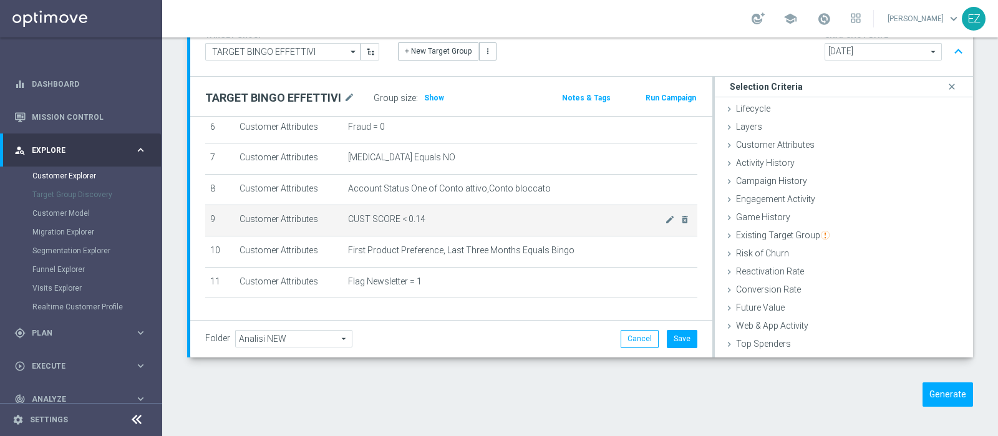
scroll to position [233, 0]
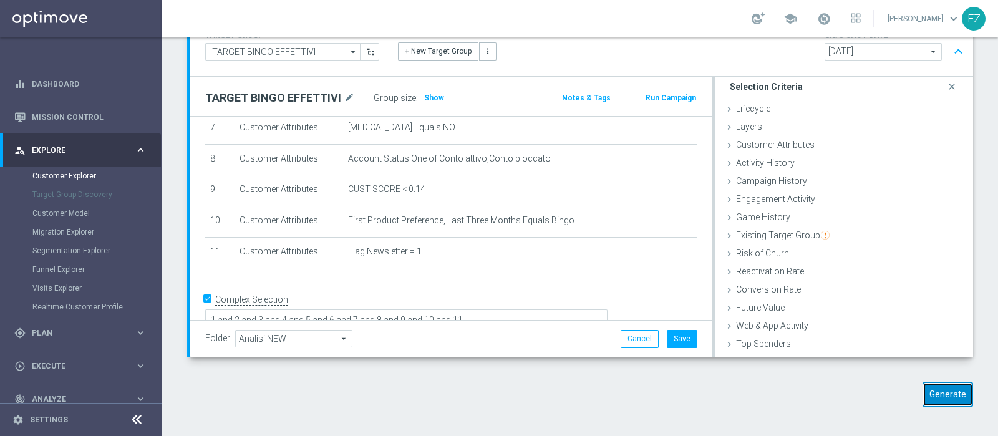
click at [948, 393] on button "Generate" at bounding box center [948, 394] width 51 height 24
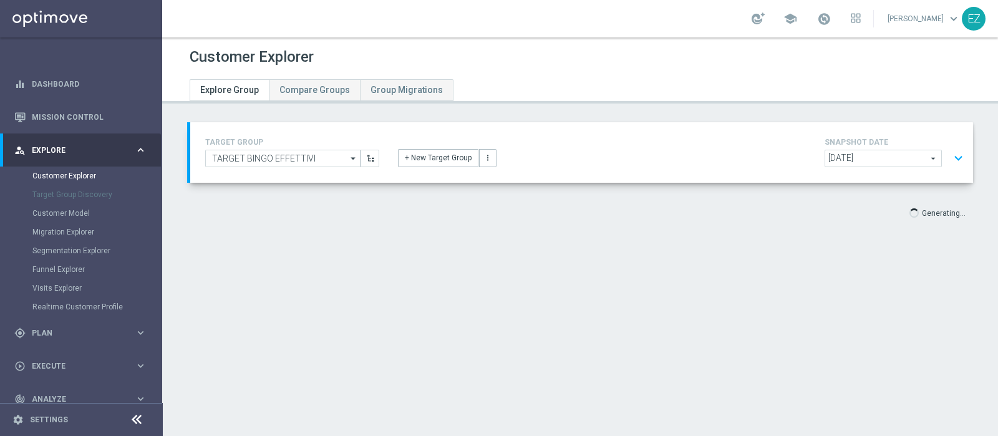
scroll to position [0, 0]
type input "Select"
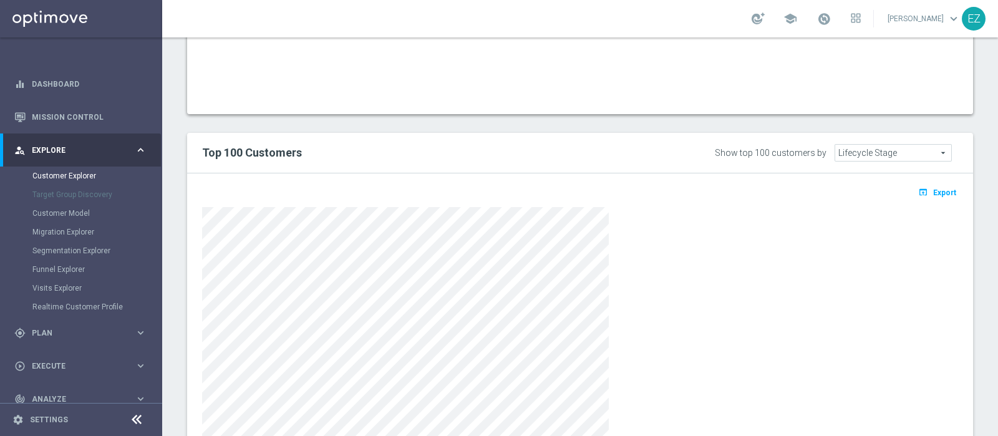
scroll to position [598, 0]
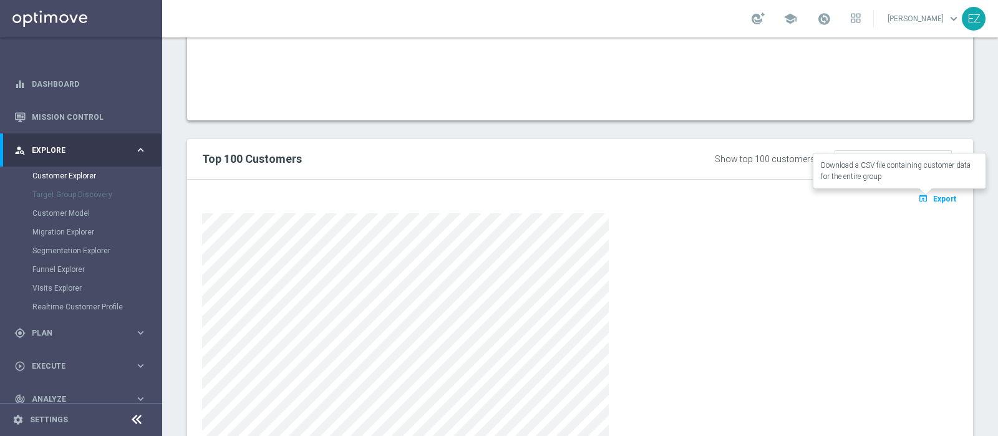
click at [934, 195] on span "Export" at bounding box center [944, 199] width 23 height 9
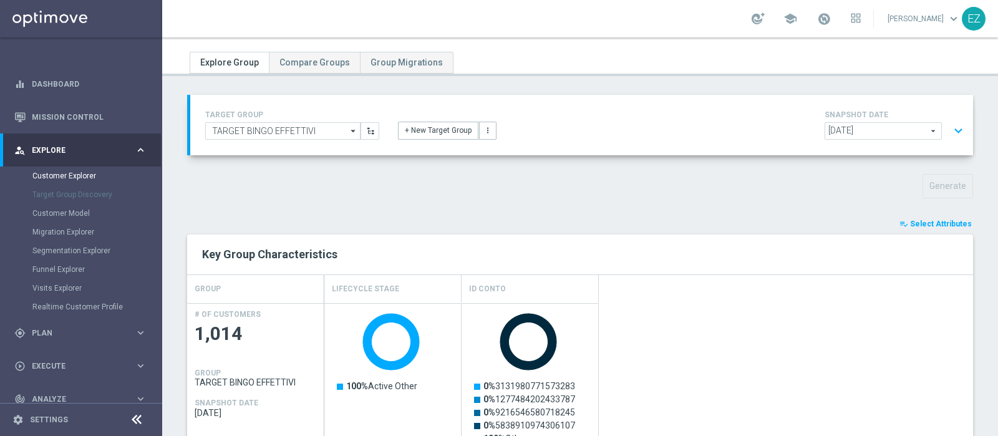
scroll to position [0, 0]
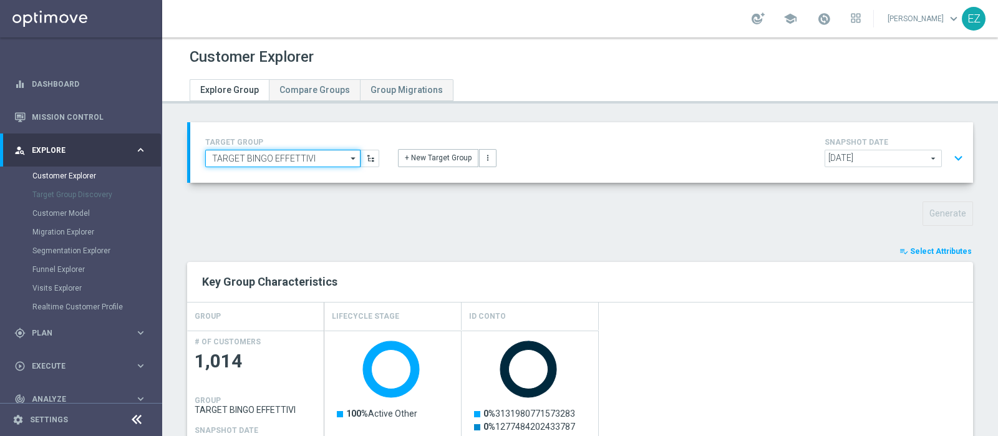
click at [318, 159] on input "TARGET BINGO EFFETTIVI" at bounding box center [282, 158] width 155 height 17
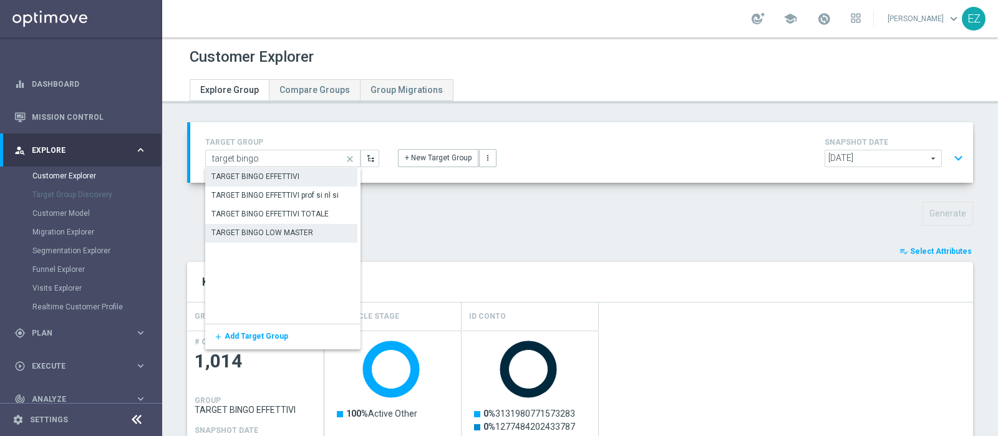
click at [299, 229] on div "TARGET BINGO LOW MASTER" at bounding box center [263, 232] width 102 height 11
type input "TARGET BINGO LOW MASTER"
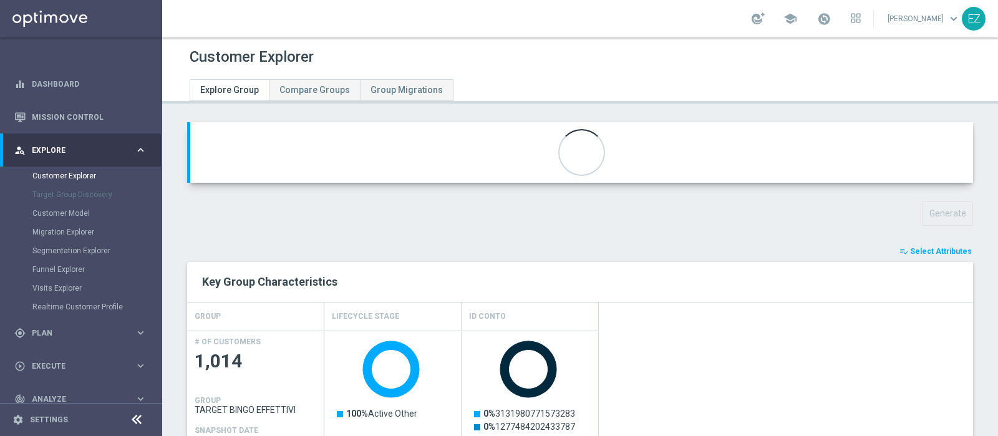
type textarea "1 and 2 and 3 and 4 and 5 and 6 and 7 and 8 and 9 and 10 and 11 and 12"
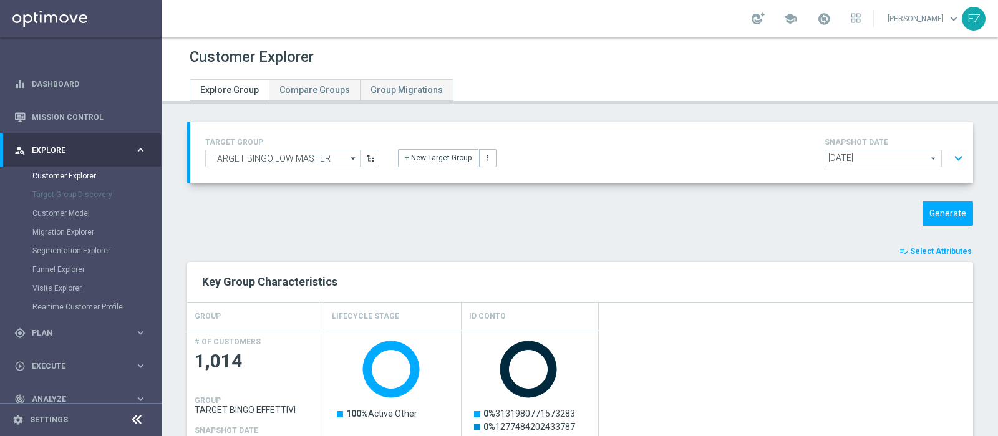
click at [950, 158] on button "expand_more" at bounding box center [959, 159] width 18 height 24
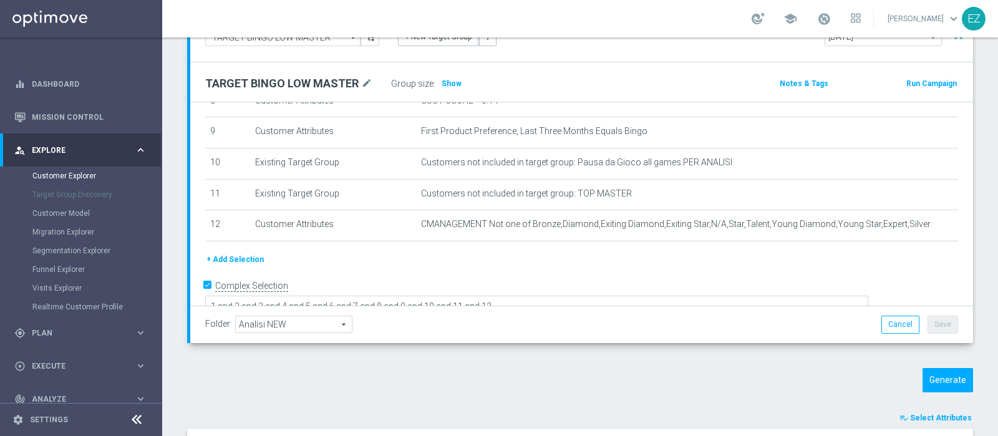
scroll to position [157, 0]
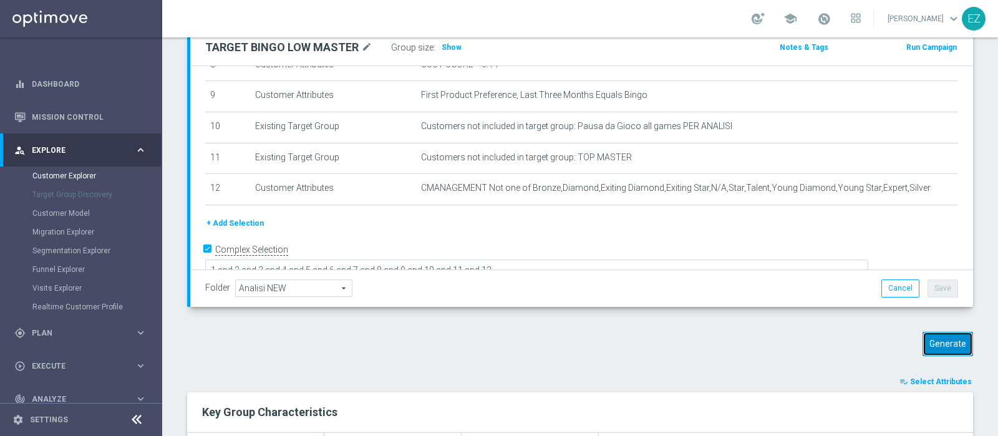
click at [927, 344] on button "Generate" at bounding box center [948, 344] width 51 height 24
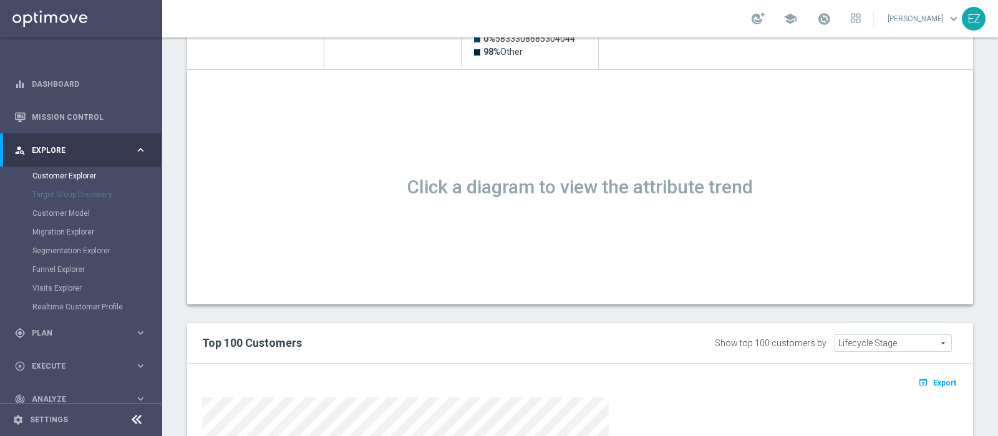
scroll to position [490, 0]
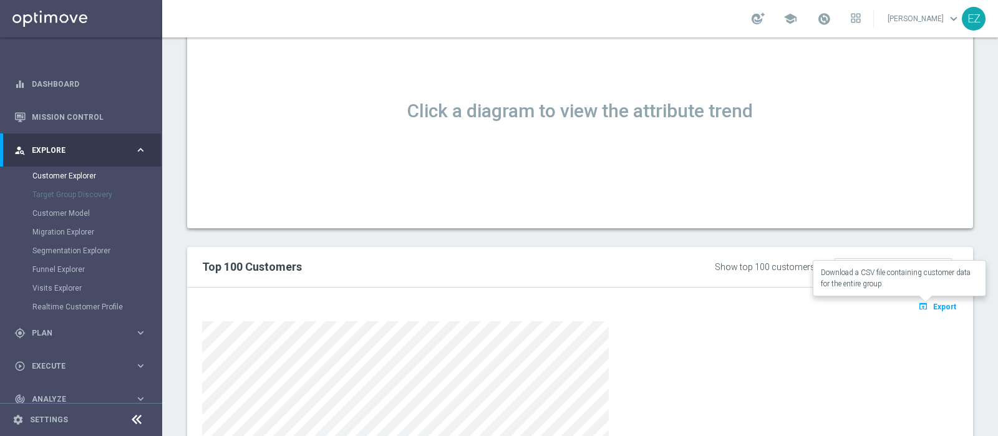
click at [927, 310] on button "open_in_browser Export" at bounding box center [938, 306] width 42 height 16
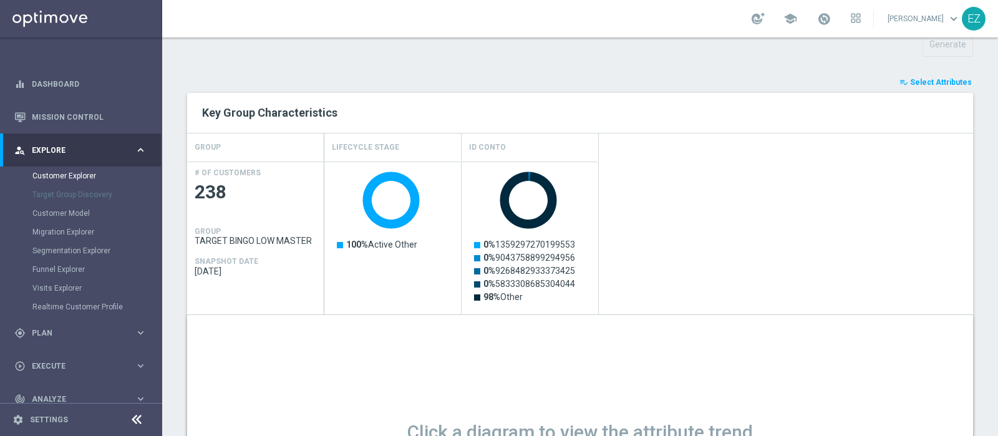
scroll to position [0, 0]
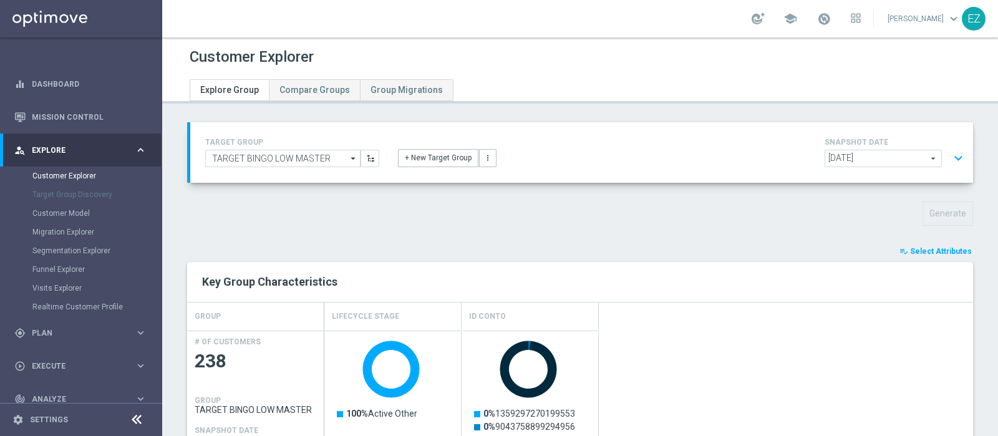
click at [950, 160] on button "expand_more" at bounding box center [959, 159] width 18 height 24
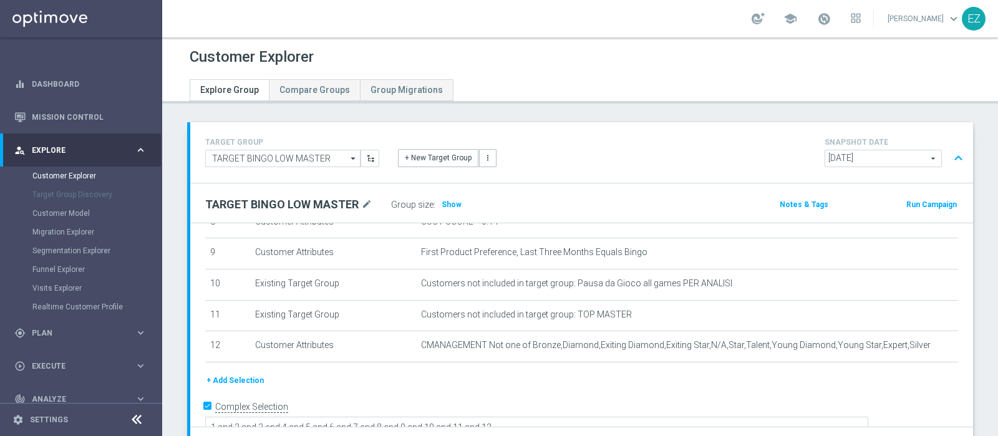
click at [244, 376] on button "+ Add Selection" at bounding box center [235, 381] width 60 height 14
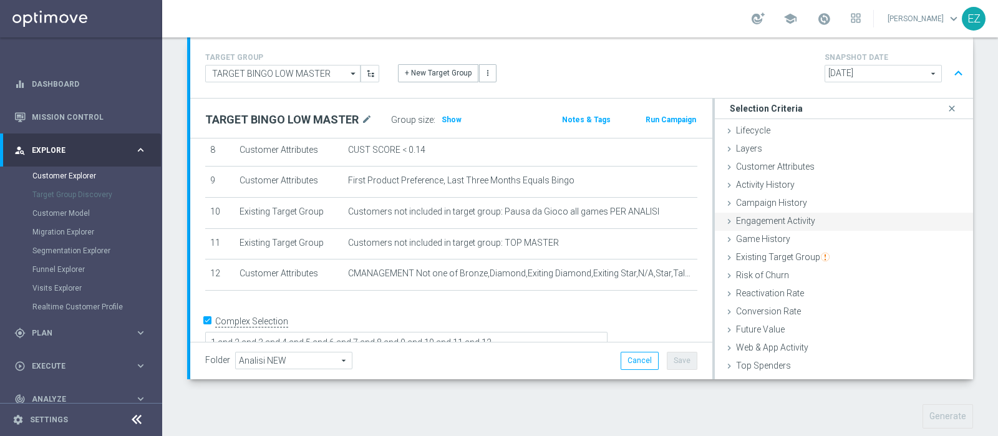
scroll to position [92, 0]
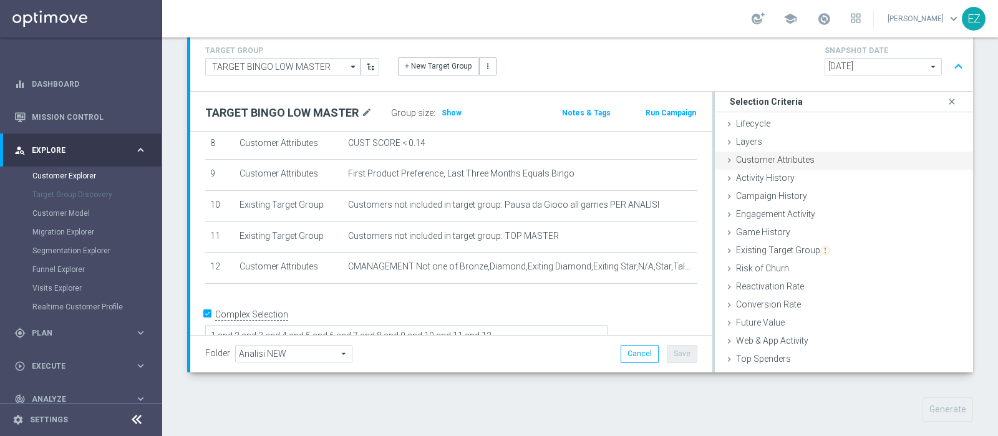
click at [799, 156] on span "Customer Attributes" at bounding box center [775, 160] width 79 height 10
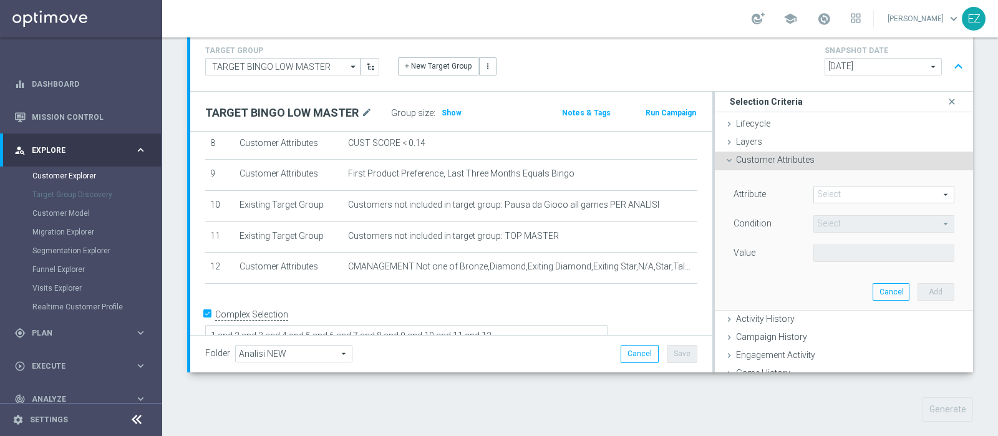
click at [825, 192] on span at bounding box center [884, 195] width 140 height 16
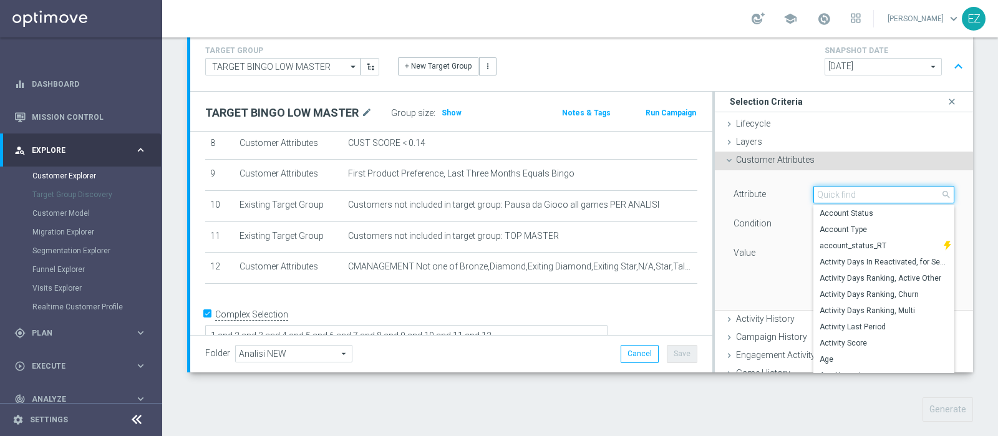
click at [825, 192] on input "search" at bounding box center [884, 194] width 141 height 17
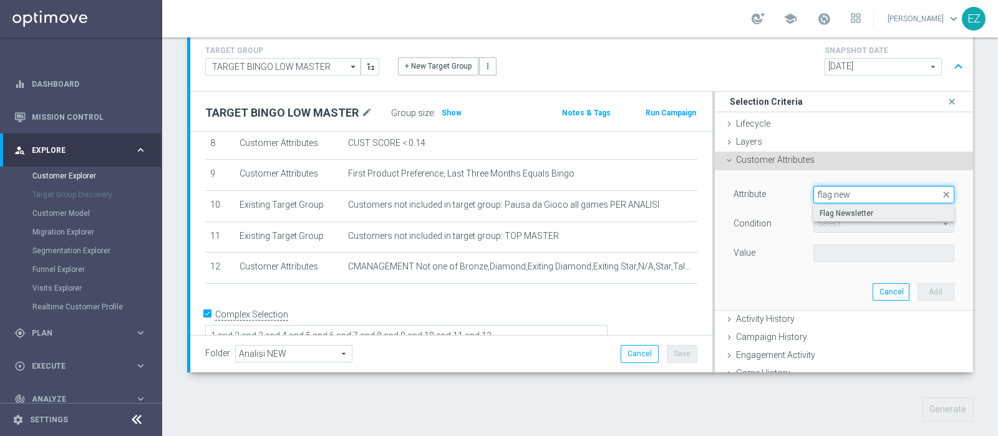
type input "flag new"
click at [820, 212] on span "Flag Newsletter" at bounding box center [884, 213] width 129 height 10
type input "Flag Newsletter"
type input "="
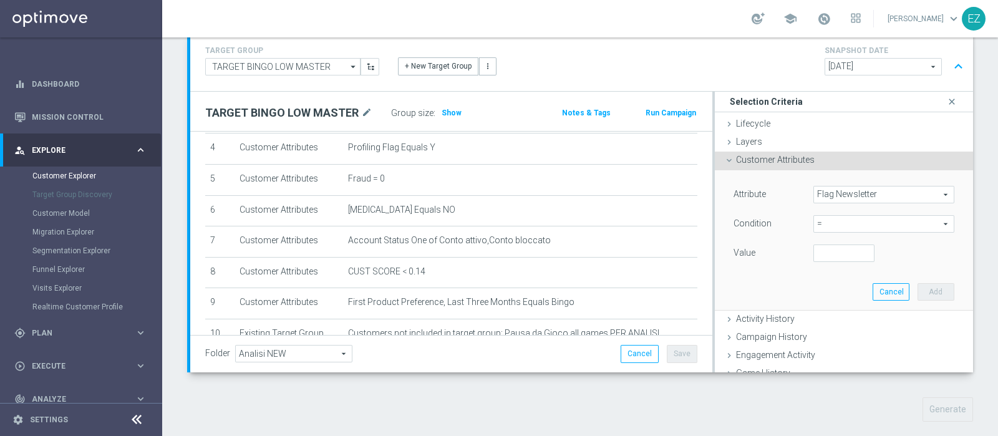
scroll to position [263, 0]
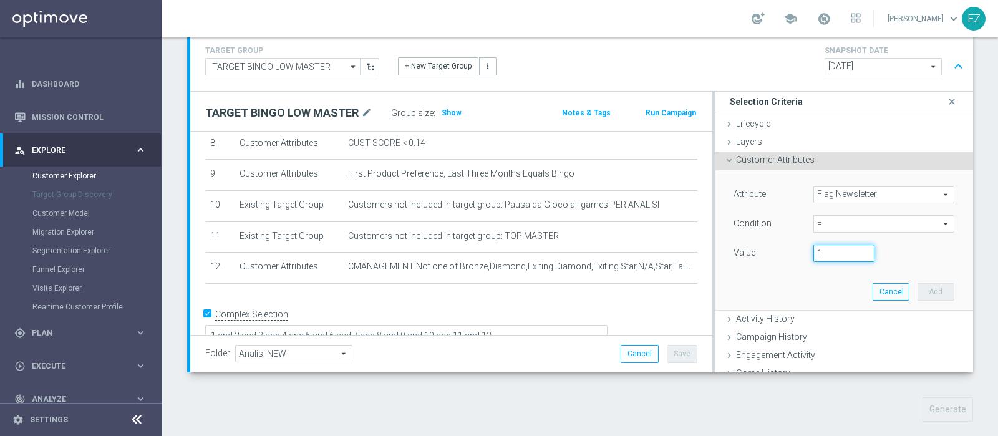
type input "1"
click at [849, 250] on input "1" at bounding box center [844, 253] width 61 height 17
click at [918, 291] on button "Add" at bounding box center [936, 291] width 37 height 17
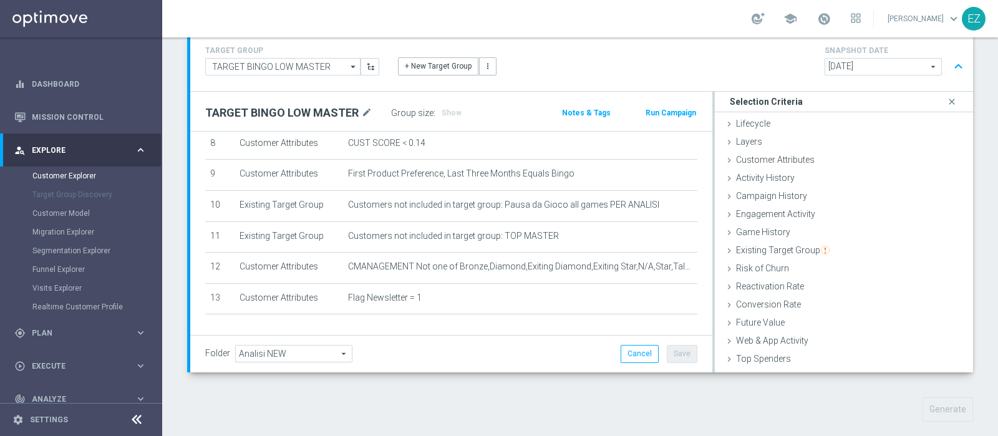
scroll to position [295, 0]
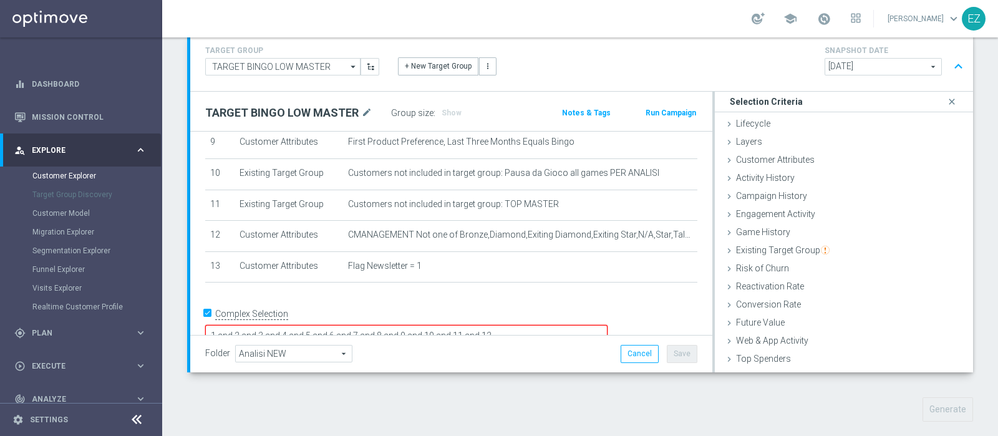
click at [587, 325] on textarea "1 and 2 and 3 and 4 and 5 and 6 and 7 and 8 and 9 and 10 and 11 and 12" at bounding box center [406, 336] width 402 height 22
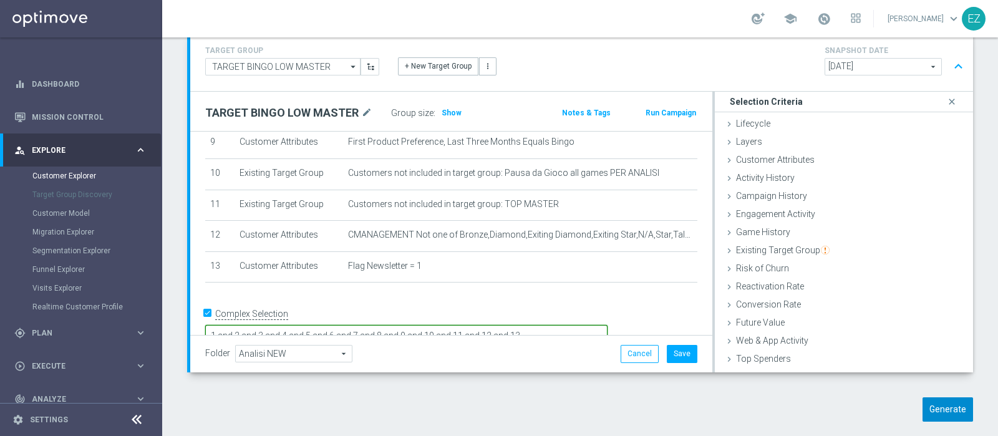
type textarea "1 and 2 and 3 and 4 and 5 and 6 and 7 and 8 and 9 and 10 and 11 and 12 and 13"
click at [943, 414] on button "Generate" at bounding box center [948, 409] width 51 height 24
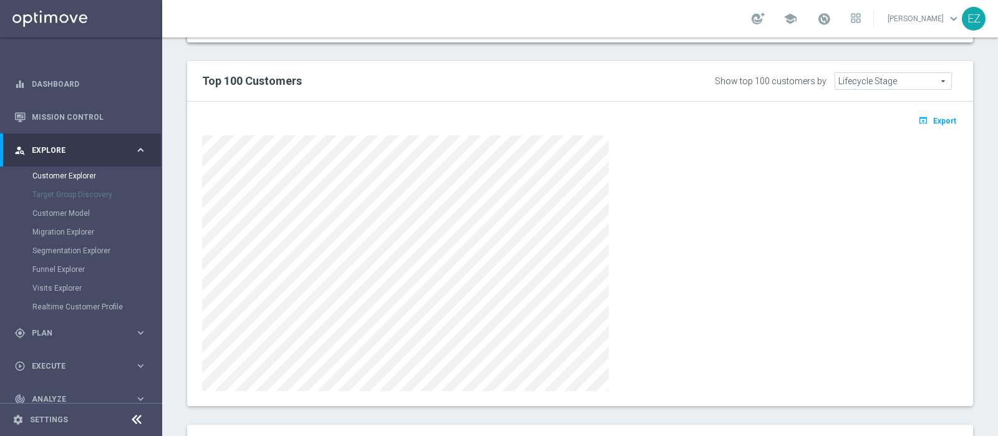
scroll to position [678, 0]
click at [933, 120] on span "Export" at bounding box center [944, 119] width 23 height 9
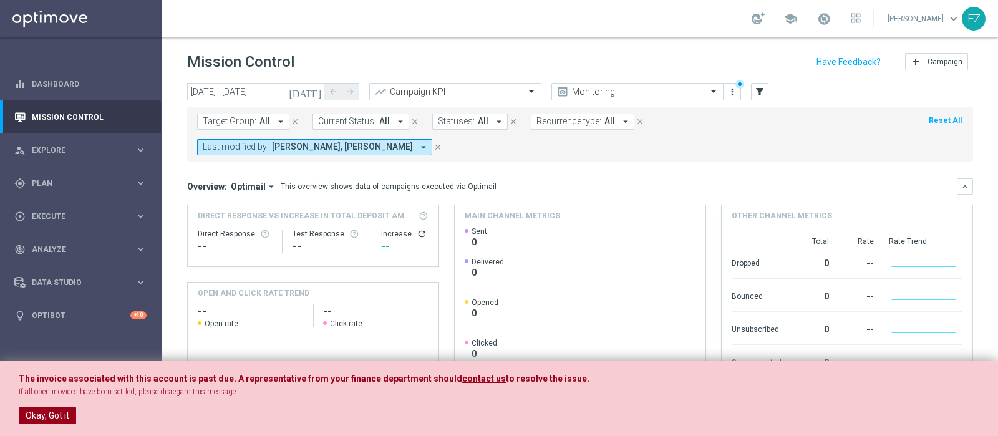
click at [53, 418] on button "Okay, Got it" at bounding box center [47, 415] width 57 height 17
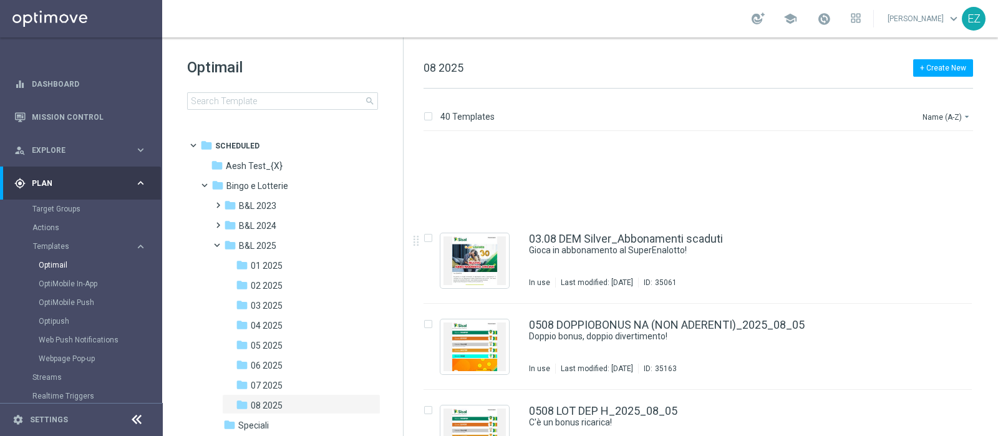
scroll to position [104, 0]
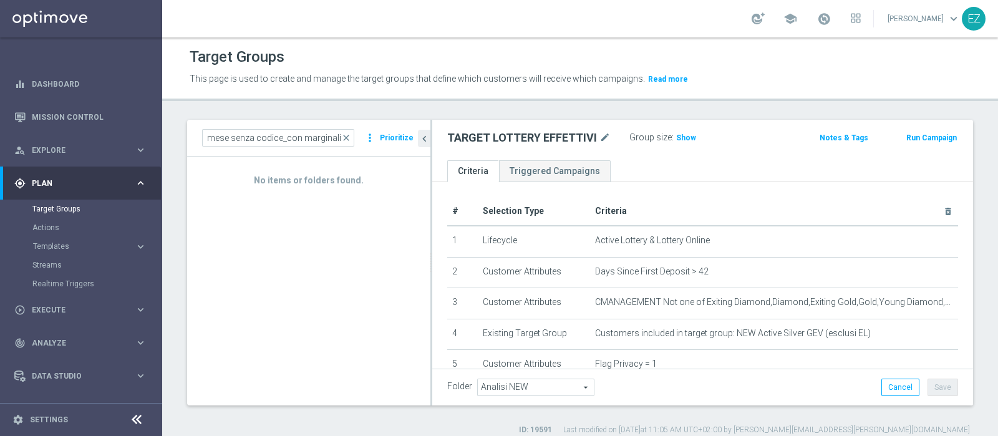
scroll to position [0, 92]
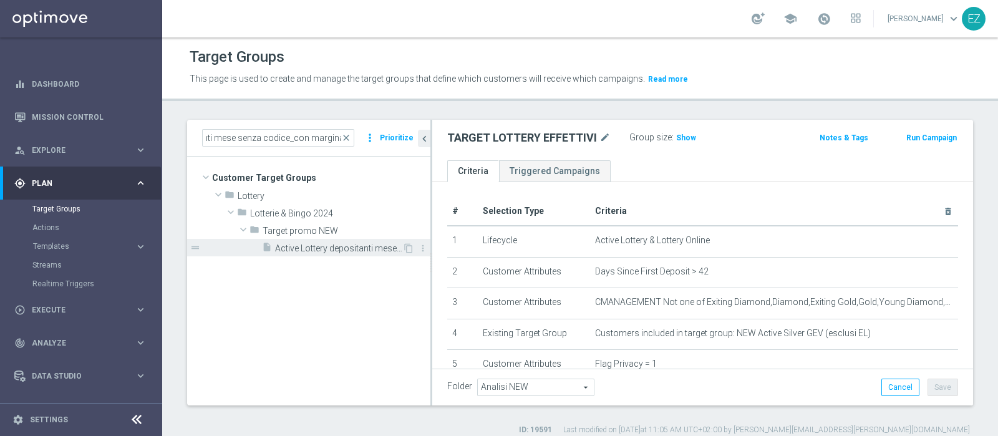
type input "Active Lottery depositanti mese senza codice_con marginalit"
click at [336, 254] on div "insert_drive_file Active Lottery depositanti mese senza codice_con marginalità …" at bounding box center [332, 247] width 140 height 17
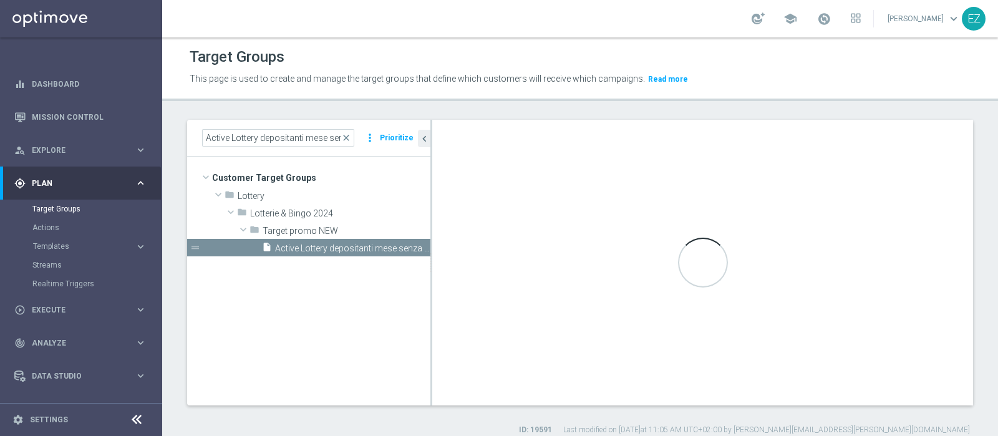
type textarea "(8 or 10) and 1 and 2 and 3 and 4 and 5 and 6 and 7 and 9 and 11 and 12 AND 13 …"
type input "Target promo NEW"
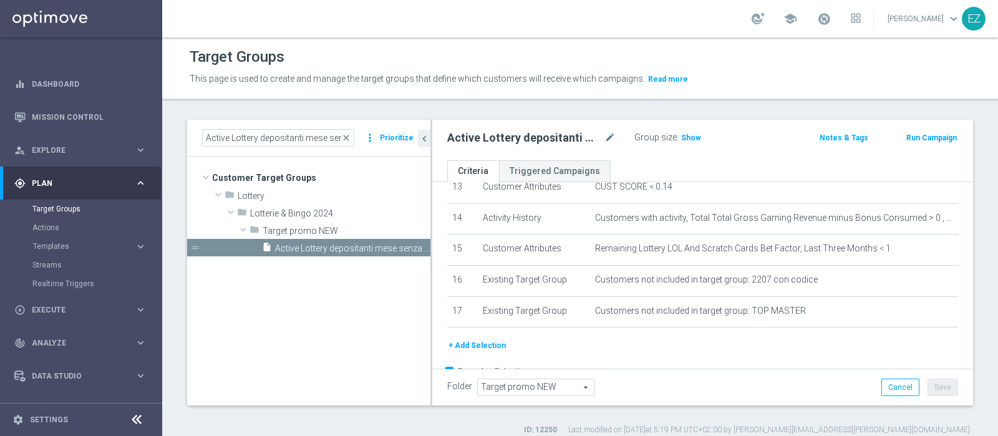
scroll to position [449, 0]
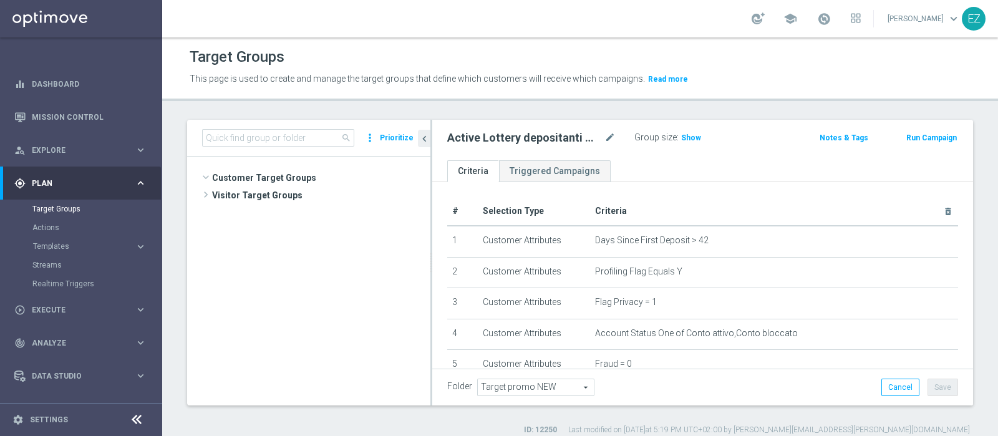
scroll to position [703, 0]
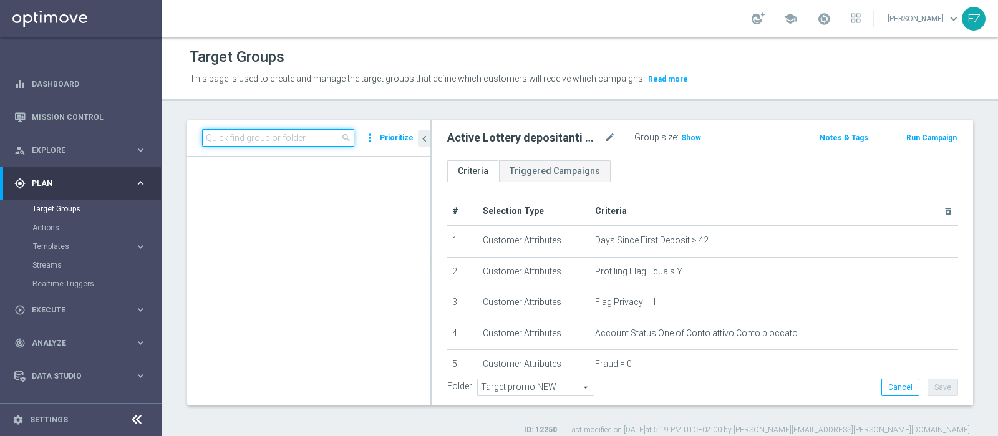
click at [297, 142] on input at bounding box center [278, 137] width 152 height 17
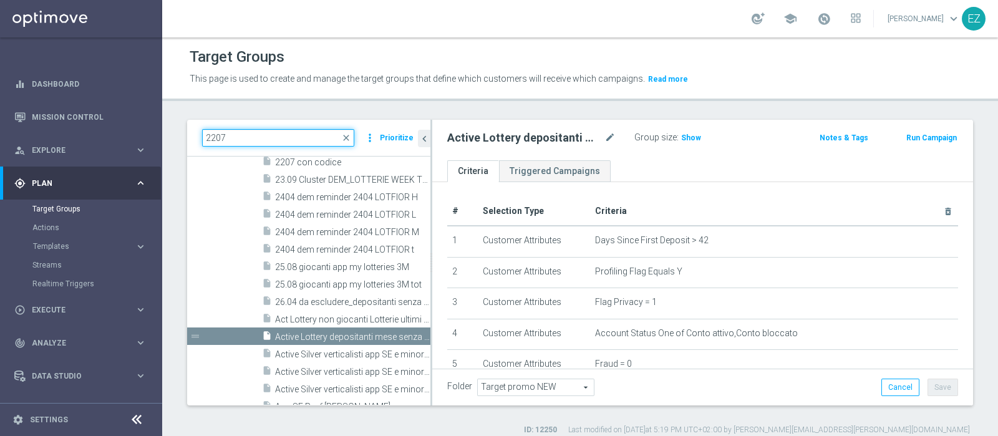
scroll to position [0, 0]
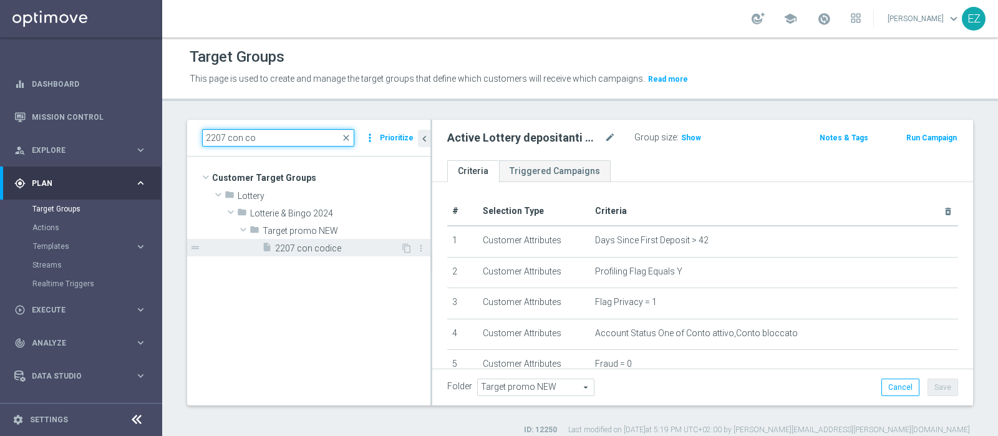
type input "2207 con co"
click at [330, 251] on span "2207 con codice" at bounding box center [337, 248] width 125 height 11
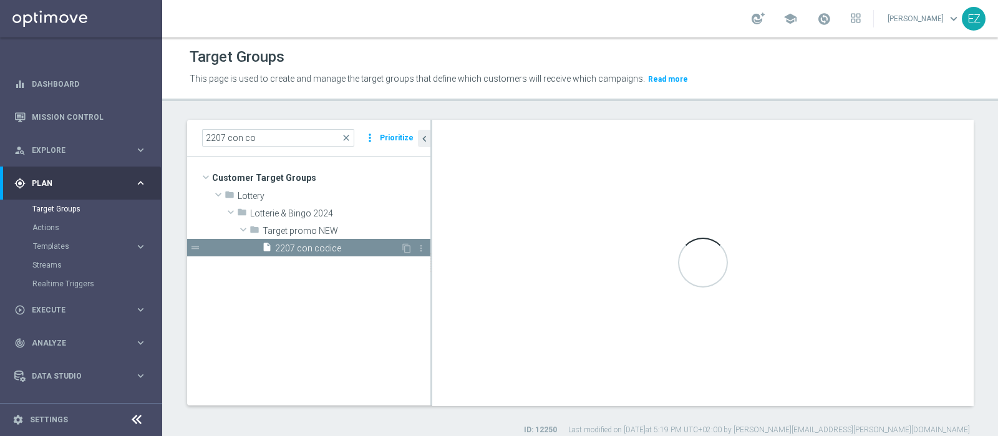
checkbox input "false"
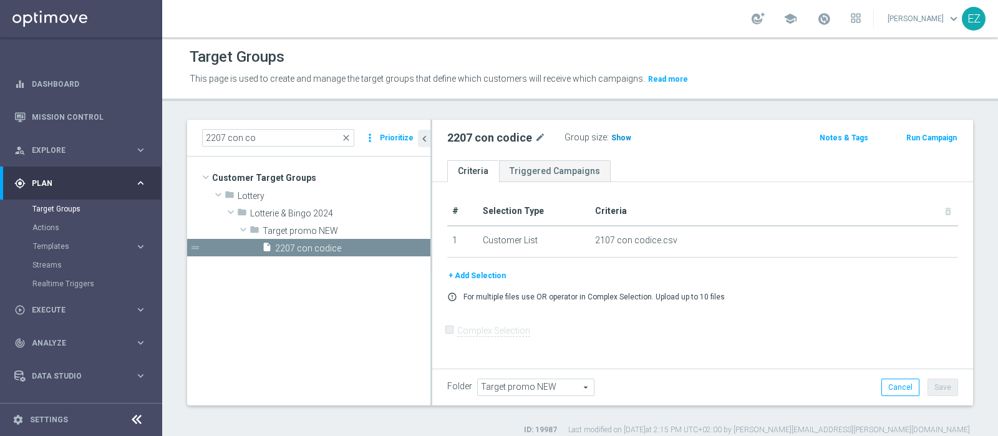
click at [615, 139] on span "Show" at bounding box center [621, 138] width 20 height 9
click at [494, 277] on button "+ Add Selection" at bounding box center [477, 276] width 60 height 14
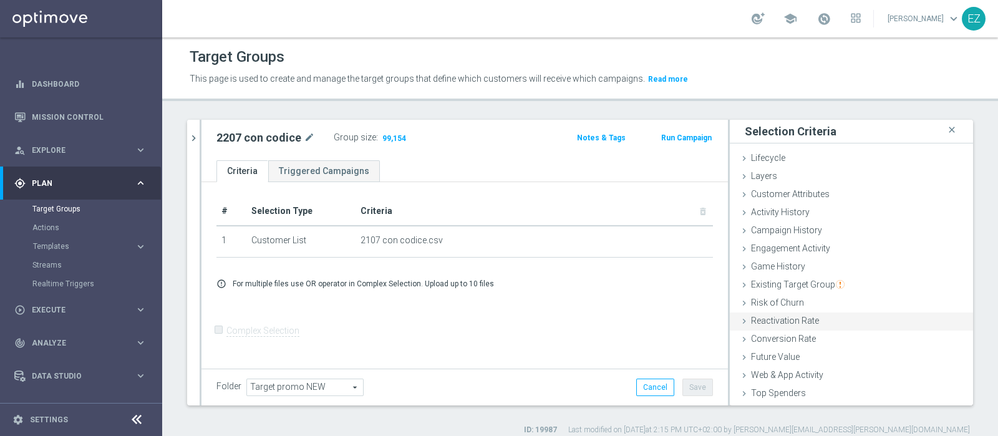
scroll to position [52, 0]
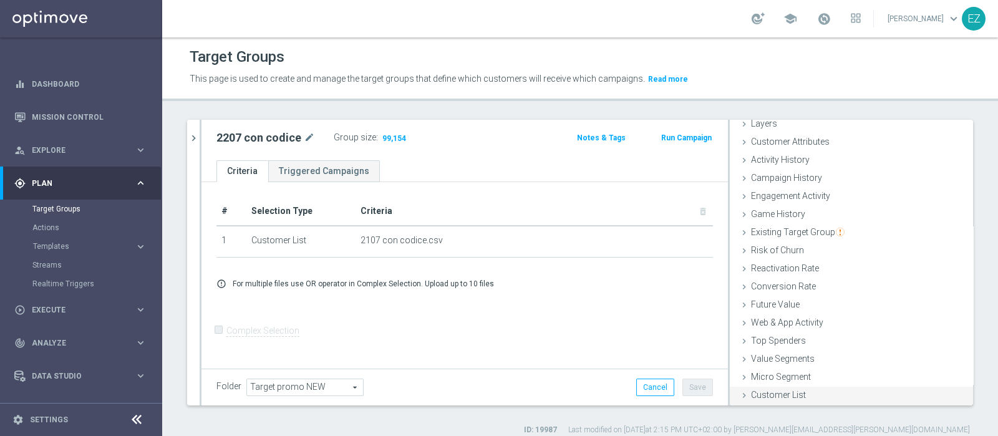
click at [777, 394] on span "Customer List" at bounding box center [778, 395] width 55 height 10
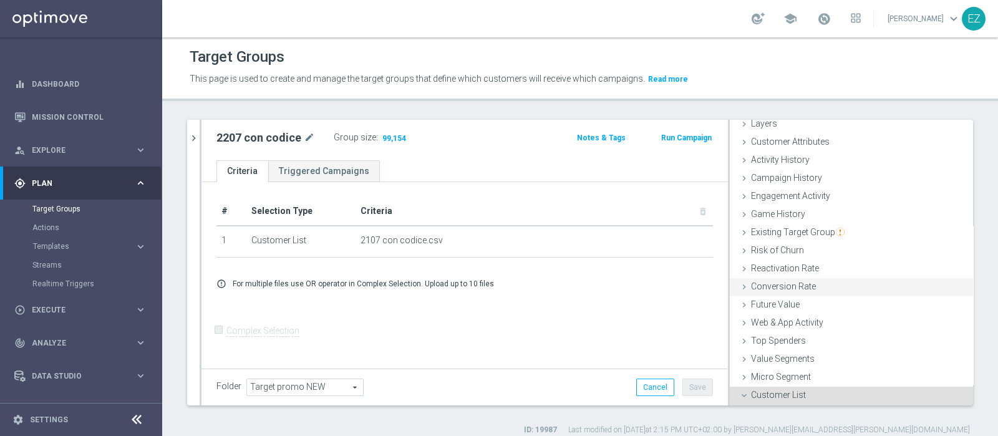
scroll to position [165, 0]
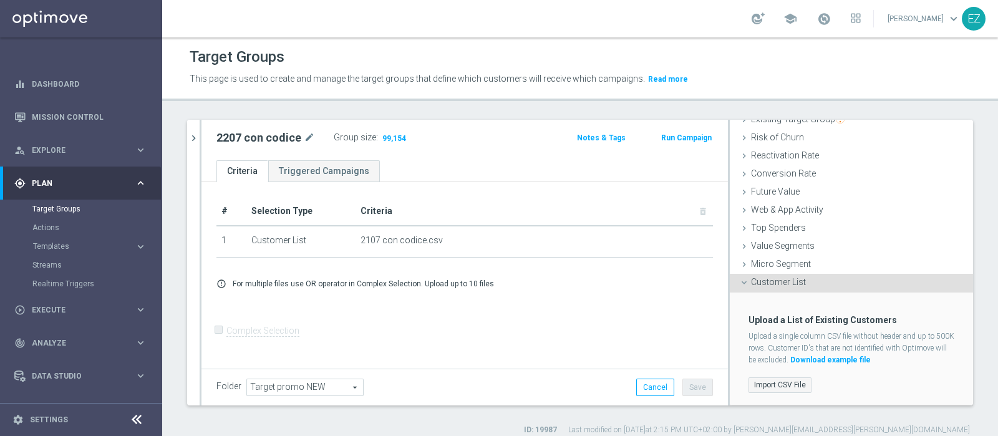
click at [761, 386] on label "Import CSV File" at bounding box center [780, 385] width 63 height 16
click at [0, 0] on input "Import CSV File" at bounding box center [0, 0] width 0 height 0
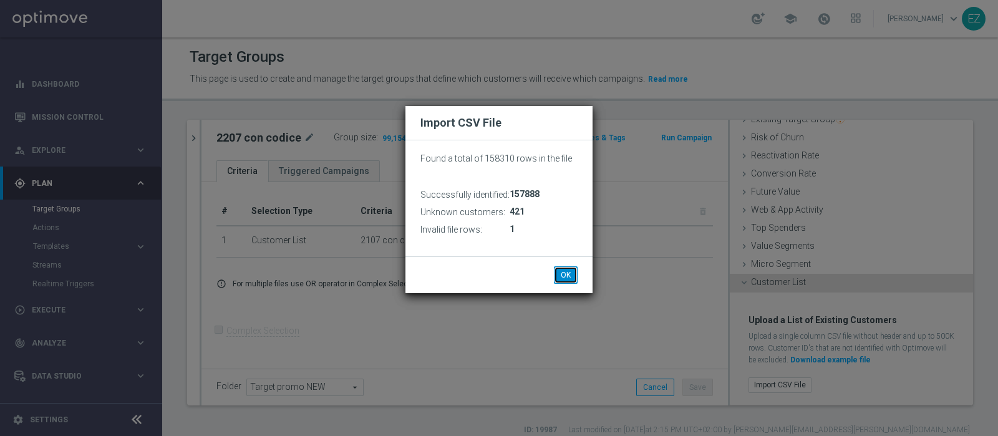
click at [563, 275] on button "OK" at bounding box center [566, 274] width 24 height 17
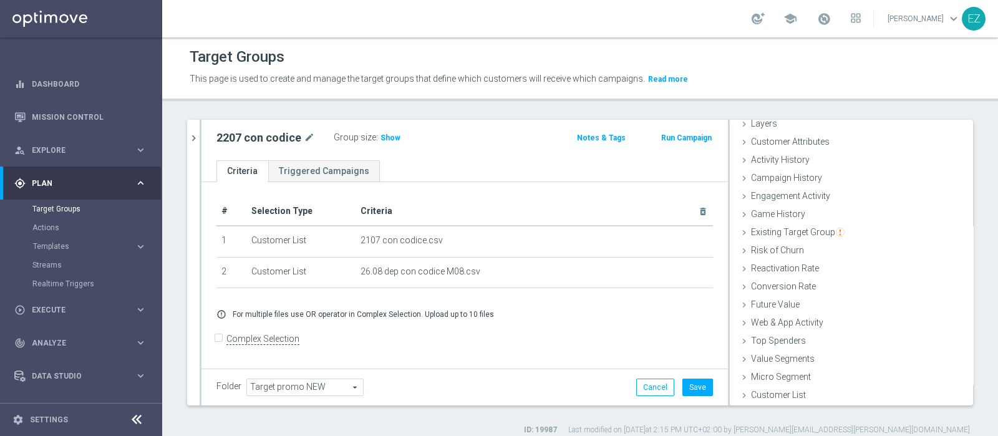
scroll to position [52, 0]
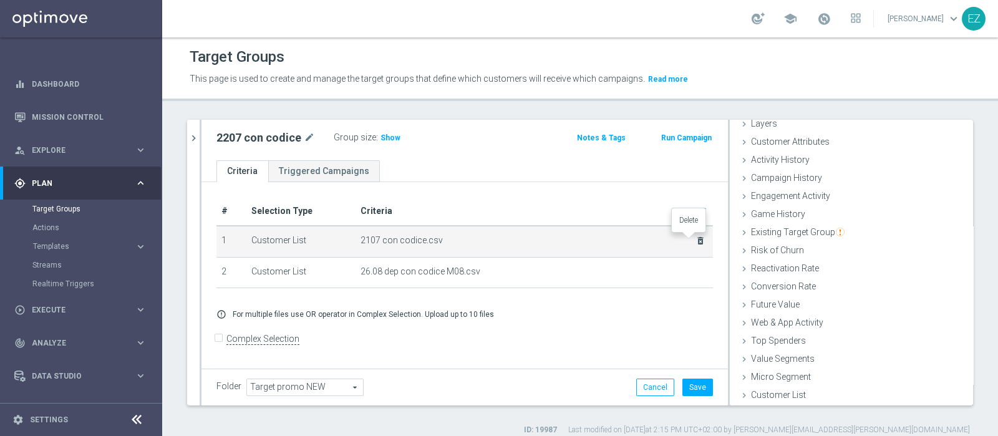
click at [696, 236] on icon "delete_forever" at bounding box center [701, 241] width 10 height 10
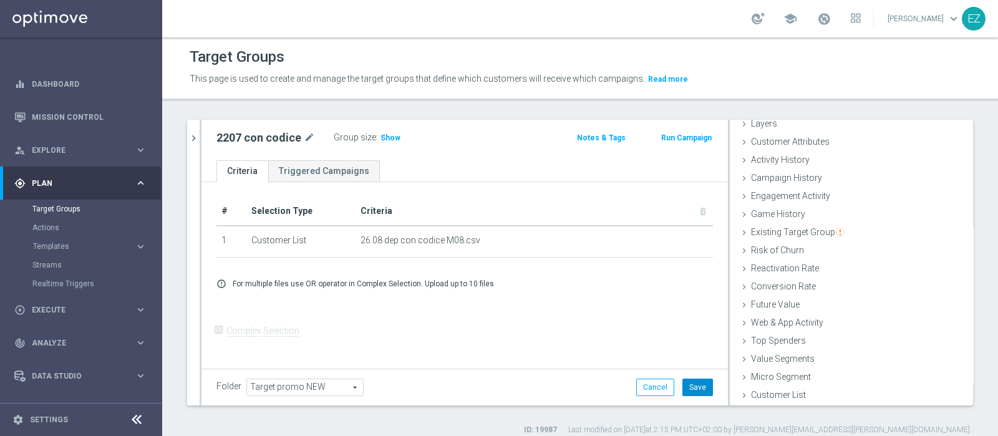
click at [683, 388] on button "Save" at bounding box center [698, 387] width 31 height 17
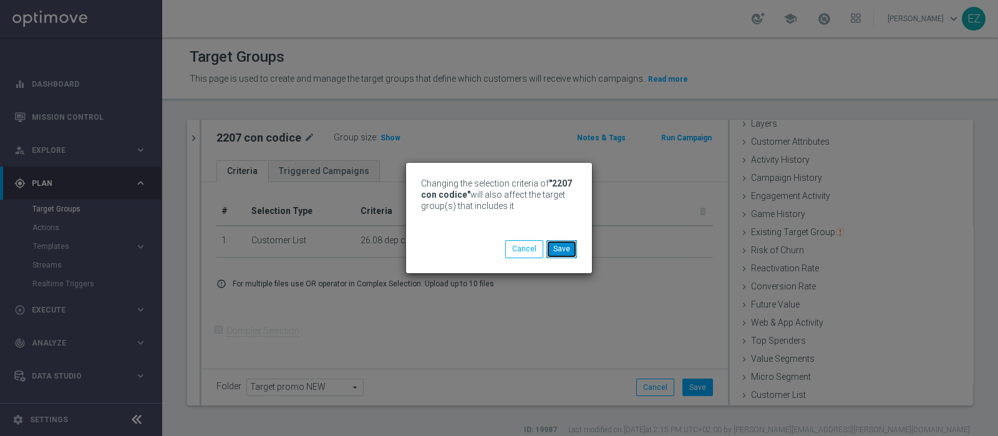
click at [566, 252] on button "Save" at bounding box center [562, 248] width 31 height 17
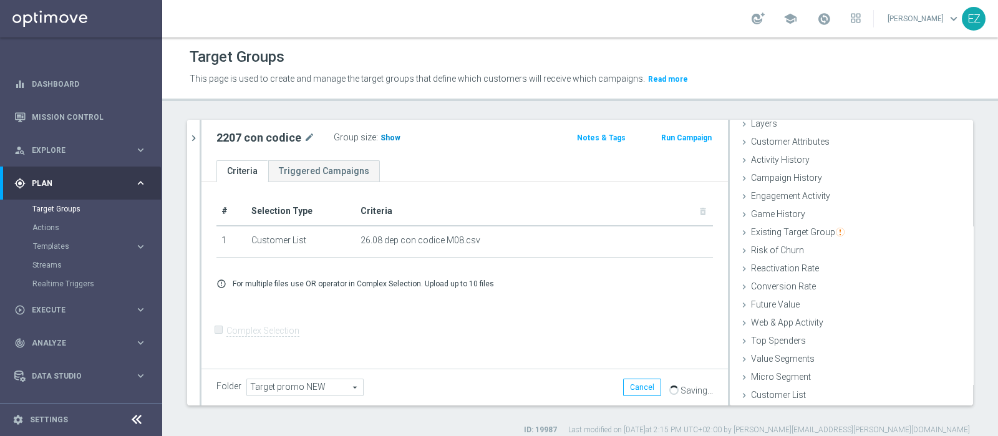
click at [382, 134] on span "Show" at bounding box center [391, 138] width 20 height 9
drag, startPoint x: 536, startPoint y: 203, endPoint x: 472, endPoint y: 165, distance: 74.7
click at [472, 165] on div "Criteria Triggered Campaigns # Selection Type Criteria delete_forever 1 Custome…" at bounding box center [465, 264] width 527 height 208
click at [472, 165] on ul "Criteria Triggered Campaigns" at bounding box center [465, 171] width 527 height 22
click at [309, 137] on icon "mode_edit" at bounding box center [309, 137] width 11 height 15
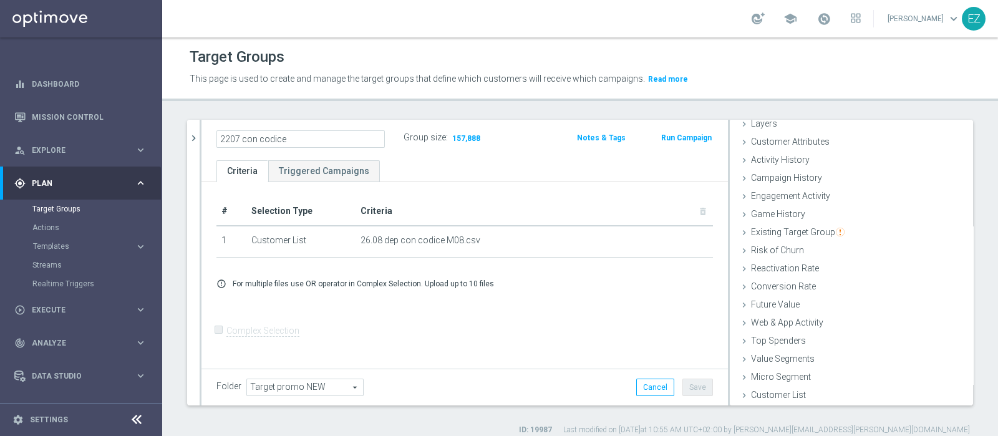
click at [234, 136] on input "2207 con codice" at bounding box center [301, 138] width 168 height 17
click at [231, 137] on input "2207 con codice" at bounding box center [301, 138] width 168 height 17
type input "2608 con codice"
click at [618, 348] on form "Complex Selection Invalid Expression" at bounding box center [465, 344] width 497 height 46
click at [688, 384] on button "Save" at bounding box center [698, 387] width 31 height 17
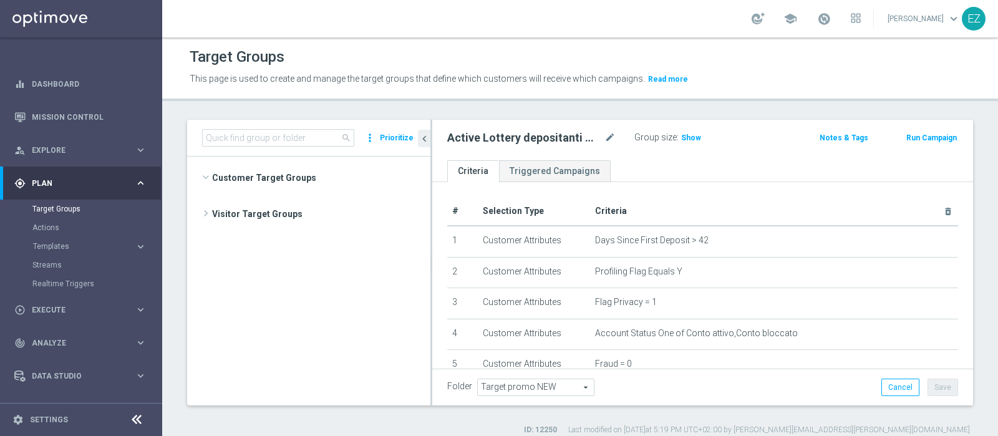
scroll to position [703, 0]
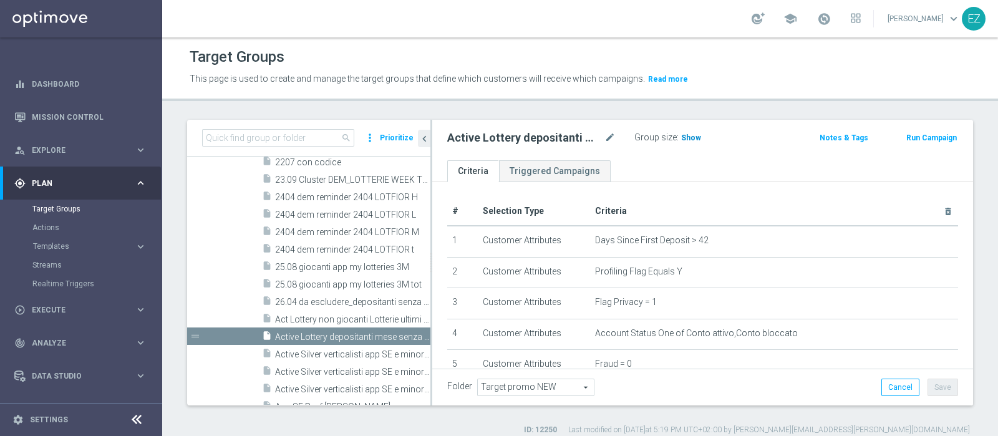
click at [693, 135] on span "Show" at bounding box center [691, 138] width 20 height 9
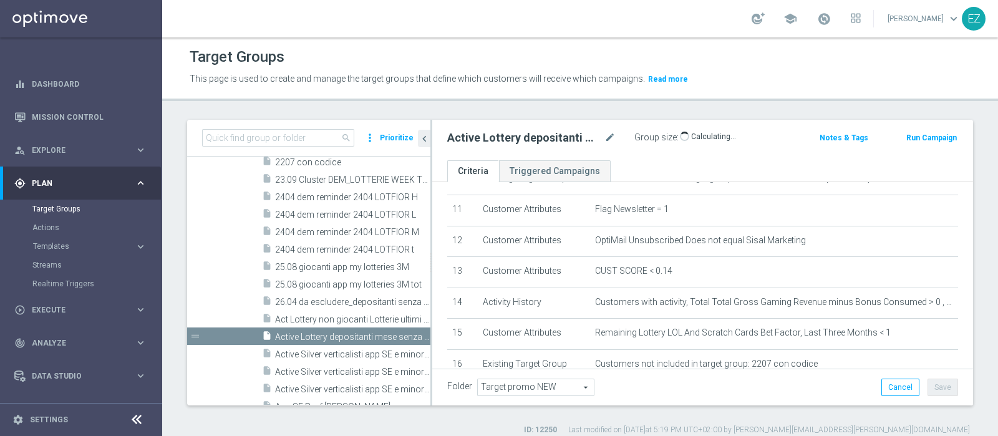
scroll to position [449, 0]
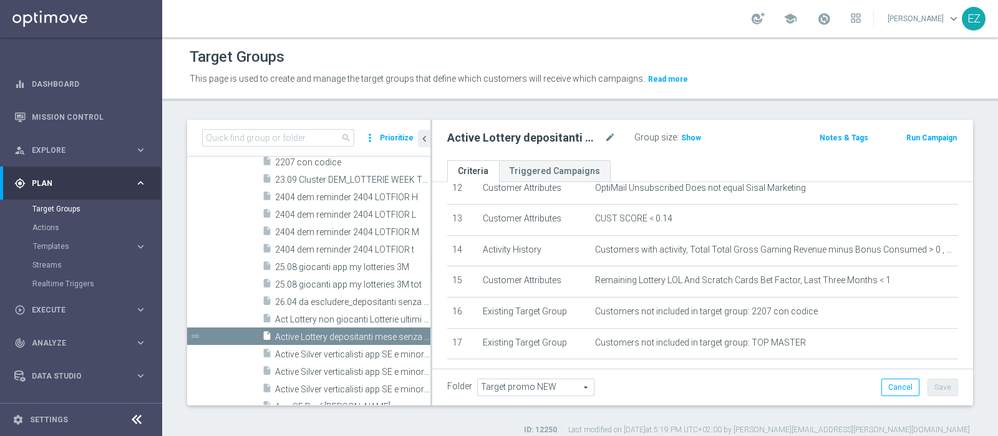
scroll to position [394, 0]
click at [311, 316] on span "Act Lottery non giocanti Lotterie ultimi 30 gg_Marg pos_NL Sì" at bounding box center [338, 319] width 127 height 11
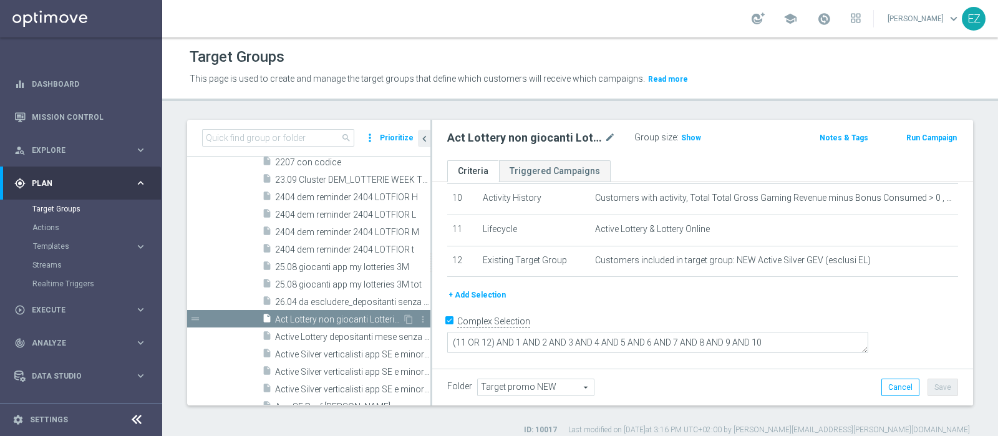
scroll to position [296, 0]
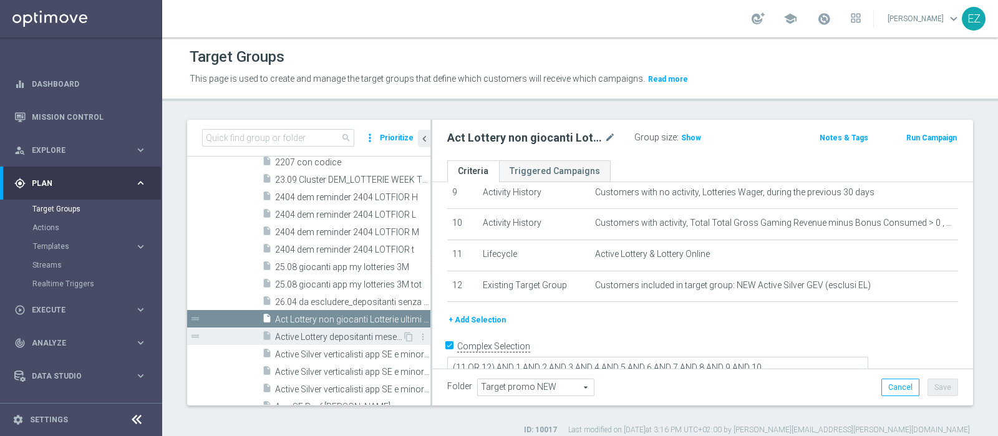
click at [314, 335] on span "Active Lottery depositanti mese senza codice_con marginalità positiva_prof Sì N…" at bounding box center [338, 337] width 127 height 11
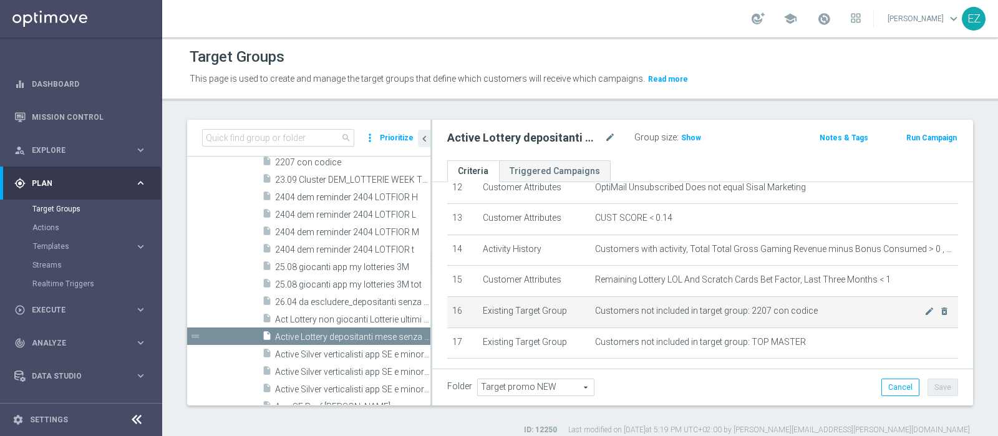
scroll to position [449, 0]
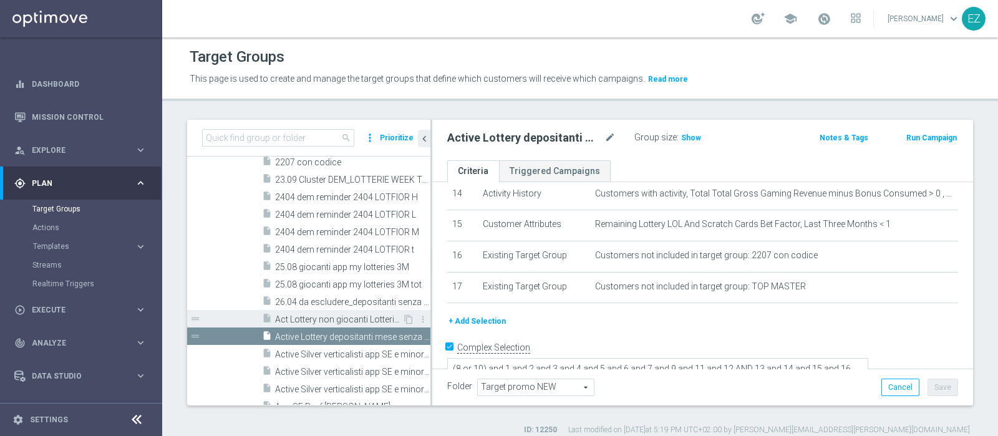
click at [320, 314] on span "Act Lottery non giocanti Lotterie ultimi 30 gg_Marg pos_NL Sì" at bounding box center [338, 319] width 127 height 11
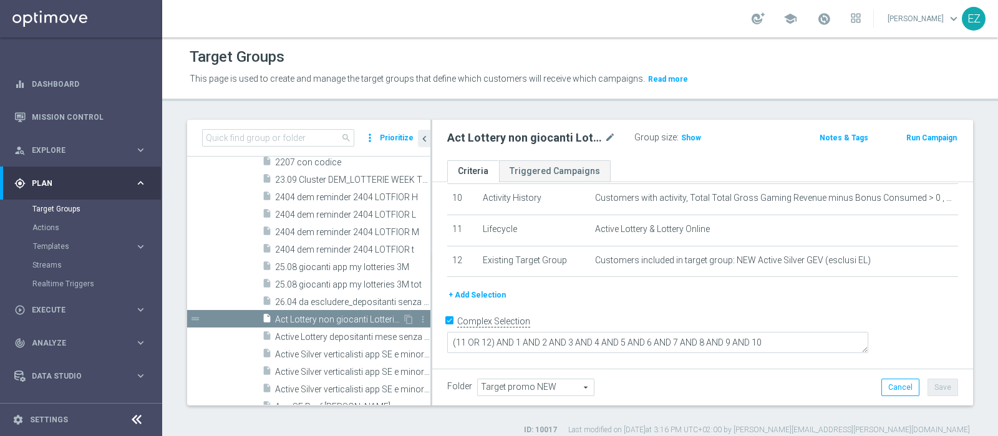
scroll to position [296, 0]
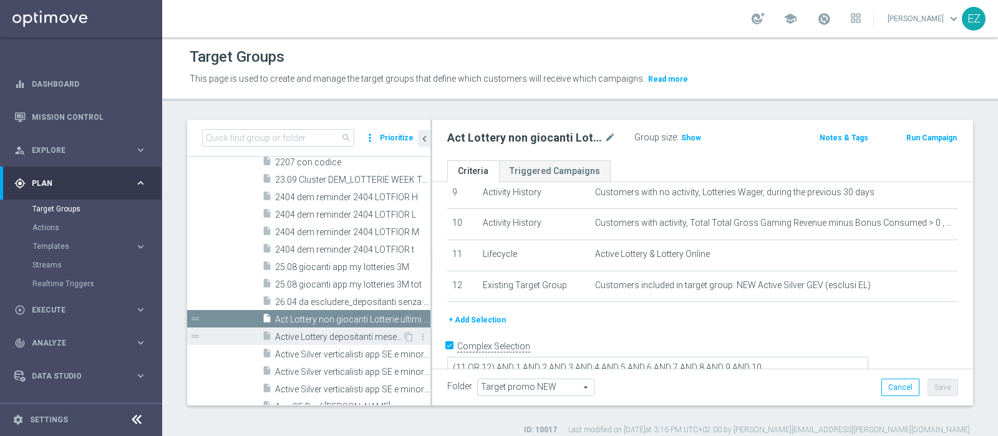
click at [329, 335] on span "Active Lottery depositanti mese senza codice_con marginalità positiva_prof Sì N…" at bounding box center [338, 337] width 127 height 11
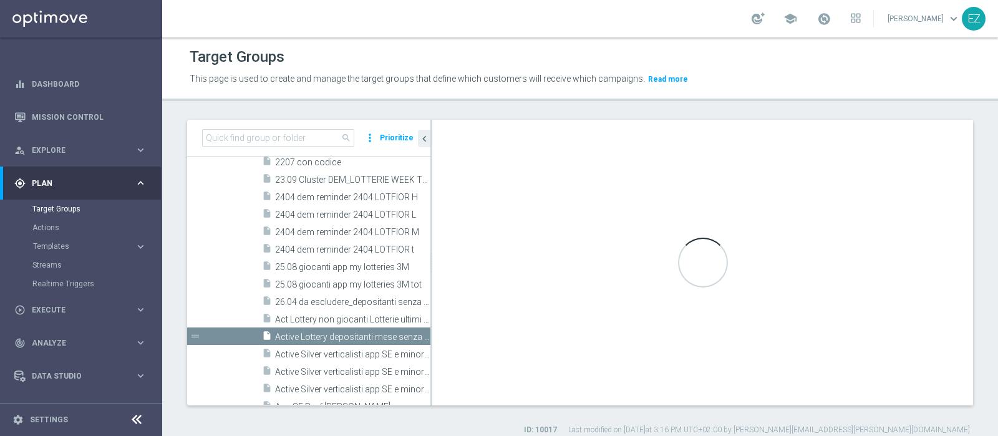
type textarea "(8 or 10) and 1 and 2 and 3 and 4 and 5 and 6 and 7 and 9 and 11 and 12 AND 13 …"
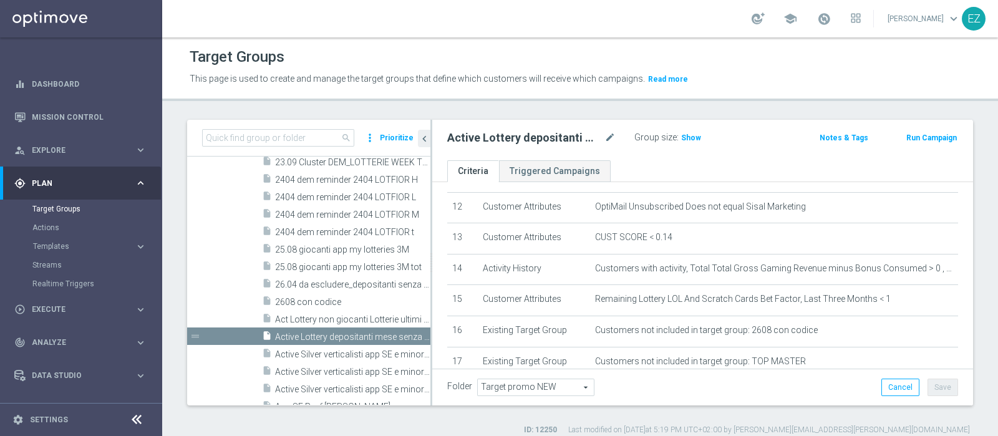
scroll to position [381, 0]
click at [689, 139] on span "Show" at bounding box center [691, 138] width 20 height 9
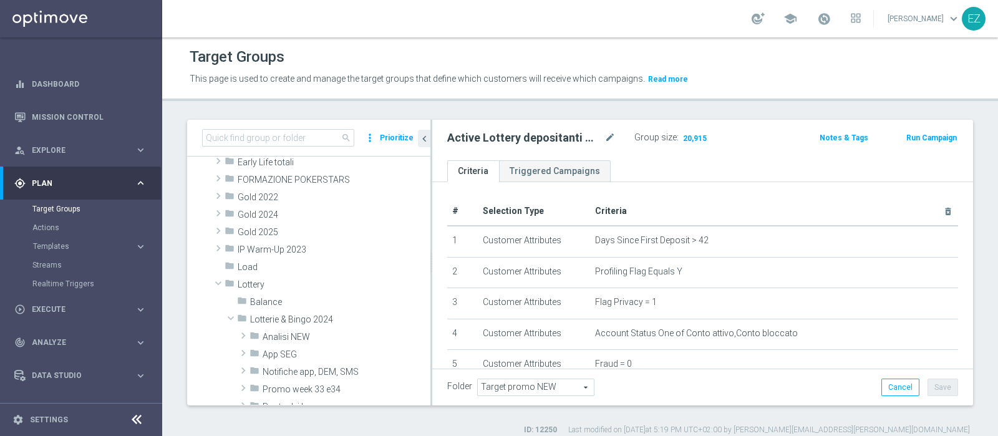
scroll to position [270, 0]
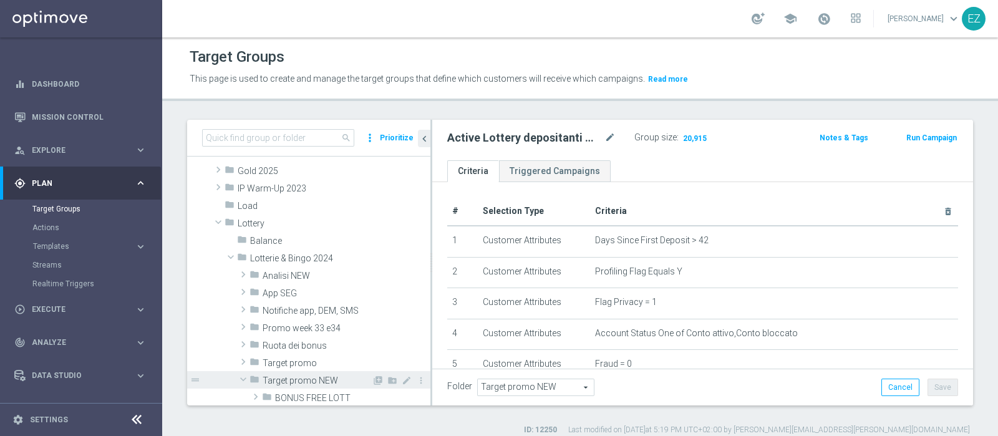
click at [309, 381] on span "Target promo NEW" at bounding box center [317, 381] width 109 height 11
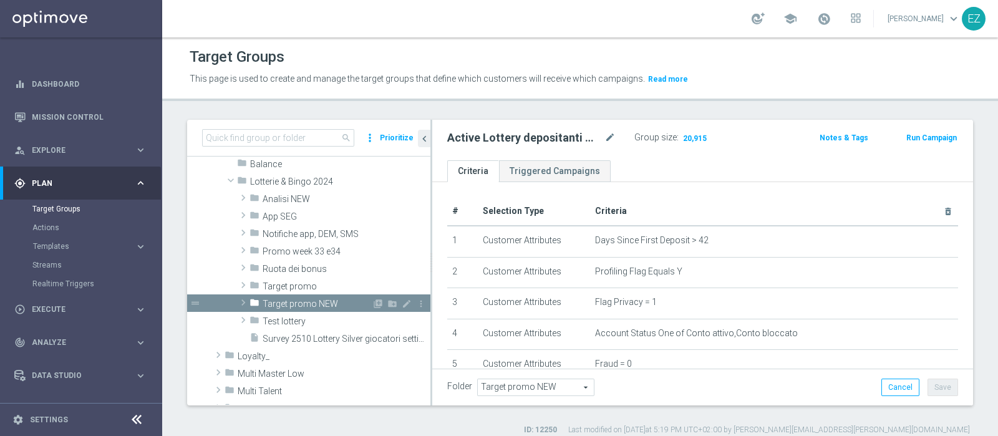
scroll to position [354, 0]
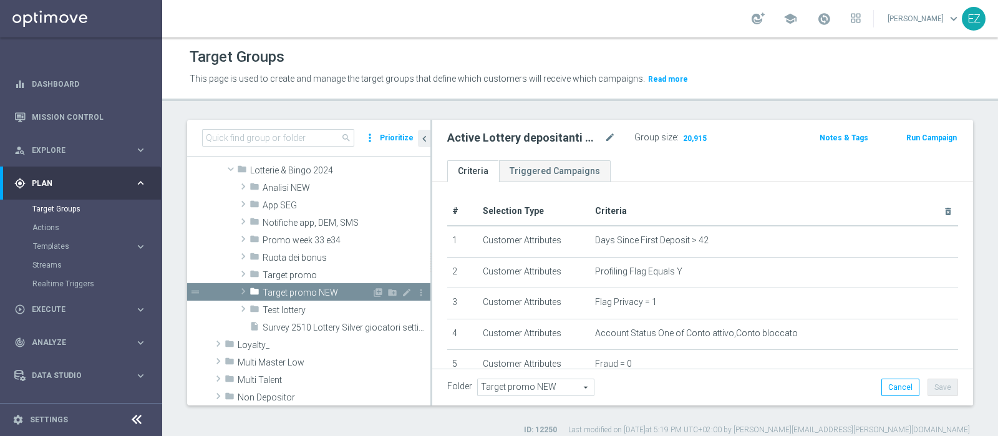
click at [306, 289] on span "Target promo NEW" at bounding box center [317, 293] width 109 height 11
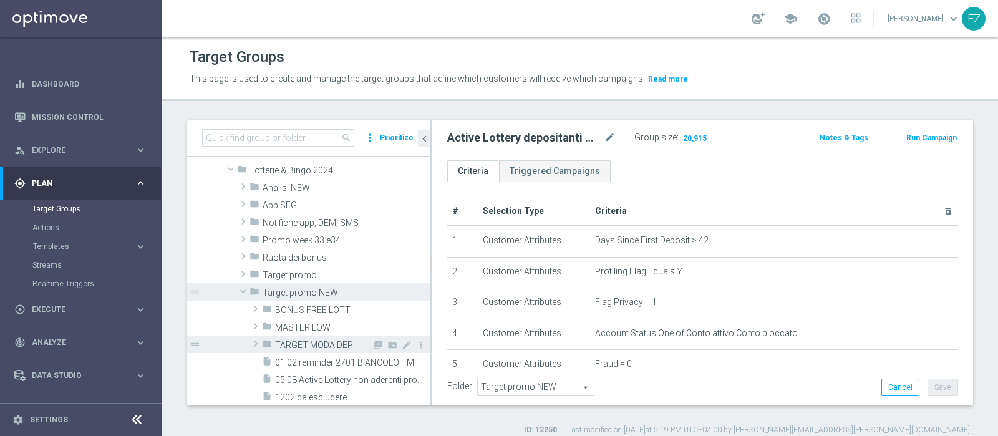
click at [322, 341] on span "TARGET MODA DEP" at bounding box center [323, 345] width 97 height 11
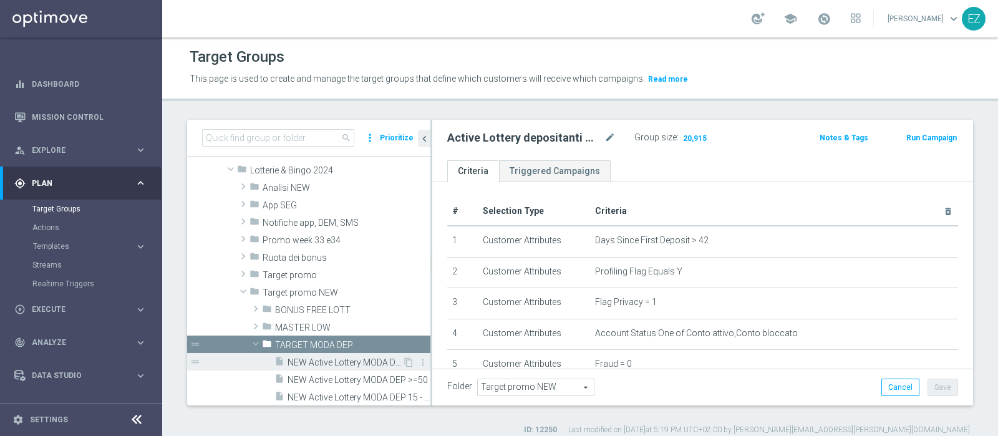
click at [348, 364] on span "NEW Active Lottery MODA DEP <15" at bounding box center [345, 363] width 115 height 11
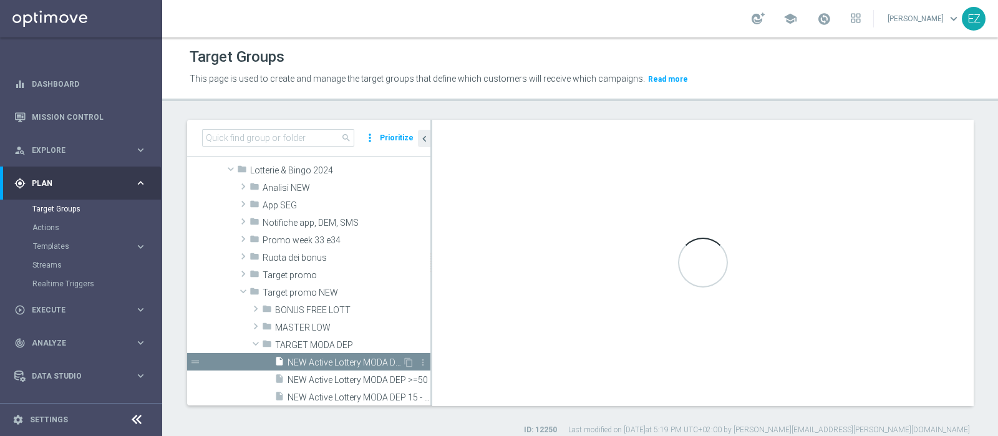
type textarea "((9 OR 14) AND 1 and 2 and 3 and 4 and 5 and 6 and 7 and 8 AND 10 and 11 and 12…"
type input "TARGET MODA DEP"
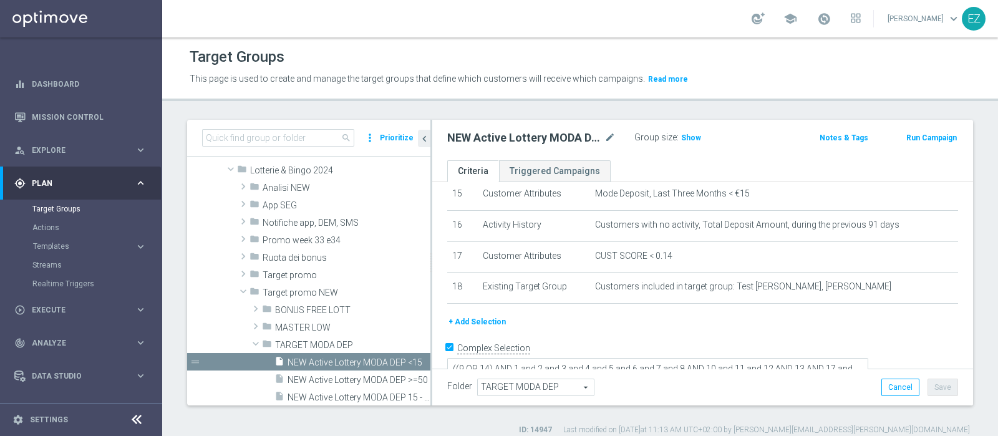
scroll to position [11, 0]
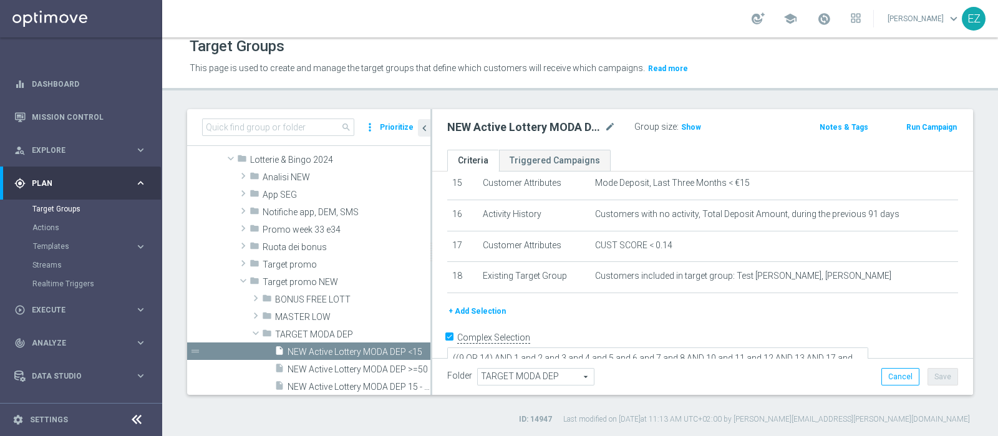
click at [477, 304] on button "+ Add Selection" at bounding box center [477, 311] width 60 height 14
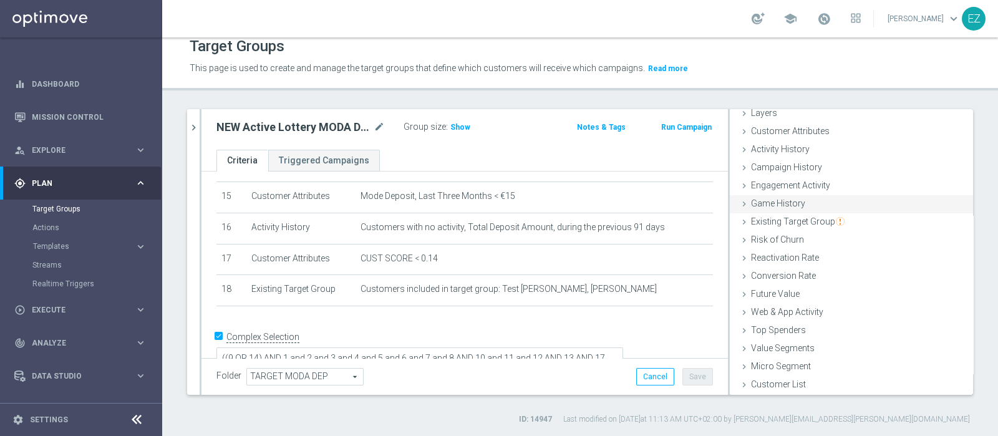
scroll to position [0, 0]
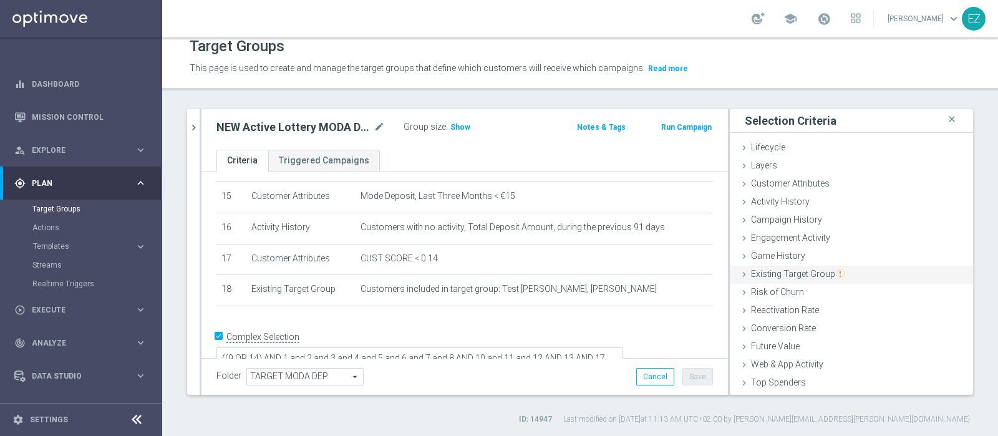
click at [762, 269] on span "Existing Target Group" at bounding box center [798, 274] width 94 height 10
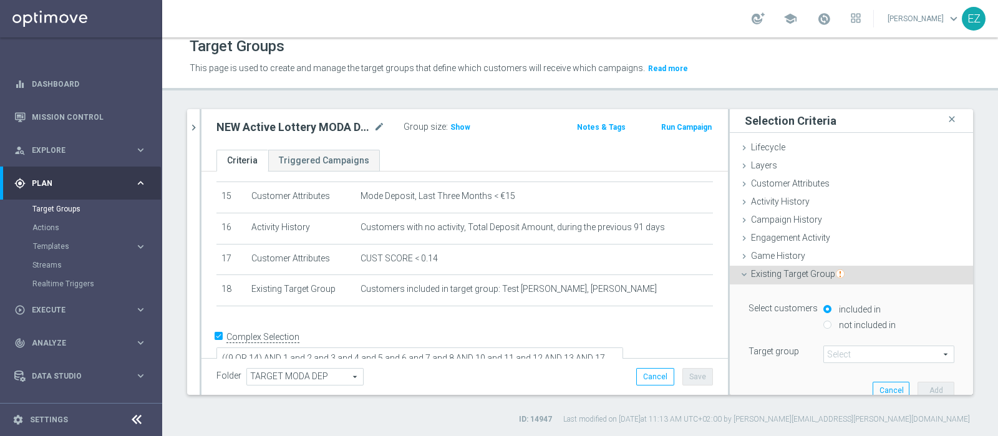
click at [842, 325] on label "not included in" at bounding box center [866, 324] width 60 height 11
click at [832, 325] on input "not included in" at bounding box center [828, 325] width 8 height 8
radio input "true"
click at [834, 358] on span at bounding box center [889, 354] width 130 height 16
click at [827, 351] on input "search" at bounding box center [889, 354] width 131 height 17
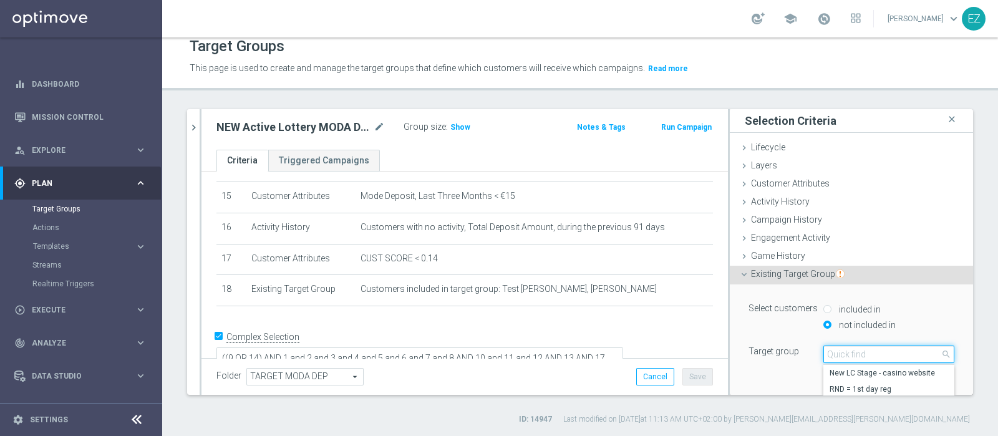
paste input "Active Lottery depositanti mese senza codice_con marginalità positiva_prof Sì N…"
type input "Active Lottery depositanti mese senza codice_con marginalità positiva_prof Sì N…"
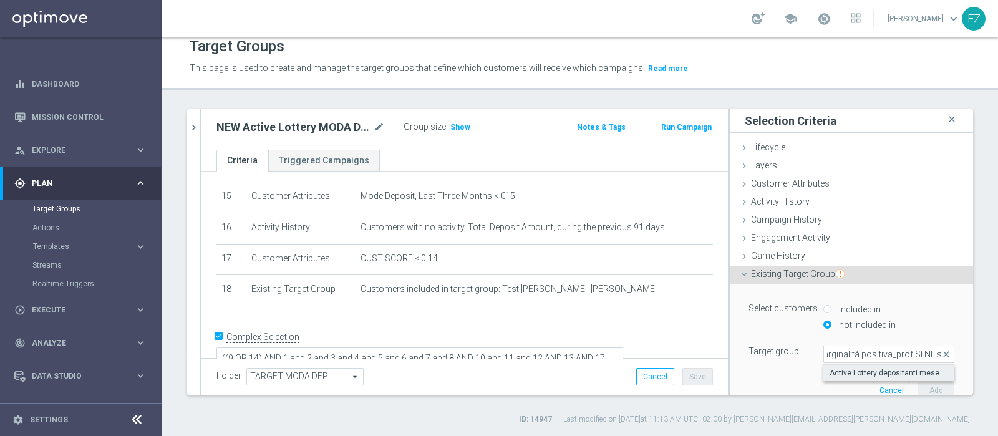
click at [835, 369] on span "Active Lottery depositanti mese senza codice_con marginalità positiva_prof Sì N…" at bounding box center [889, 373] width 119 height 10
type input "Active Lottery depositanti mese senza codice_con marginalità positiva_prof Sì N…"
click at [918, 389] on button "Add" at bounding box center [936, 390] width 37 height 17
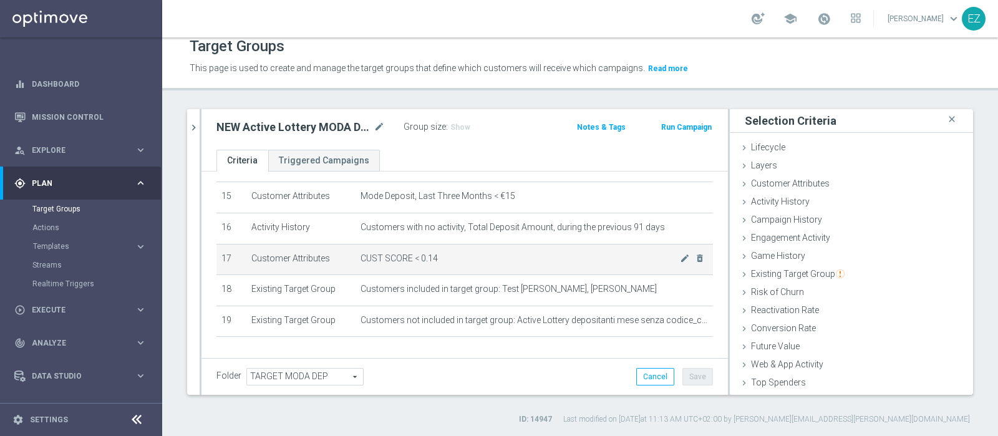
scroll to position [499, 0]
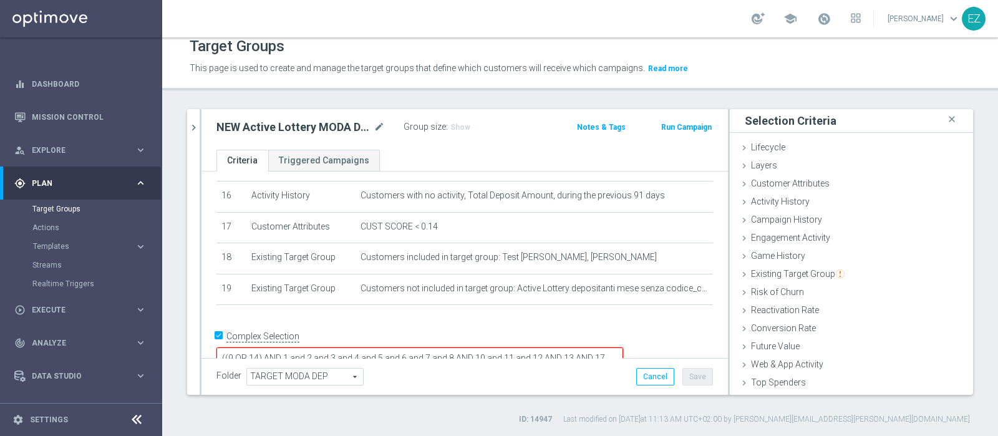
click at [422, 348] on textarea "((9 OR 14) AND 1 and 2 and 3 and 4 and 5 and 6 and 7 and 8 AND 10 and 11 and 12…" at bounding box center [420, 359] width 407 height 22
click at [359, 348] on textarea "((9 OR 14) AND 1 and 2 and 3 and 4 and 5 and 6 and 7 and 8 AND 10 and 11 and 12…" at bounding box center [420, 359] width 407 height 22
click at [517, 350] on form "Complex Selection ((9 OR 14) AND 1 and 2 and 3 and 4 and 5 and 6 and 7 and 8 AN…" at bounding box center [465, 355] width 497 height 59
click at [366, 348] on textarea "((9 OR 14) AND 1 and 2 and 3 and 4 and 5 and 6 and 7 and 8 AND 10 and 11 and 12…" at bounding box center [420, 359] width 407 height 22
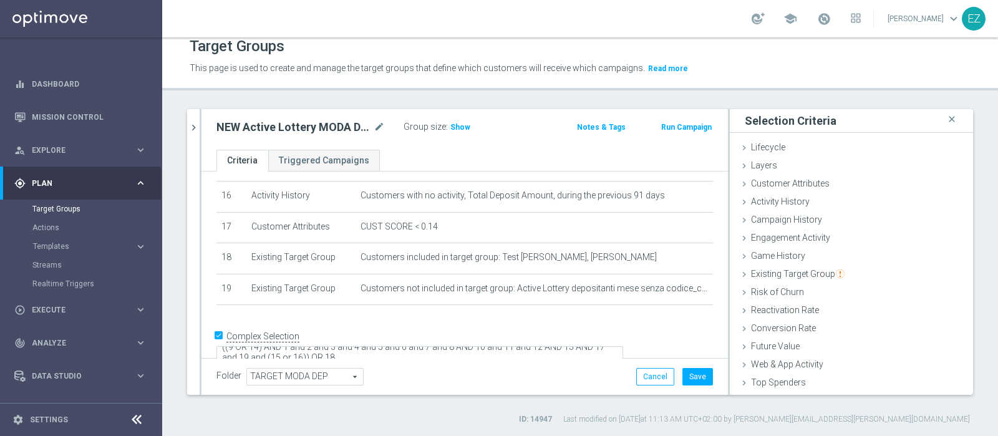
click at [639, 346] on form "Complex Selection ((9 OR 14) AND 1 and 2 and 3 and 4 and 5 and 6 and 7 and 8 AN…" at bounding box center [465, 354] width 497 height 57
click at [454, 126] on span "Show" at bounding box center [460, 127] width 20 height 9
click at [477, 285] on span "Customers not included in target group: Active Lottery depositanti mese senza c…" at bounding box center [521, 290] width 320 height 11
click at [683, 381] on button "Save" at bounding box center [698, 376] width 31 height 17
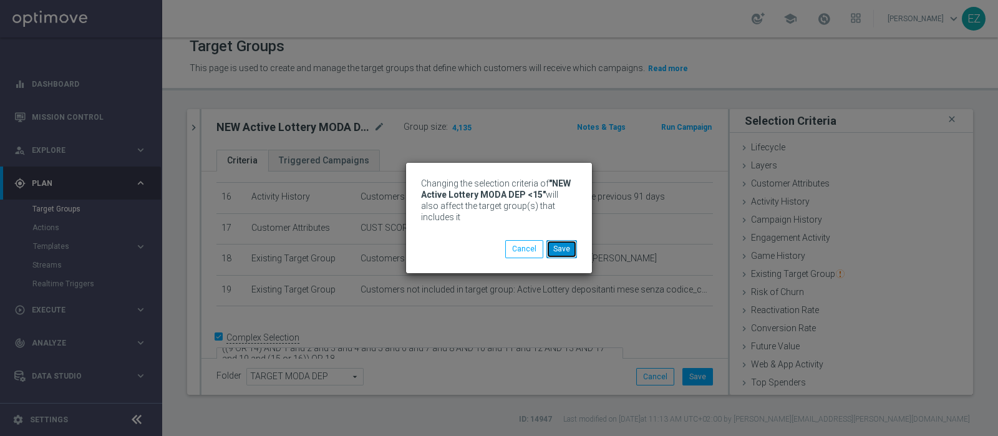
click at [561, 252] on button "Save" at bounding box center [562, 248] width 31 height 17
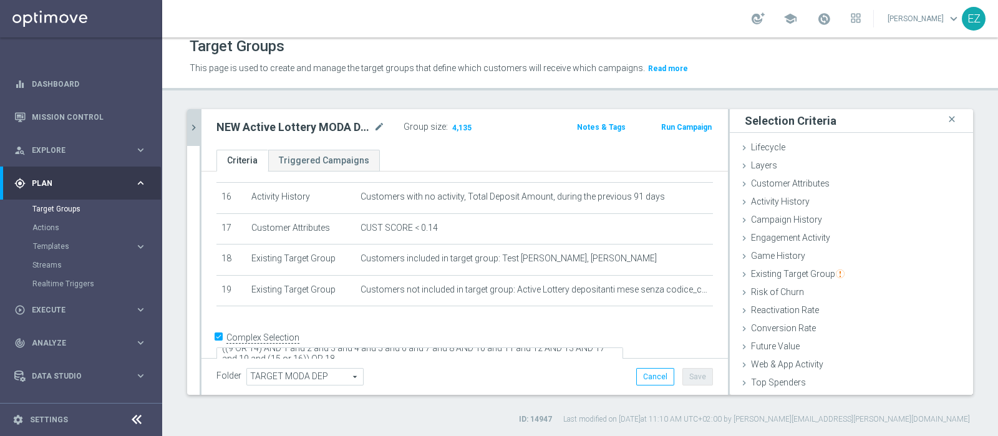
click at [192, 122] on icon "chevron_right" at bounding box center [194, 128] width 12 height 12
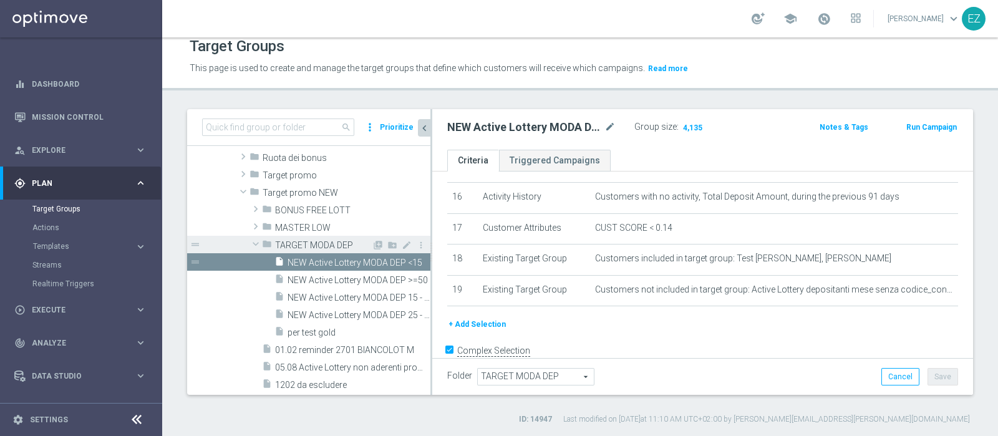
scroll to position [437, 0]
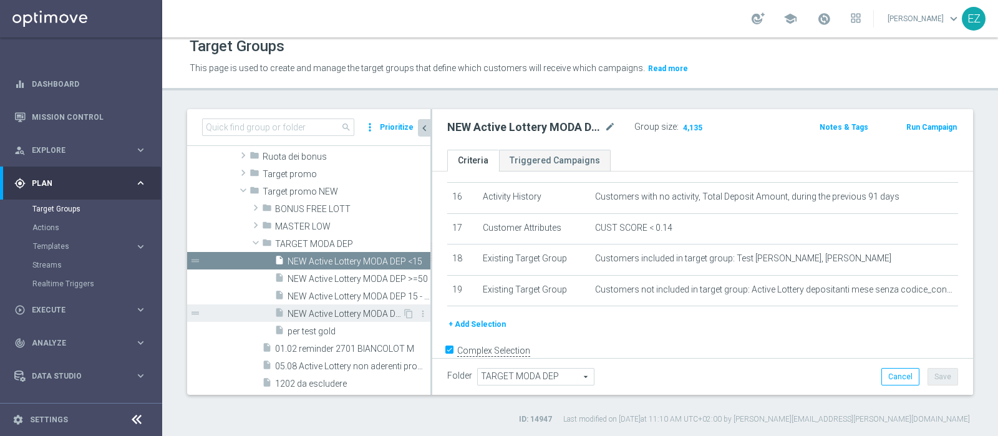
click at [338, 304] on div "insert_drive_file NEW Active Lottery MODA DEP 25 - <50" at bounding box center [339, 312] width 128 height 17
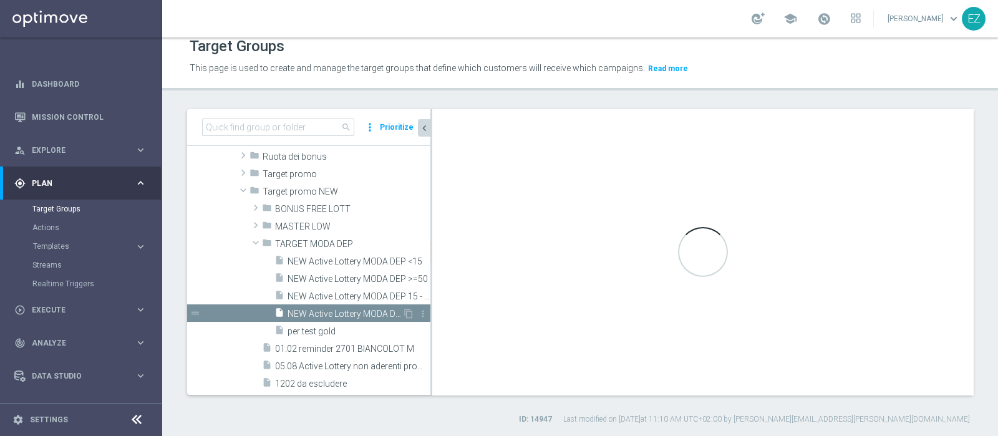
type textarea "((9 OR 15) AND 1 and 2 and 3 and 4 and 5 and 6 and 7 and 8 AND 10 and 11 and 12…"
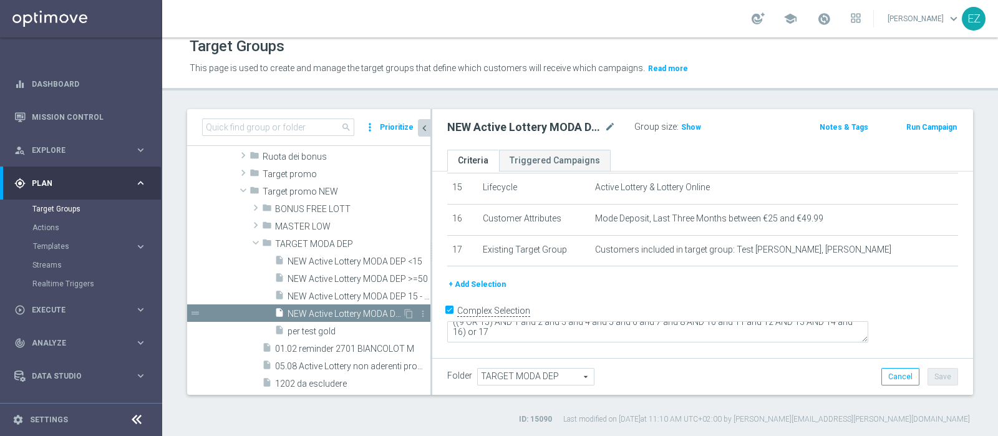
scroll to position [449, 0]
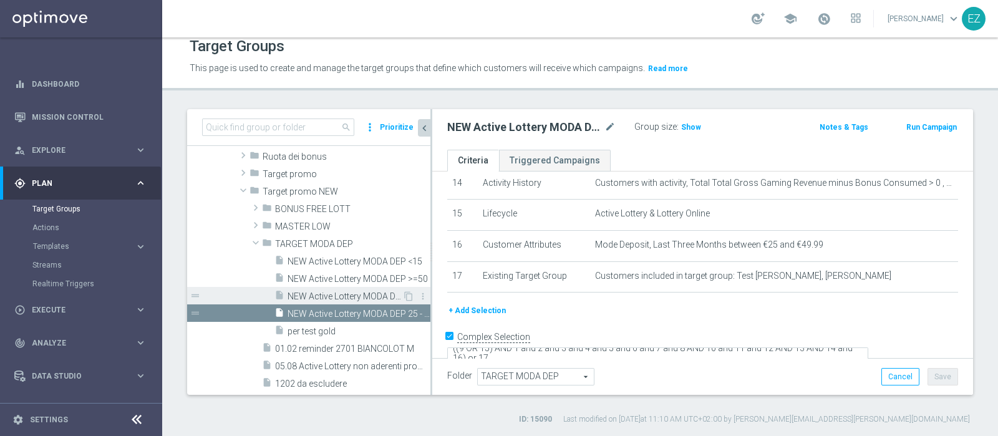
click at [347, 291] on span "NEW Active Lottery MODA DEP 15 - <25" at bounding box center [345, 296] width 115 height 11
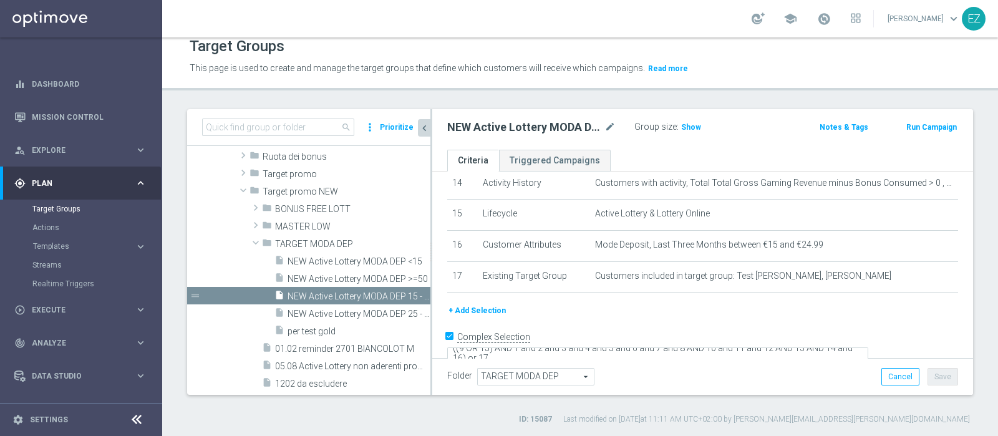
click at [465, 304] on button "+ Add Selection" at bounding box center [477, 311] width 60 height 14
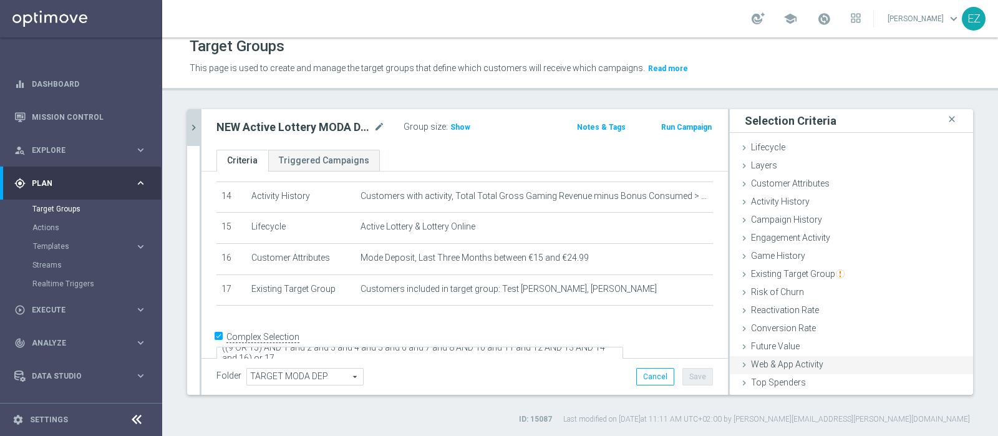
scroll to position [52, 0]
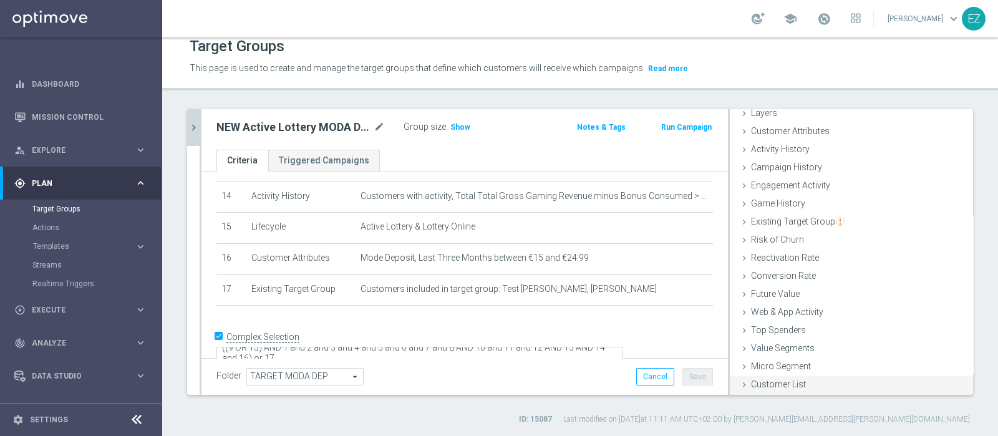
click at [776, 383] on span "Customer List" at bounding box center [778, 384] width 55 height 10
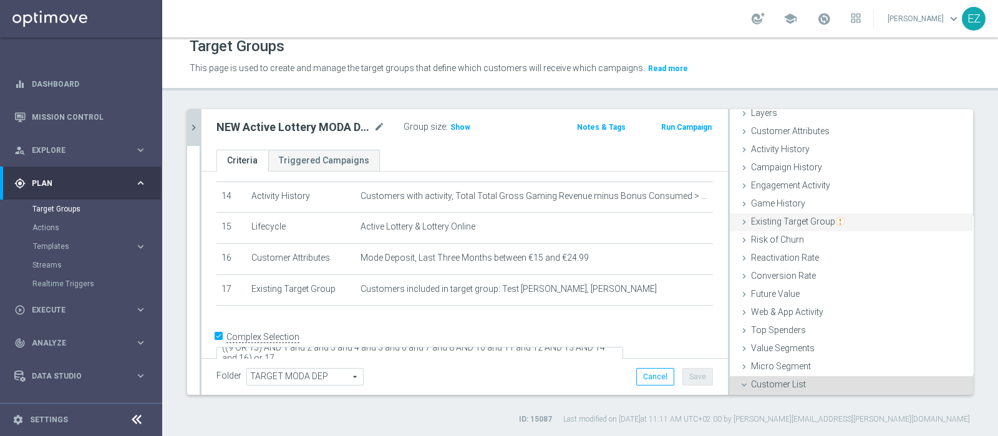
click at [774, 218] on span "Existing Target Group" at bounding box center [798, 222] width 94 height 10
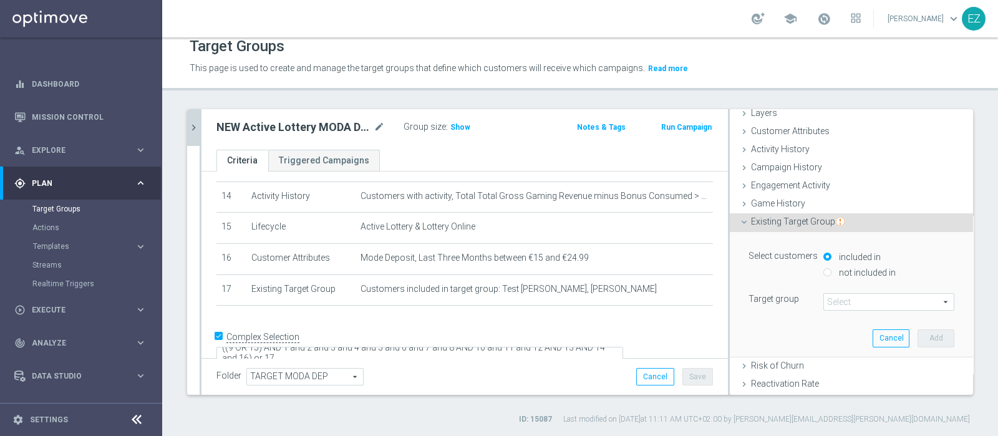
click at [836, 273] on label "not included in" at bounding box center [866, 272] width 60 height 11
click at [825, 273] on input "not included in" at bounding box center [828, 272] width 8 height 8
radio input "true"
click at [832, 303] on span at bounding box center [889, 302] width 130 height 16
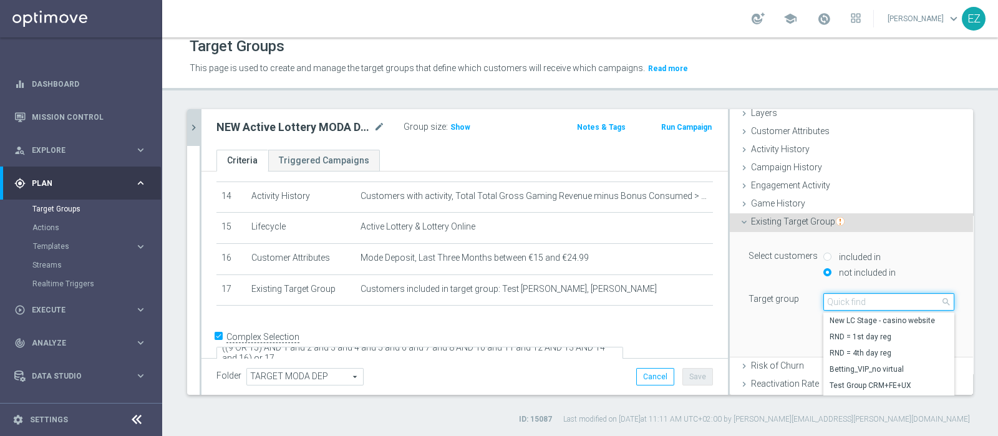
click at [832, 303] on input "search" at bounding box center [889, 301] width 131 height 17
paste input "Active Lottery depositanti mese senza codice_con marginalità positiva_prof Sì N…"
type input "Active Lottery depositanti mese senza codice_con marginalità positiva_prof Sì N…"
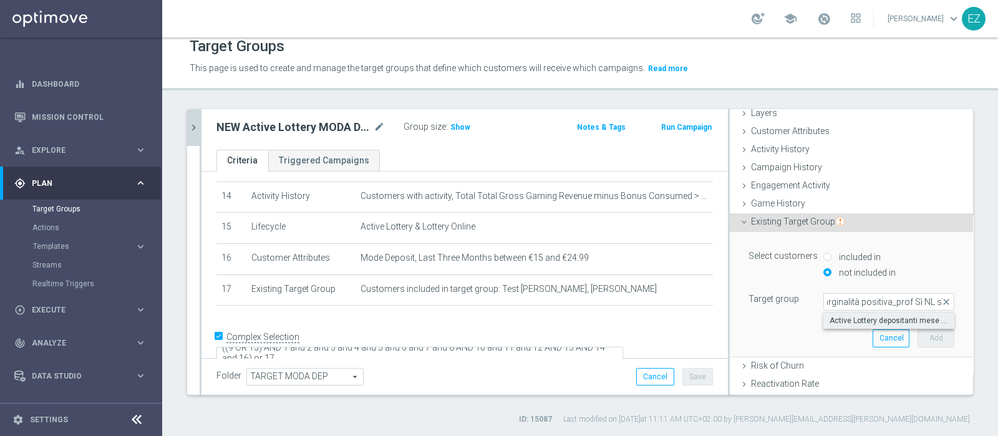
click at [837, 321] on span "Active Lottery depositanti mese senza codice_con marginalità positiva_prof Sì N…" at bounding box center [889, 321] width 119 height 10
type input "Active Lottery depositanti mese senza codice_con marginalità positiva_prof Sì N…"
click at [918, 344] on button "Add" at bounding box center [936, 337] width 37 height 17
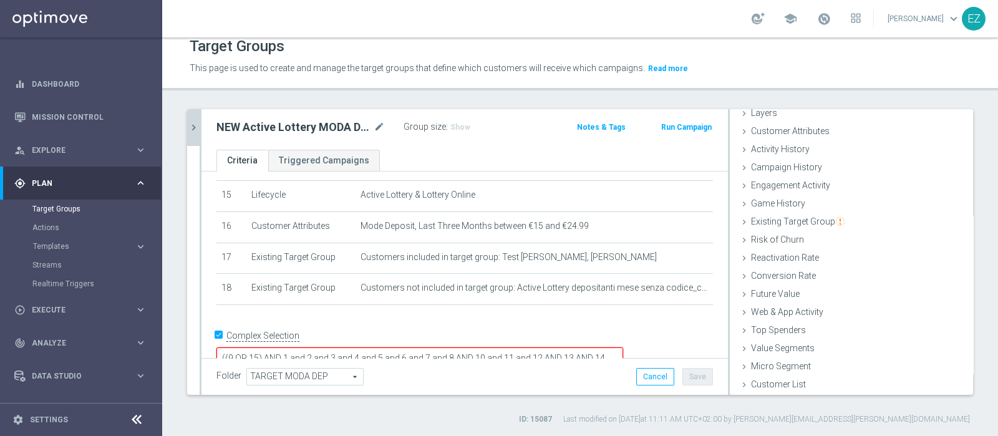
scroll to position [10, 0]
click at [368, 348] on textarea "((9 OR 15) AND 1 and 2 and 3 and 4 and 5 and 6 and 7 and 8 AND 10 and 11 and 12…" at bounding box center [420, 359] width 407 height 22
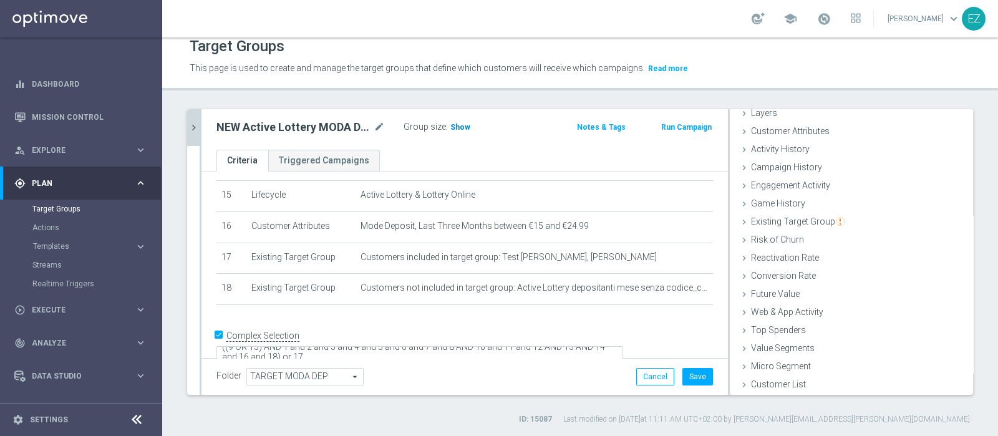
click at [459, 130] on span "Show" at bounding box center [460, 127] width 20 height 9
click at [689, 374] on button "Save" at bounding box center [698, 376] width 31 height 17
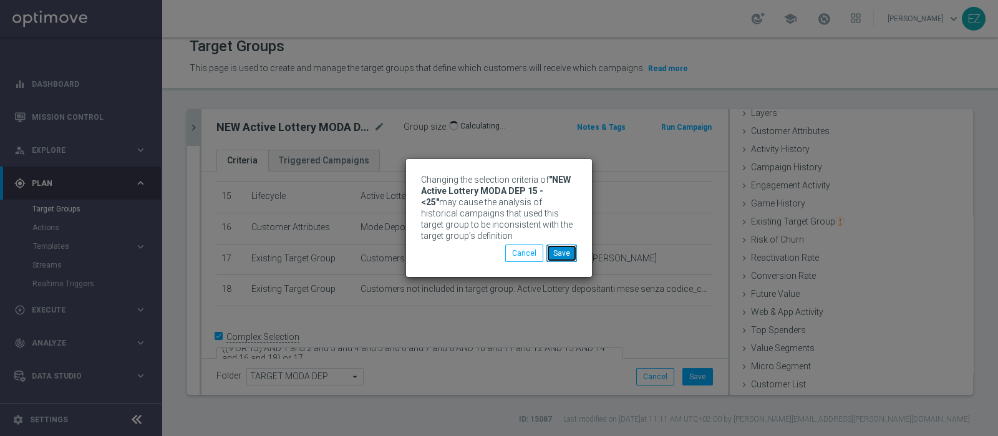
click at [558, 252] on button "Save" at bounding box center [562, 253] width 31 height 17
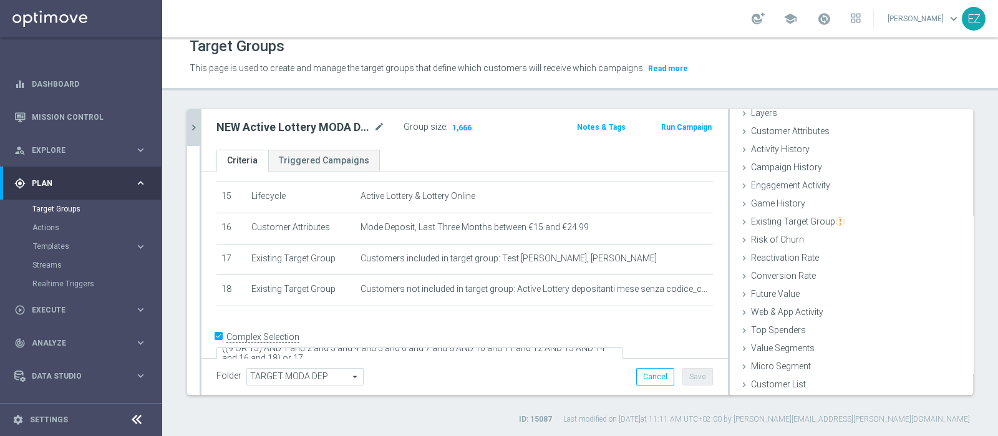
click at [188, 125] on icon "chevron_right" at bounding box center [194, 128] width 12 height 12
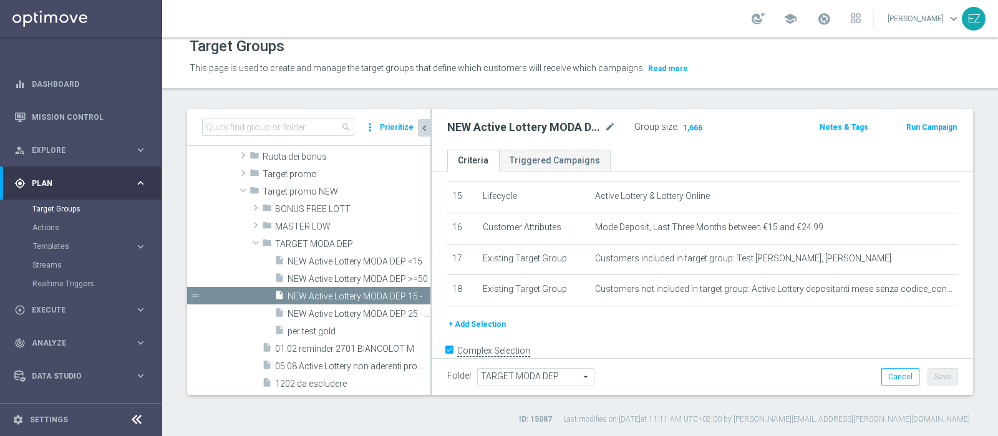
scroll to position [56, 0]
click at [384, 310] on span "NEW Active Lottery MODA DEP 25 - <50" at bounding box center [345, 314] width 115 height 11
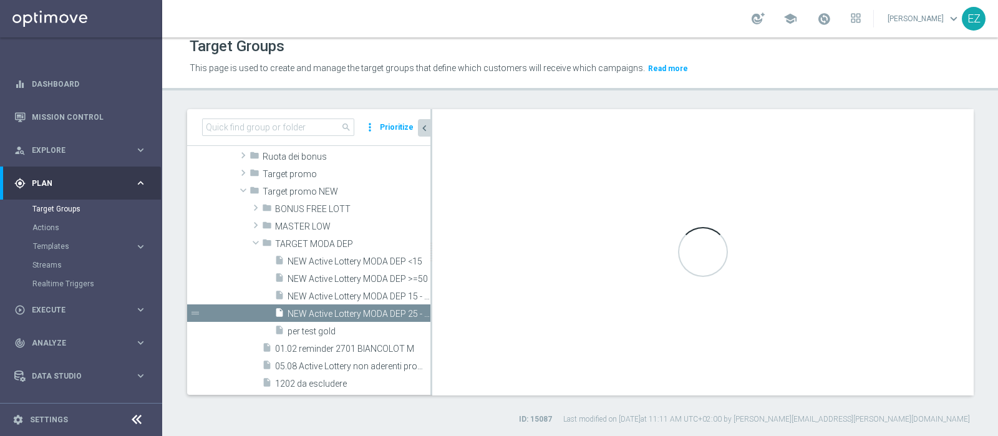
type textarea "((9 OR 15) AND 1 and 2 and 3 and 4 and 5 and 6 and 7 and 8 AND 10 and 11 and 12…"
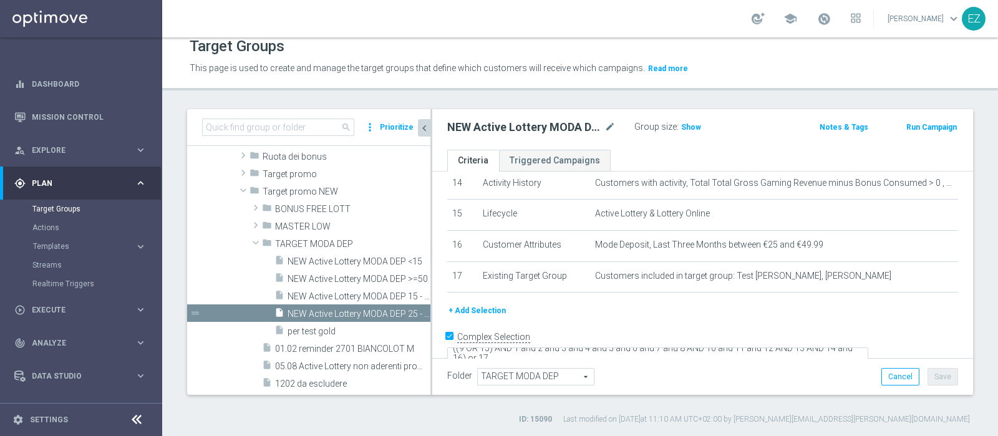
click at [464, 304] on button "+ Add Selection" at bounding box center [477, 311] width 60 height 14
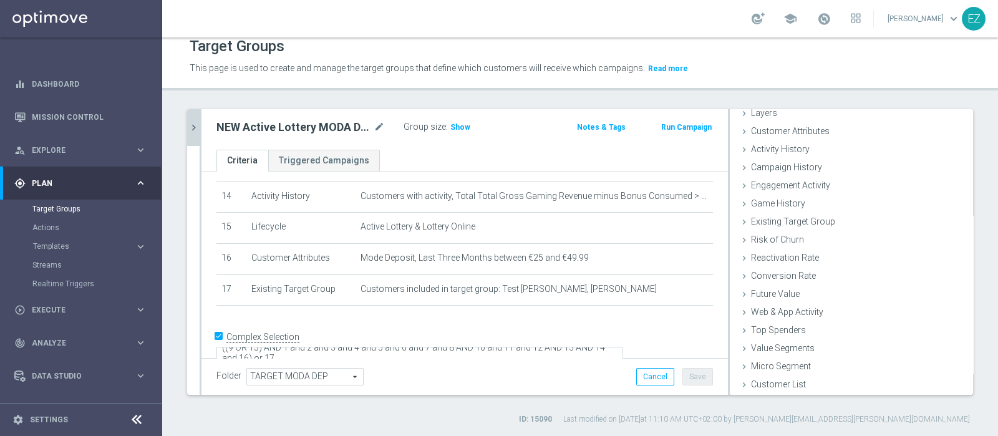
scroll to position [52, 0]
click at [788, 217] on span "Existing Target Group" at bounding box center [798, 222] width 94 height 10
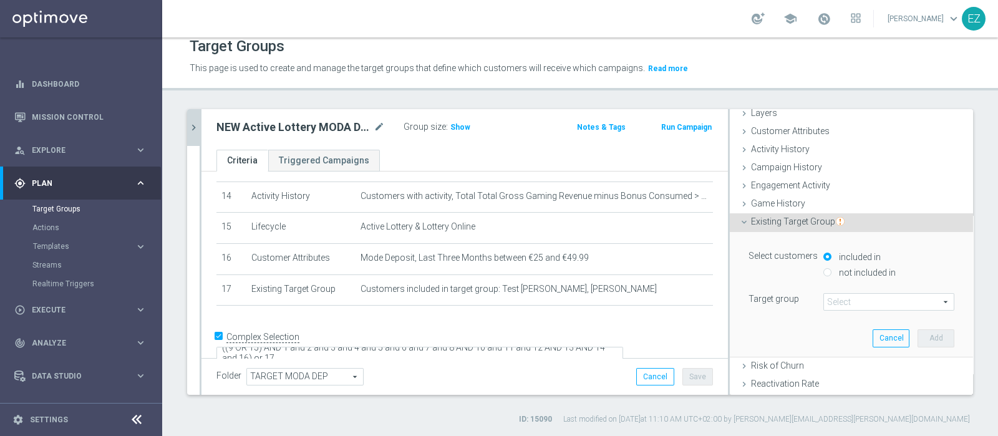
click at [824, 272] on input "not included in" at bounding box center [828, 272] width 8 height 8
radio input "true"
click at [834, 300] on span at bounding box center [889, 302] width 130 height 16
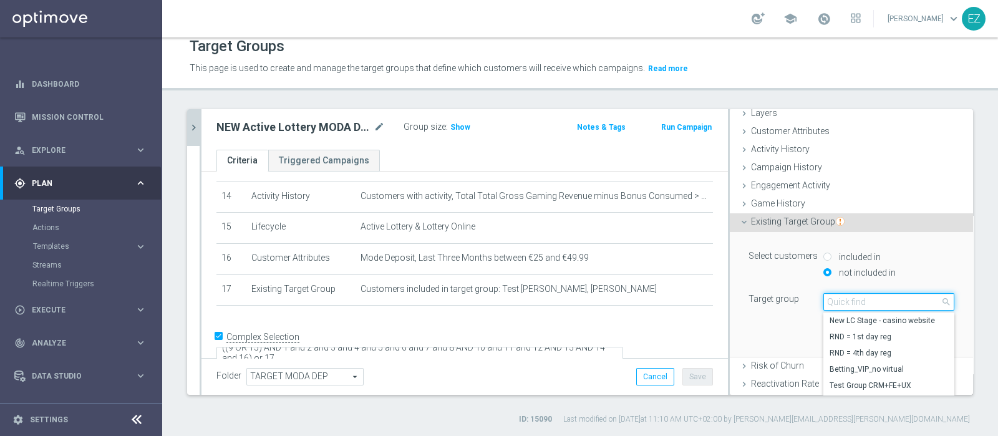
click at [834, 300] on input "search" at bounding box center [889, 301] width 131 height 17
paste input "Active Lottery depositanti mese senza codice_con marginalità positiva_prof Sì N…"
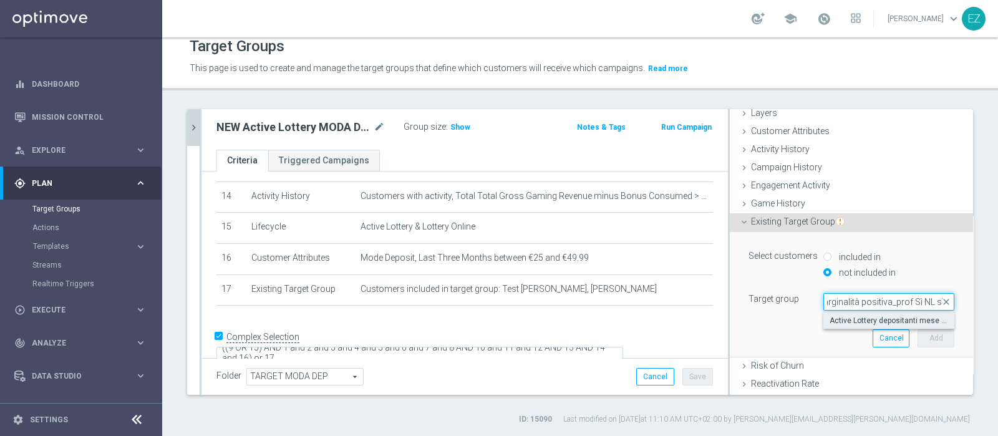
type input "Active Lottery depositanti mese senza codice_con marginalità positiva_prof Sì N…"
click at [843, 327] on label "Active Lottery depositanti mese senza codice_con marginalità positiva_prof Sì N…" at bounding box center [889, 321] width 131 height 16
type input "Active Lottery depositanti mese senza codice_con marginalità positiva_prof Sì N…"
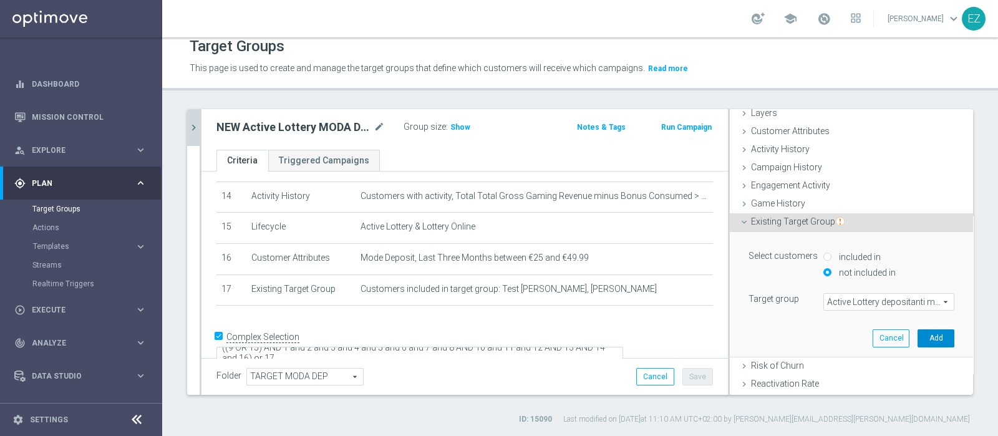
click at [923, 339] on button "Add" at bounding box center [936, 337] width 37 height 17
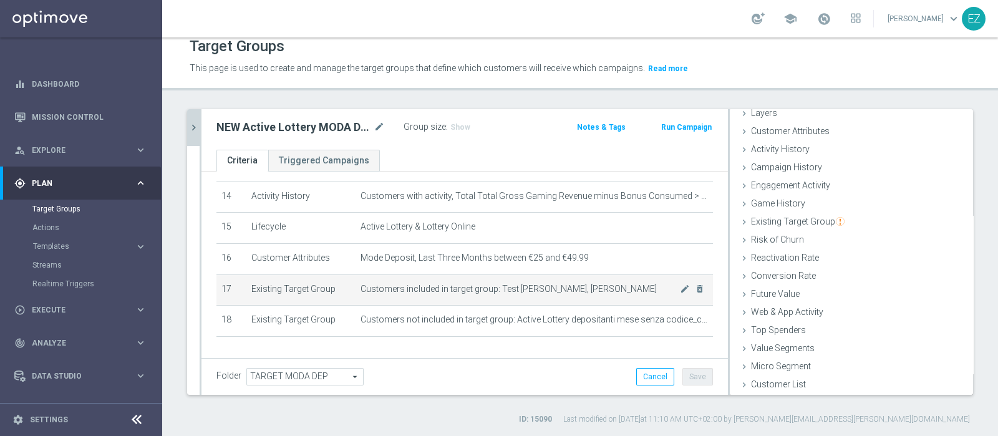
scroll to position [468, 0]
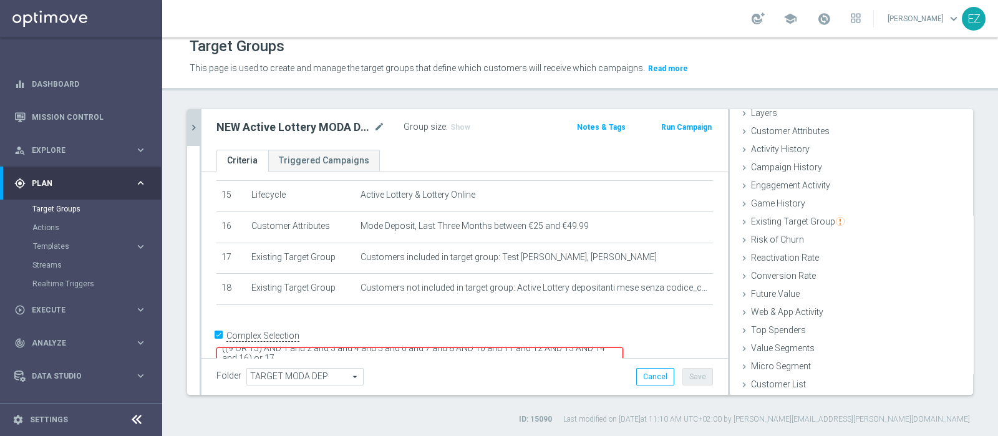
click at [367, 348] on textarea "((9 OR 15) AND 1 and 2 and 3 and 4 and 5 and 6 and 7 and 8 AND 10 and 11 and 12…" at bounding box center [420, 359] width 407 height 22
click at [689, 377] on button "Save" at bounding box center [698, 376] width 31 height 17
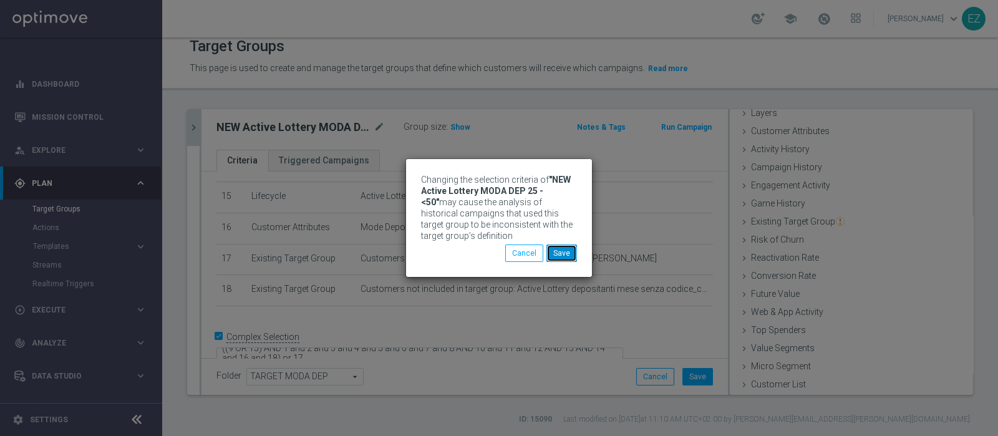
click at [571, 254] on button "Save" at bounding box center [562, 253] width 31 height 17
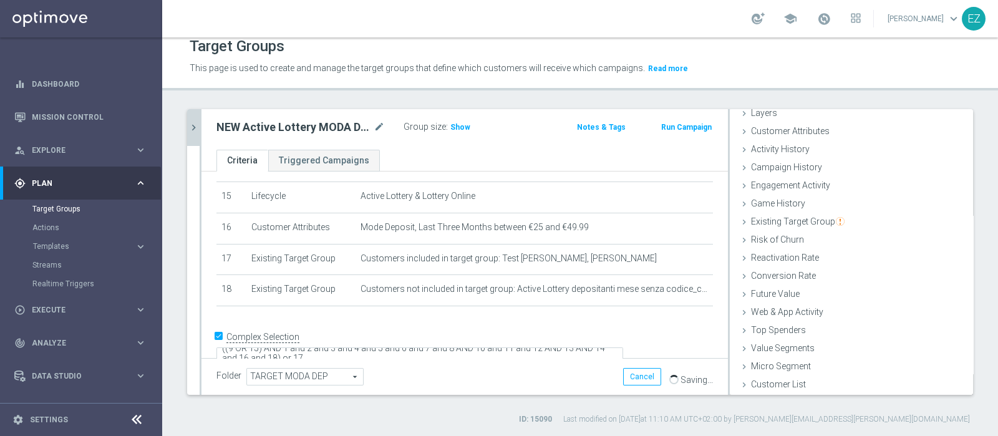
click at [457, 114] on div "NEW Active Lottery MODA DEP 25 - <50 mode_edit Group size : Show Notes & Tags R…" at bounding box center [465, 129] width 527 height 41
click at [457, 123] on span "Show" at bounding box center [460, 127] width 20 height 9
click at [200, 125] on div at bounding box center [201, 252] width 2 height 286
click at [193, 126] on icon "chevron_right" at bounding box center [194, 128] width 12 height 12
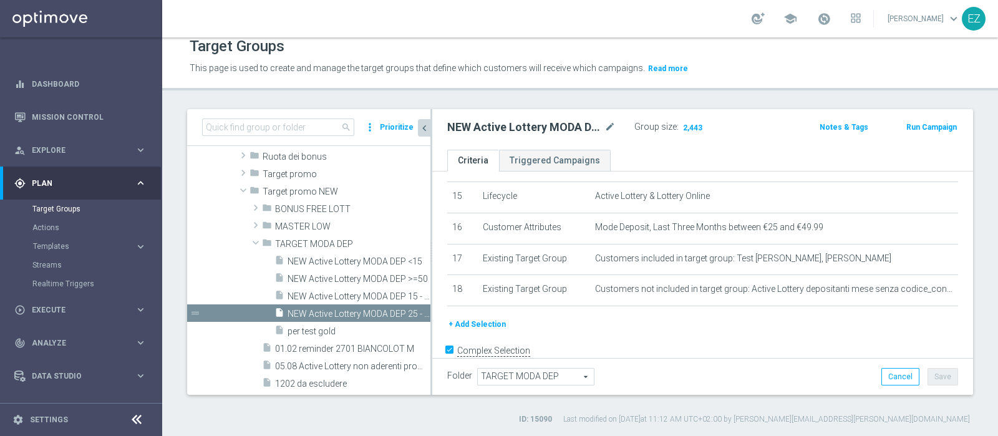
scroll to position [56, 0]
click at [353, 274] on span "NEW Active Lottery MODA DEP >=50" at bounding box center [345, 279] width 115 height 11
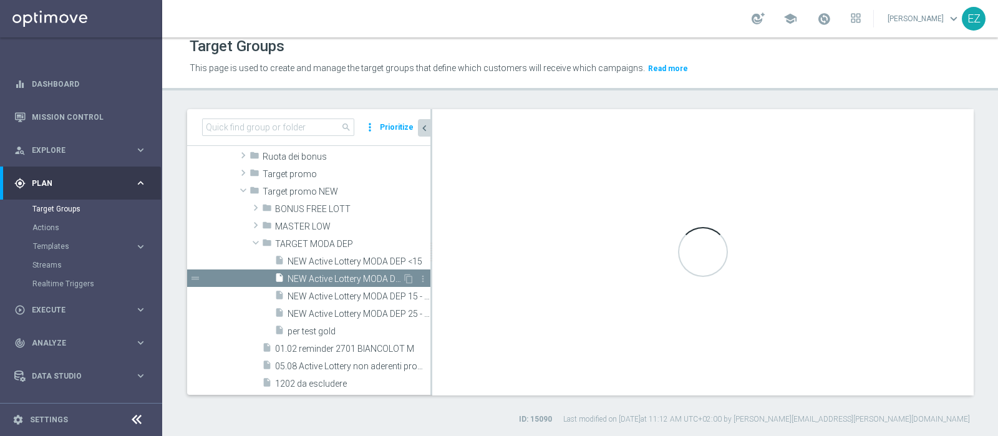
type textarea "((9 OR 14) AND 1 and 2 and 3 and 4 and 5 and 6 and 7 and 8 AND 10 and 11 and 12…"
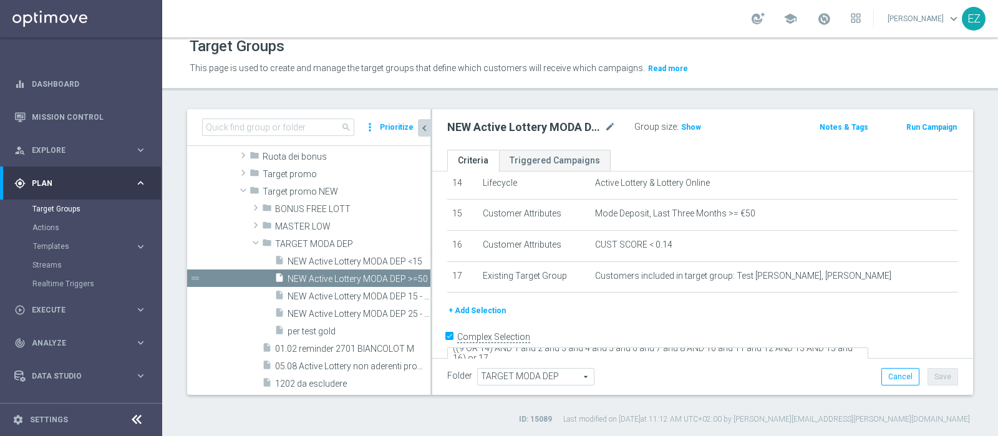
click at [474, 304] on button "+ Add Selection" at bounding box center [477, 311] width 60 height 14
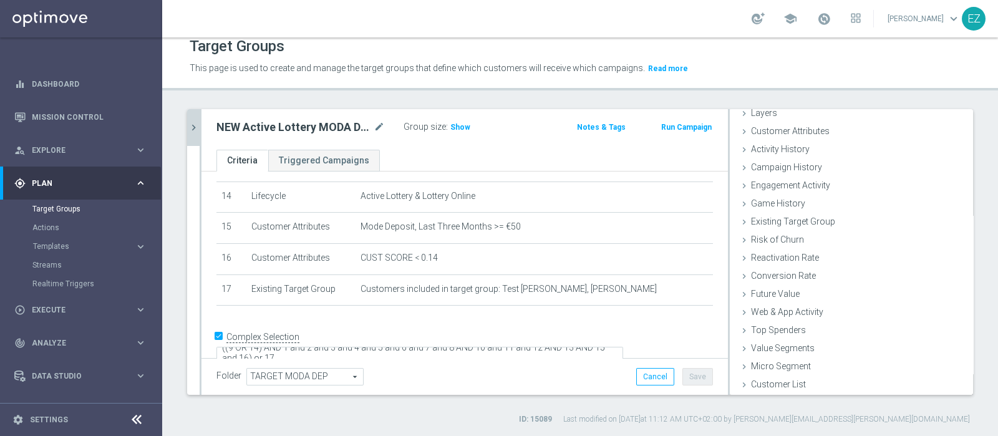
scroll to position [52, 0]
click at [801, 217] on span "Existing Target Group" at bounding box center [798, 222] width 94 height 10
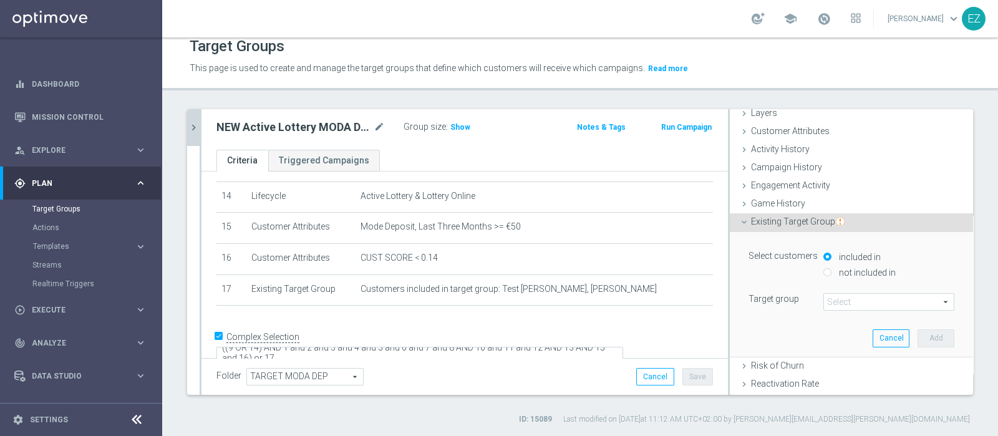
click at [824, 268] on input "not included in" at bounding box center [828, 272] width 8 height 8
radio input "true"
click at [827, 301] on span at bounding box center [889, 302] width 130 height 16
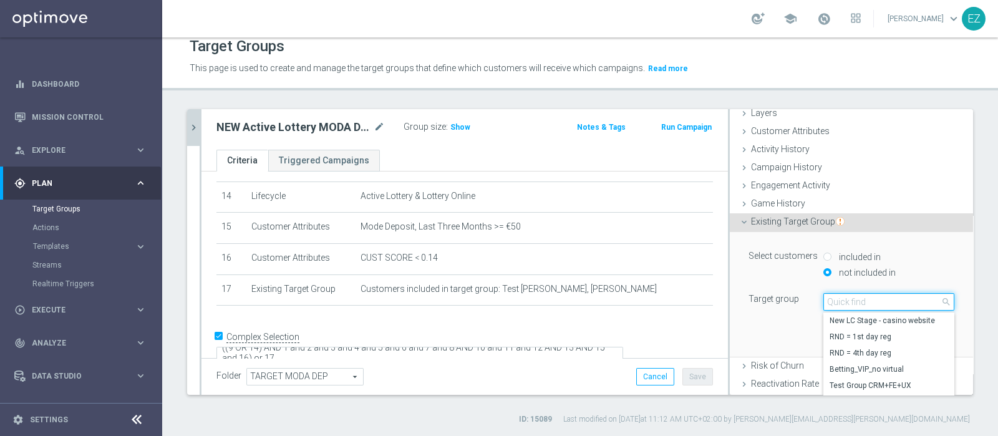
click at [827, 301] on input "search" at bounding box center [889, 301] width 131 height 17
paste input "Active Lottery depositanti mese senza codice_con marginalità positiva_prof Sì N…"
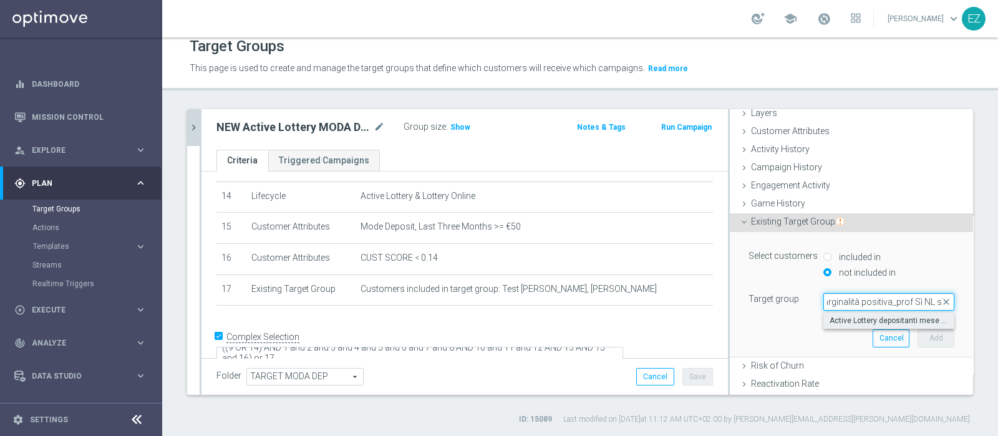
type input "Active Lottery depositanti mese senza codice_con marginalità positiva_prof Sì N…"
click at [839, 321] on span "Active Lottery depositanti mese senza codice_con marginalità positiva_prof Sì N…" at bounding box center [889, 321] width 119 height 10
type input "Active Lottery depositanti mese senza codice_con marginalità positiva_prof Sì N…"
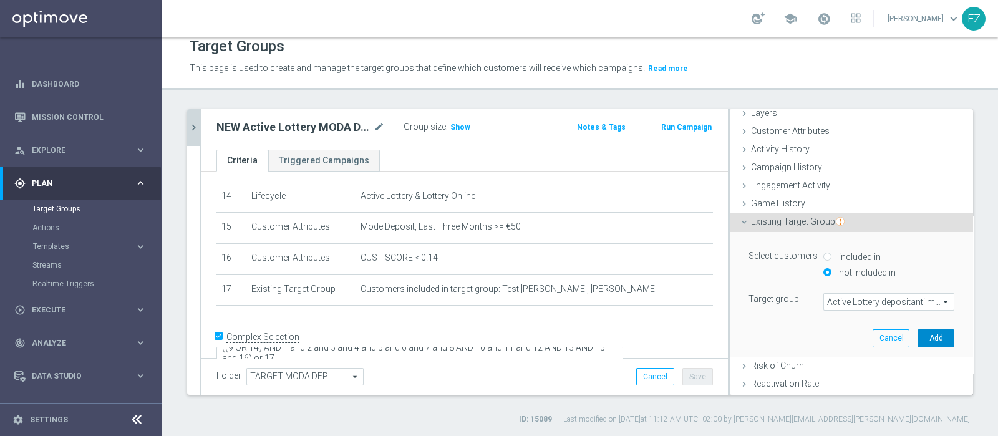
click at [918, 342] on button "Add" at bounding box center [936, 337] width 37 height 17
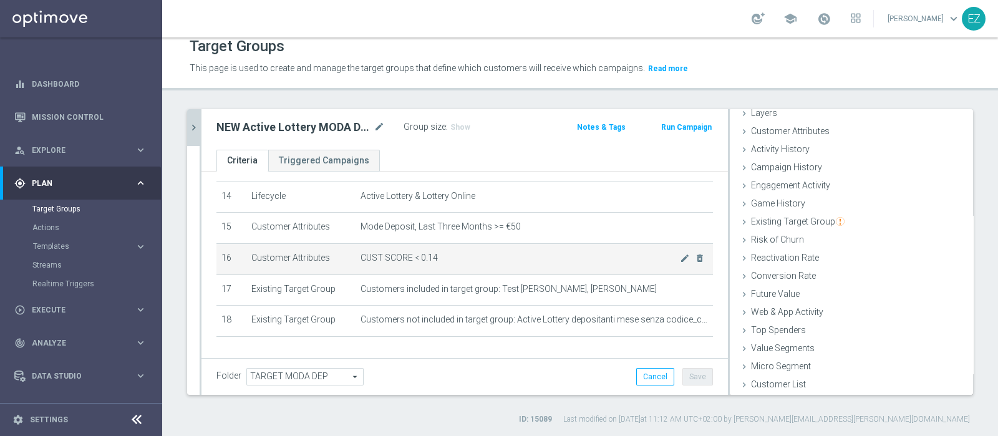
scroll to position [468, 0]
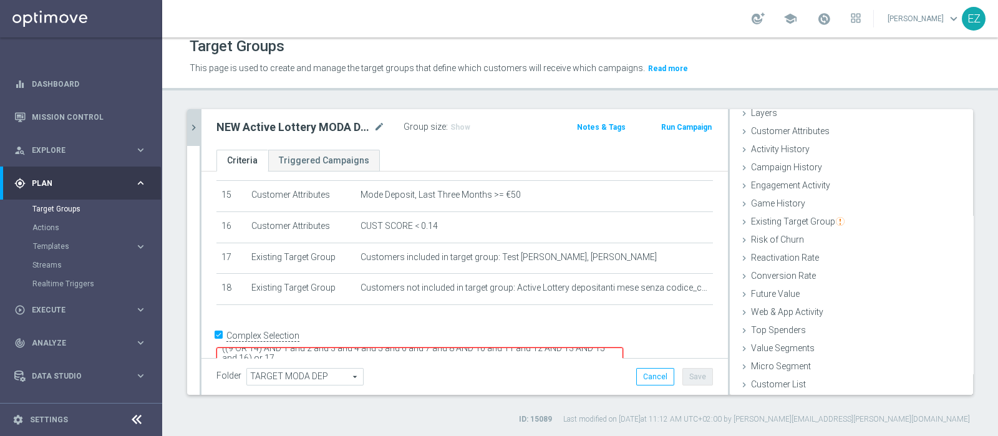
click at [367, 348] on textarea "((9 OR 14) AND 1 and 2 and 3 and 4 and 5 and 6 and 7 and 8 AND 10 and 11 and 12…" at bounding box center [420, 359] width 407 height 22
type textarea "((9 OR 14) AND 1 and 2 and 3 and 4 and 5 and 6 and 7 and 8 AND 10 and 11 and 12…"
click at [585, 351] on form "Complex Selection ((9 OR 14) AND 1 and 2 and 3 and 4 and 5 and 6 and 7 and 8 AN…" at bounding box center [465, 354] width 497 height 57
click at [686, 374] on button "Save" at bounding box center [698, 376] width 31 height 17
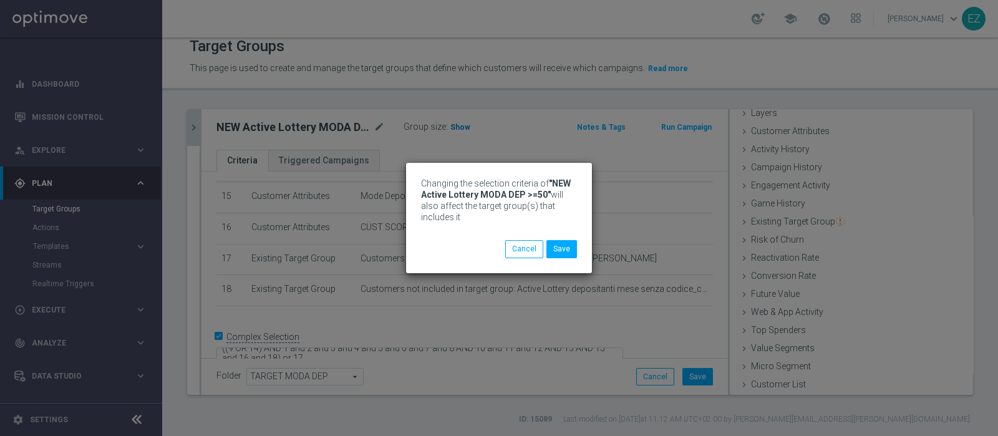
click at [458, 125] on div "Changing the selection criteria of "NEW Active Lottery MODA DEP >=50" will also…" at bounding box center [499, 218] width 998 height 436
click at [570, 258] on div "Changing the selection criteria of "NEW Active Lottery MODA DEP >=50" will also…" at bounding box center [499, 218] width 186 height 110
click at [568, 252] on button "Save" at bounding box center [562, 248] width 31 height 17
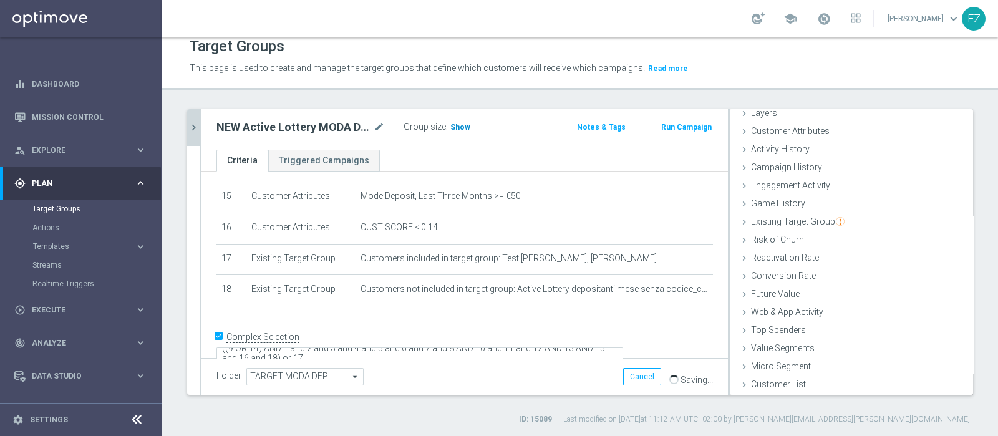
click at [455, 124] on span "Show" at bounding box center [460, 127] width 20 height 9
